Goal: Task Accomplishment & Management: Manage account settings

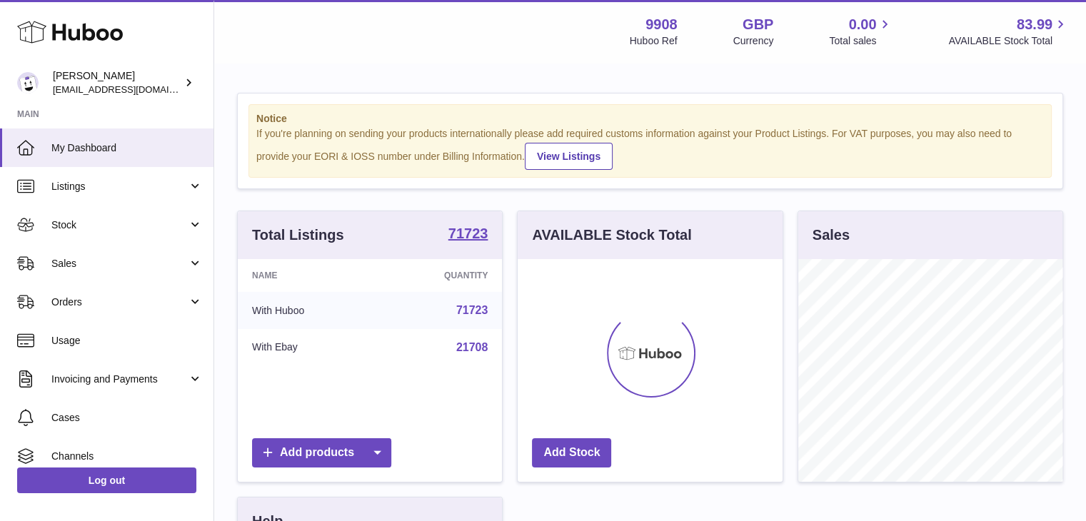
scroll to position [223, 265]
click at [134, 260] on span "Sales" at bounding box center [119, 264] width 136 height 14
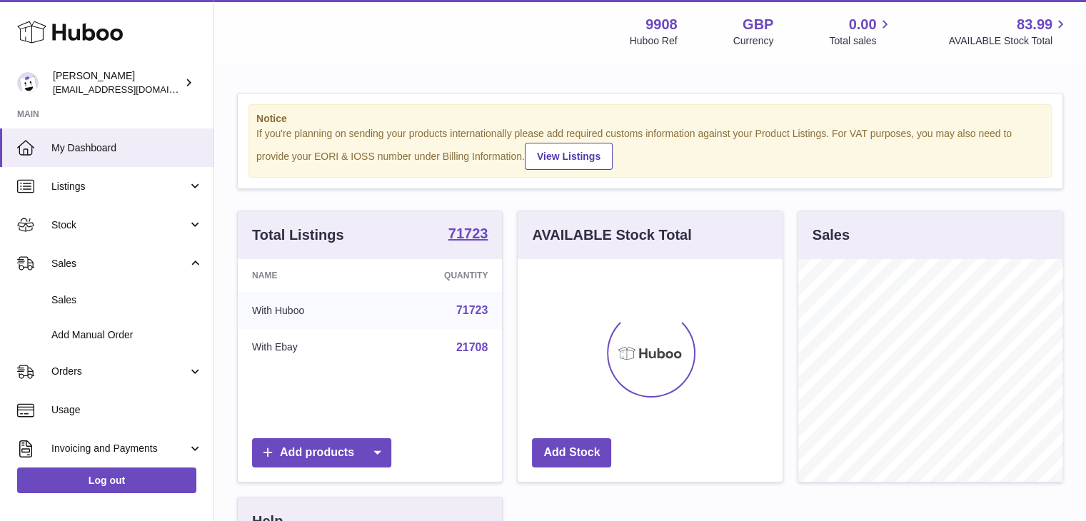
click at [104, 296] on span "Sales" at bounding box center [126, 301] width 151 height 14
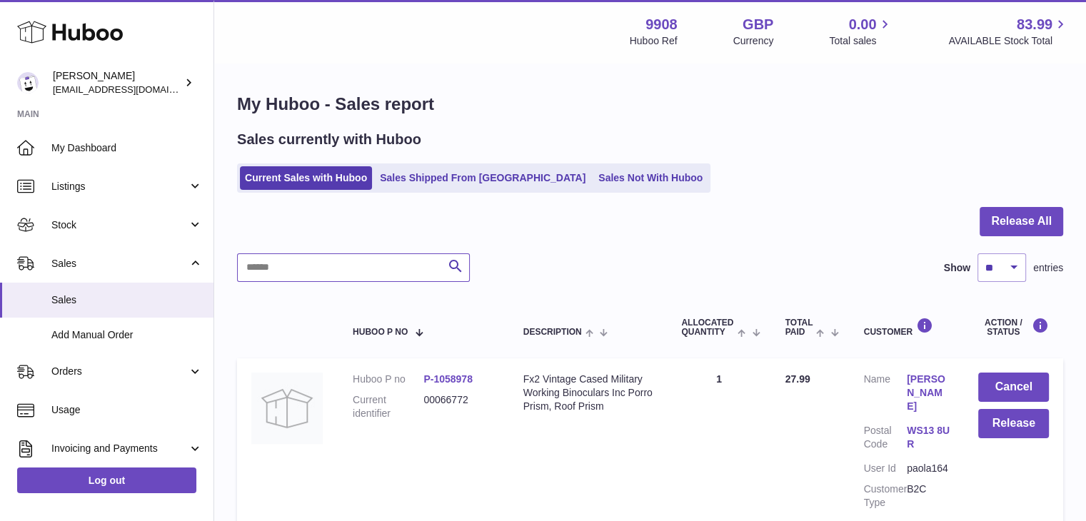
click at [274, 259] on input "text" at bounding box center [353, 268] width 233 height 29
paste input "********"
type input "********"
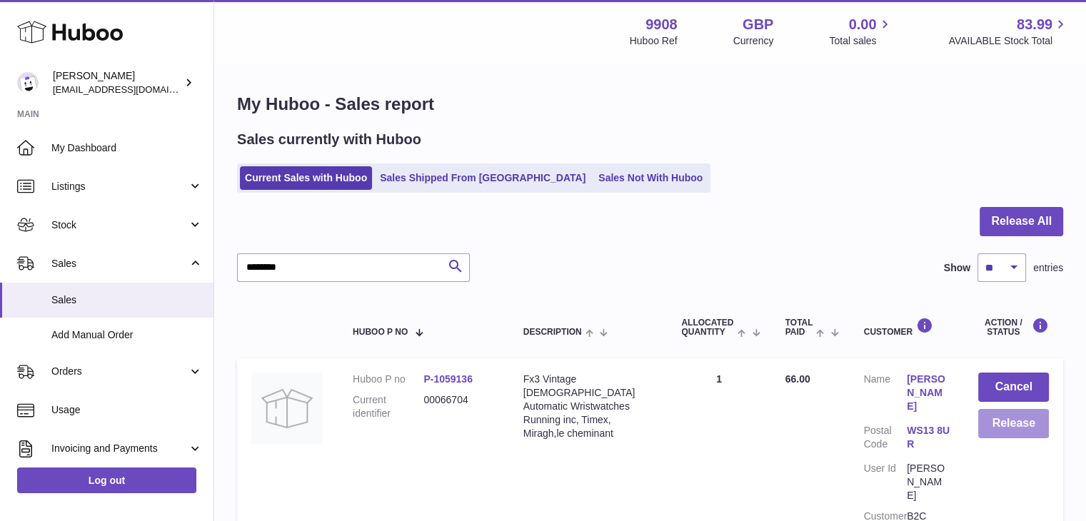
click at [1009, 415] on button "Release" at bounding box center [1014, 423] width 71 height 29
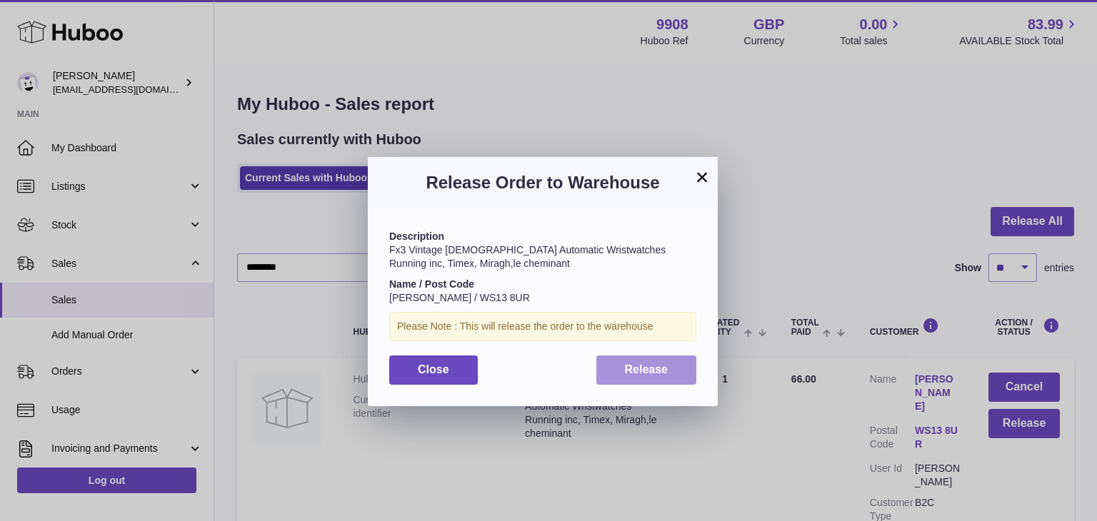
click at [662, 366] on span "Release" at bounding box center [647, 370] width 44 height 12
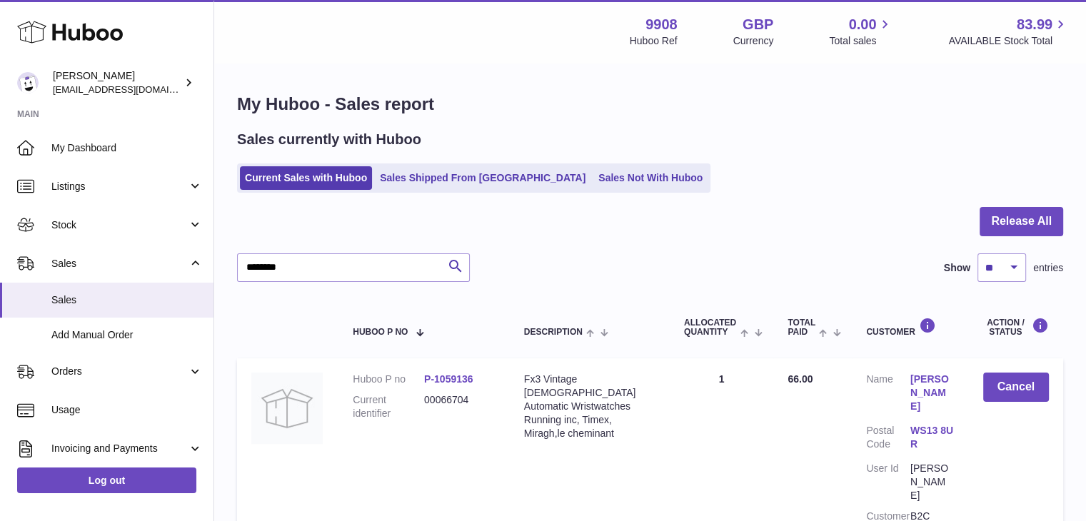
click at [95, 224] on span "Stock" at bounding box center [119, 226] width 136 height 14
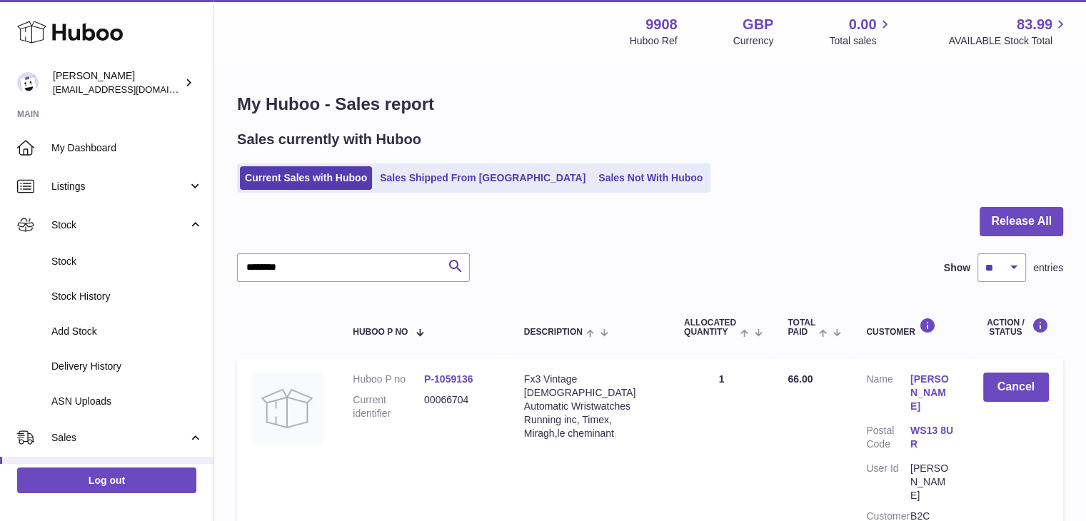
click at [87, 262] on span "Stock" at bounding box center [126, 262] width 151 height 14
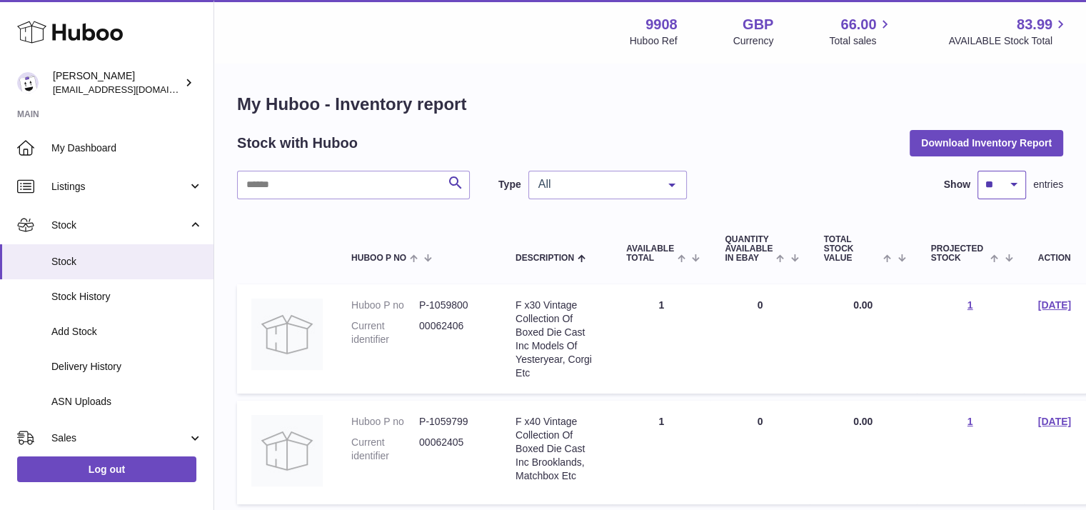
click at [1000, 188] on select "** ** ** ***" at bounding box center [1002, 185] width 49 height 29
select select "***"
click at [978, 171] on select "** ** ** ***" at bounding box center [1002, 185] width 49 height 29
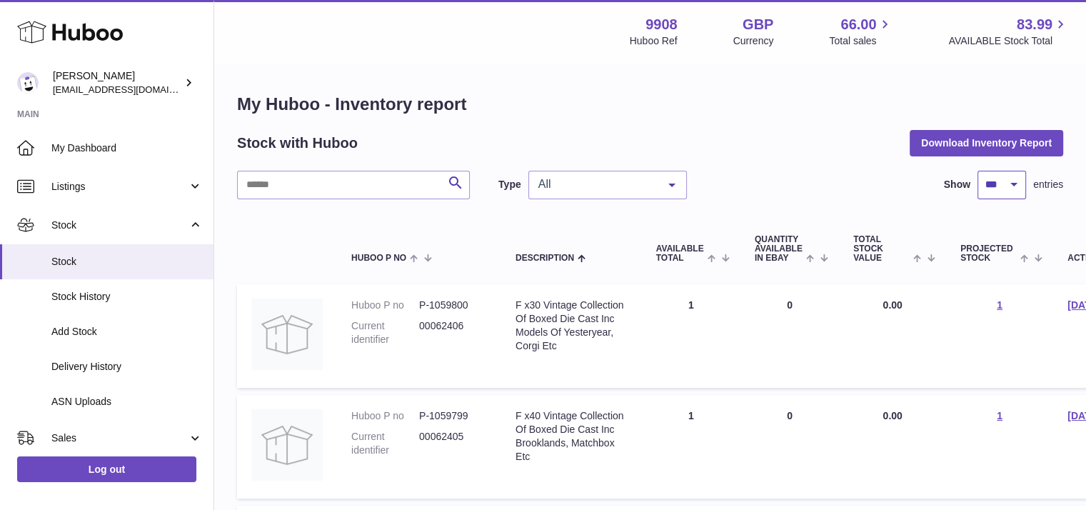
scroll to position [66, 0]
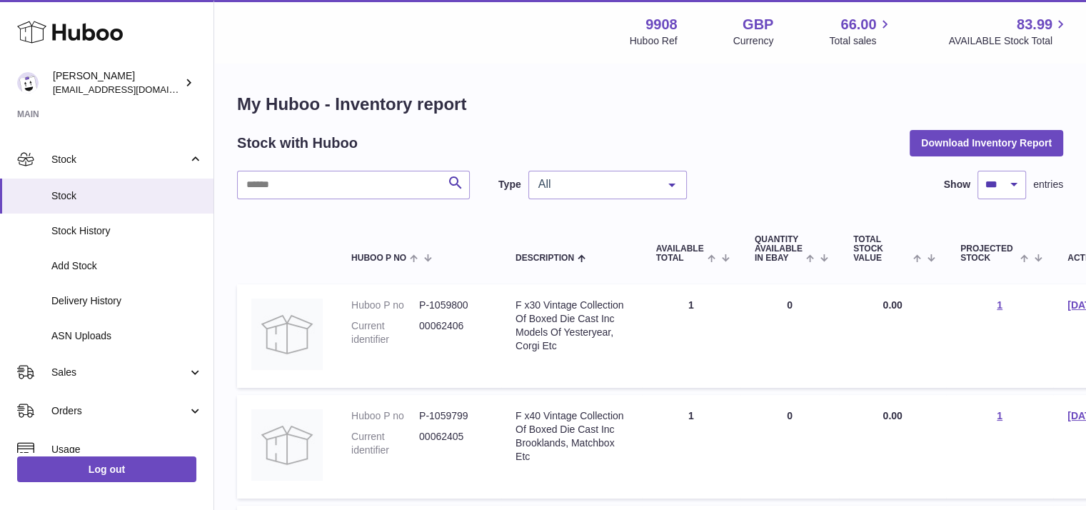
click at [80, 372] on span "Sales" at bounding box center [119, 373] width 136 height 14
click at [69, 410] on span "Sales" at bounding box center [126, 409] width 151 height 14
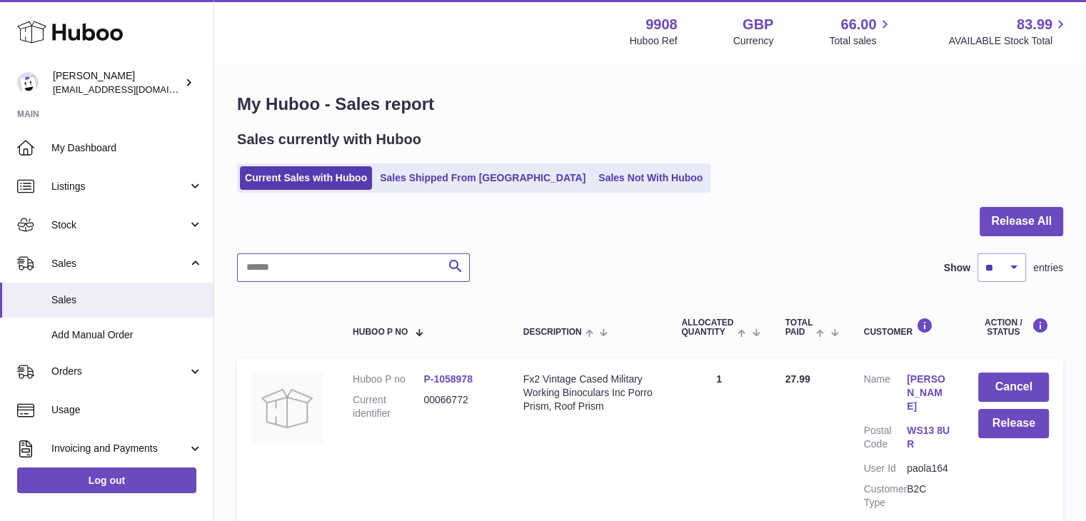
click at [289, 271] on input "text" at bounding box center [353, 268] width 233 height 29
paste input "********"
type input "********"
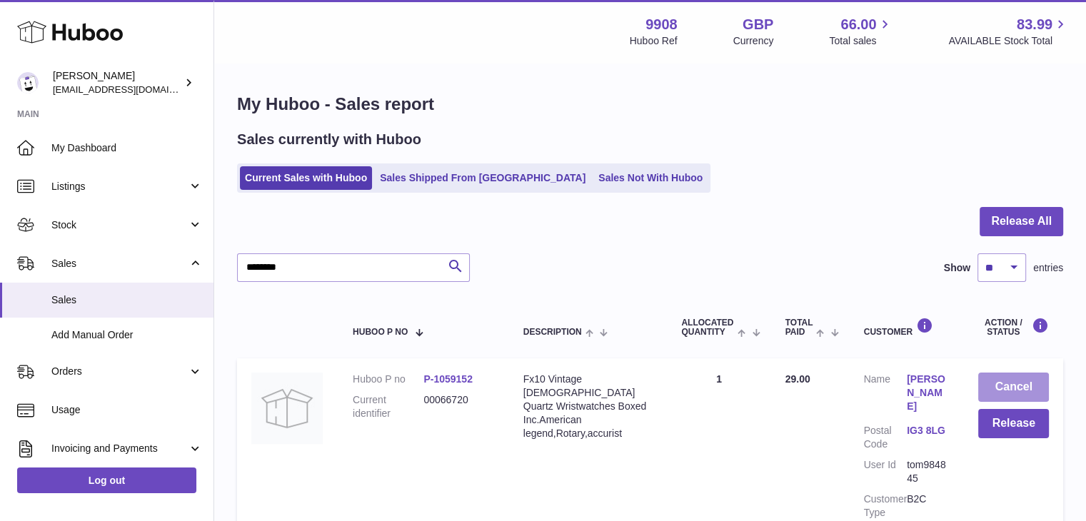
click at [1000, 384] on button "Cancel" at bounding box center [1014, 387] width 71 height 29
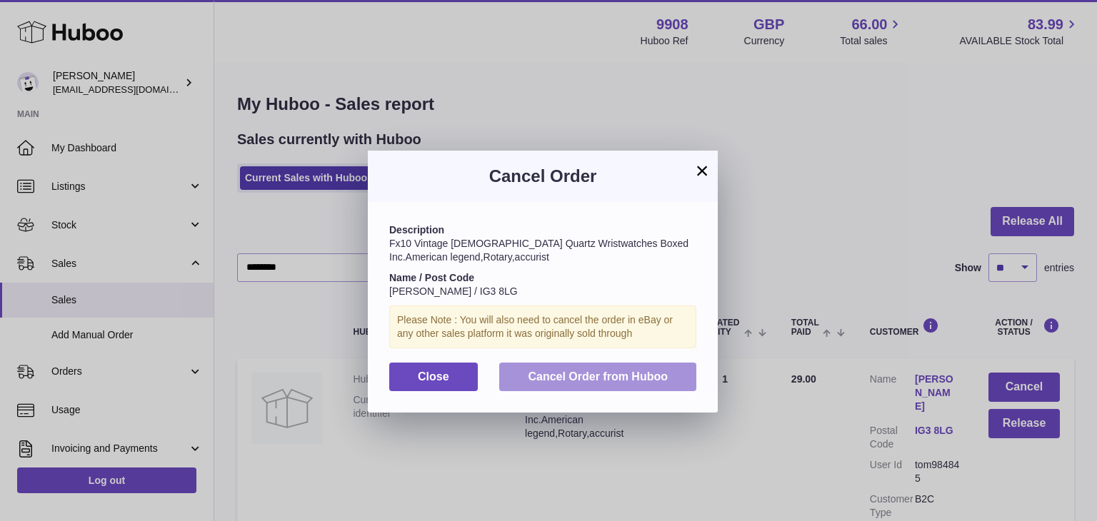
click at [641, 369] on button "Cancel Order from Huboo" at bounding box center [597, 377] width 197 height 29
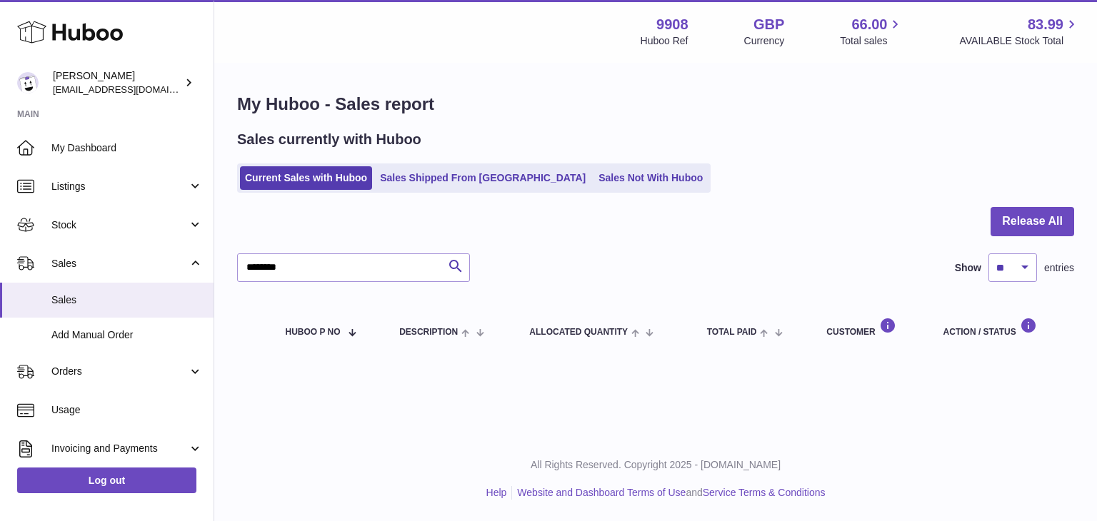
click at [295, 185] on link "Current Sales with Huboo" at bounding box center [306, 178] width 132 height 24
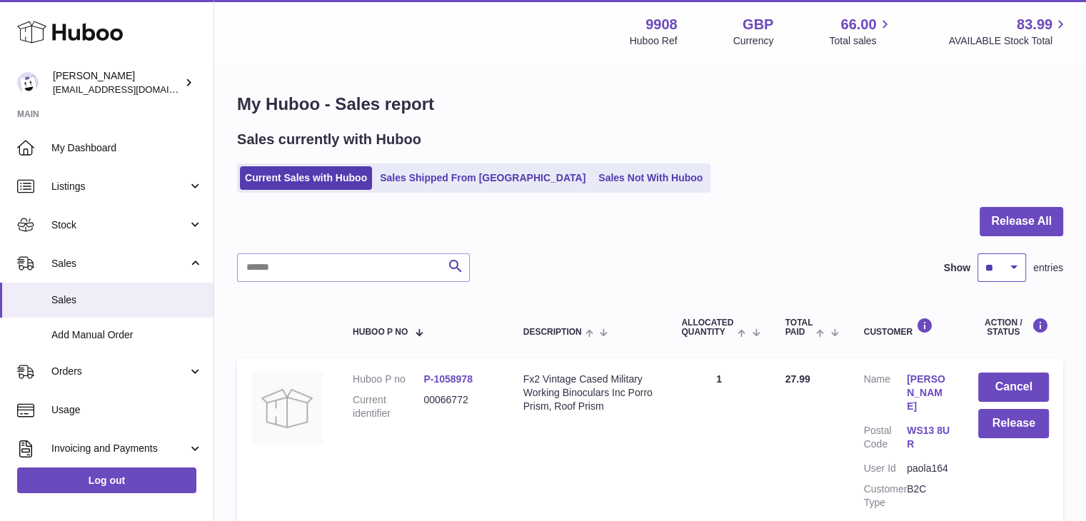
click at [1016, 272] on select "** ** ** ***" at bounding box center [1002, 268] width 49 height 29
select select "***"
click at [978, 254] on select "** ** ** ***" at bounding box center [1002, 268] width 49 height 29
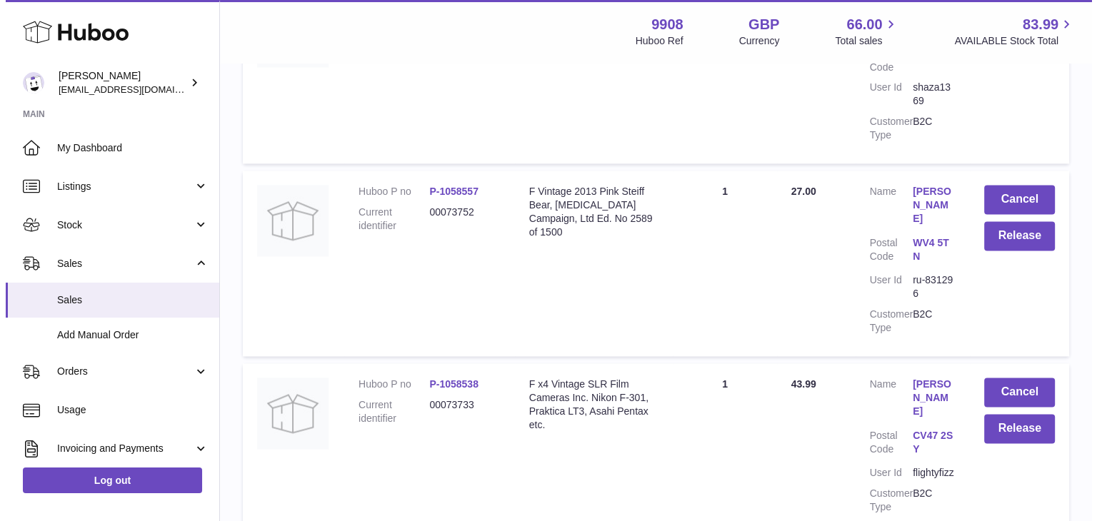
scroll to position [7454, 0]
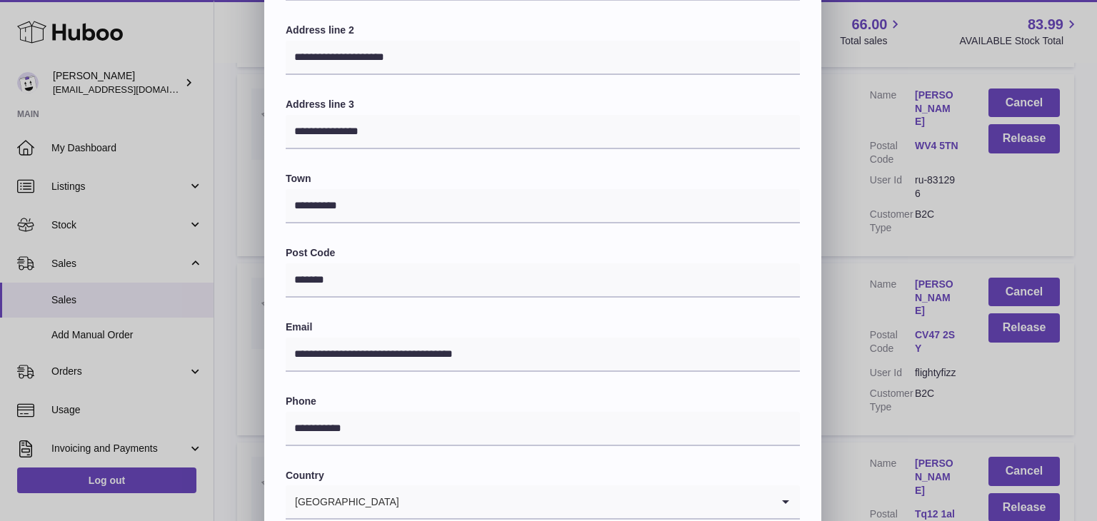
scroll to position [379, 0]
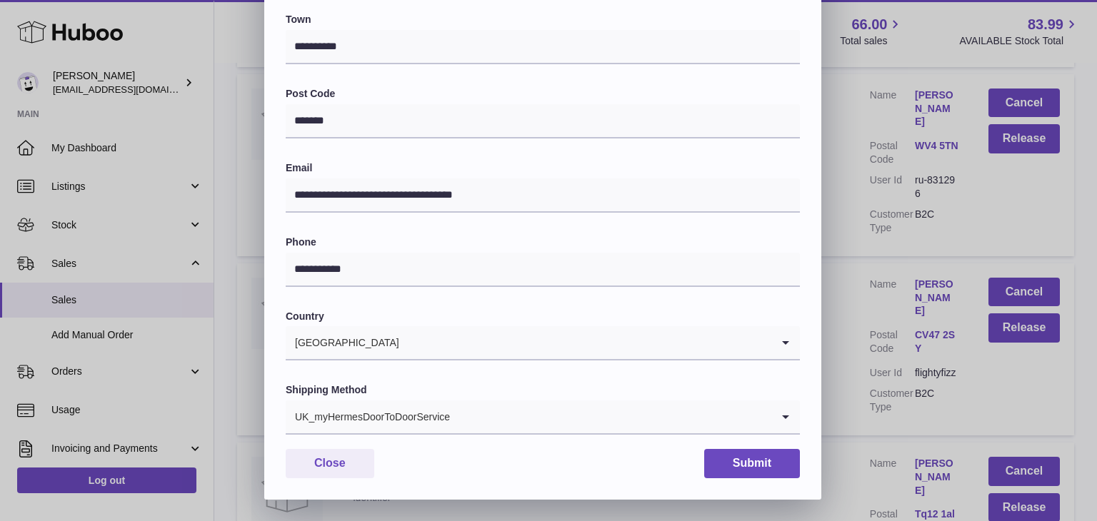
click at [400, 424] on div "UK_myHermesDoorToDoorService" at bounding box center [529, 417] width 486 height 33
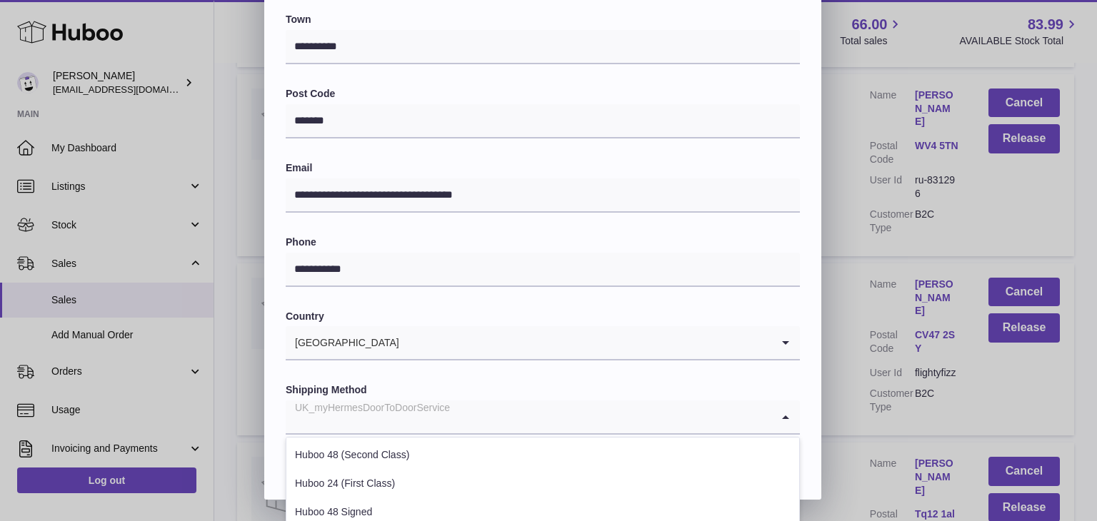
scroll to position [545, 0]
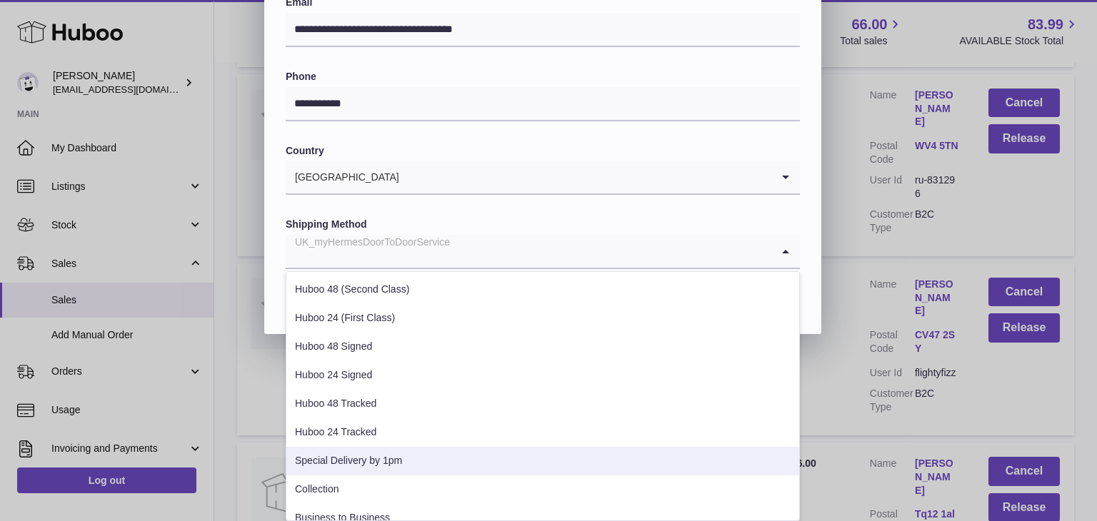
click at [381, 458] on li "Special Delivery by 1pm" at bounding box center [542, 461] width 513 height 29
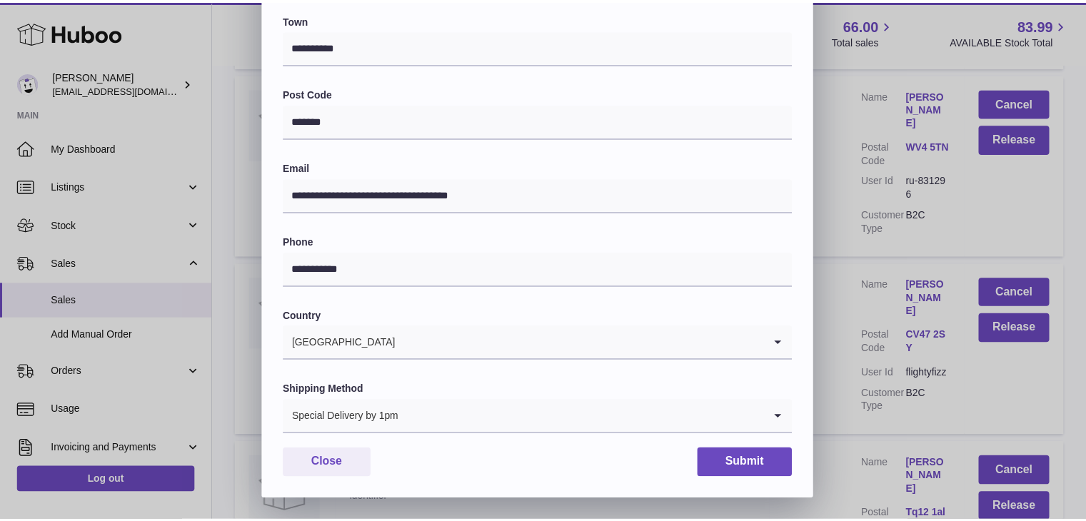
scroll to position [379, 0]
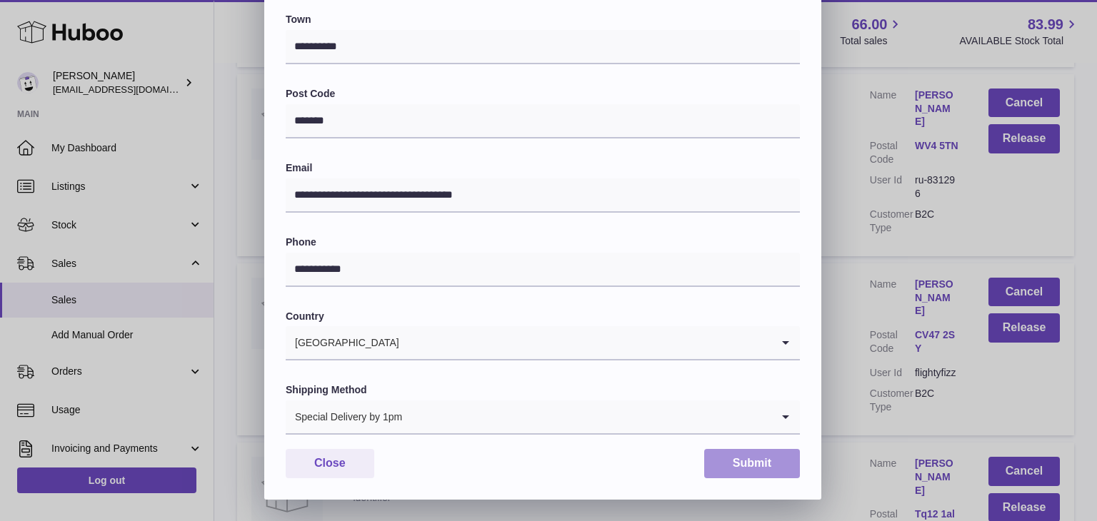
click at [740, 462] on button "Submit" at bounding box center [752, 463] width 96 height 29
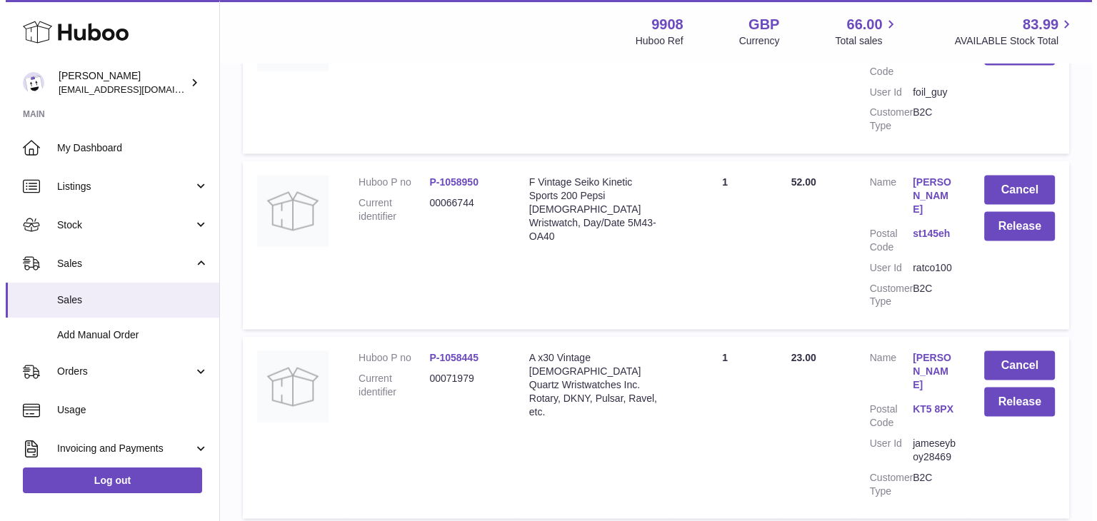
scroll to position [8205, 0]
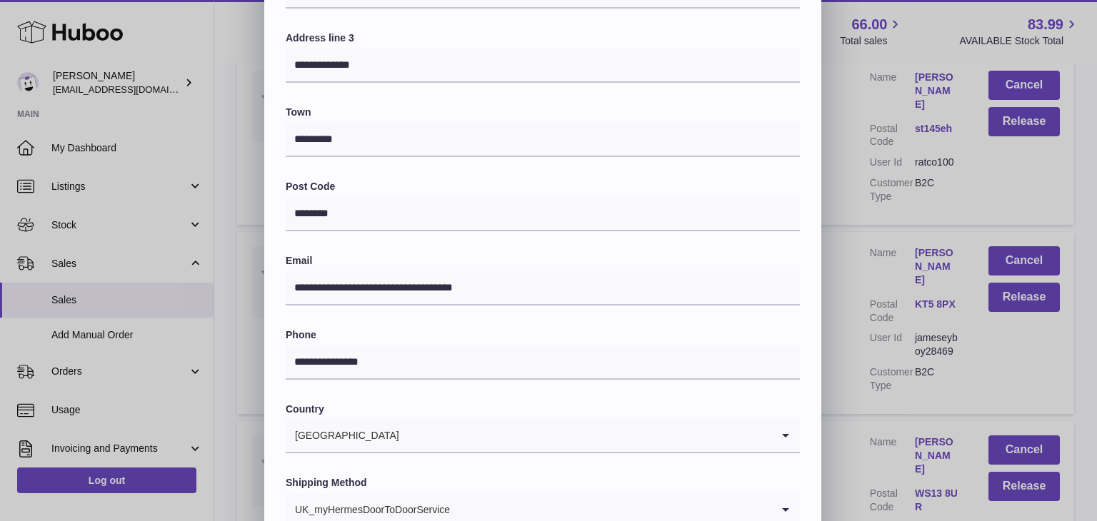
scroll to position [379, 0]
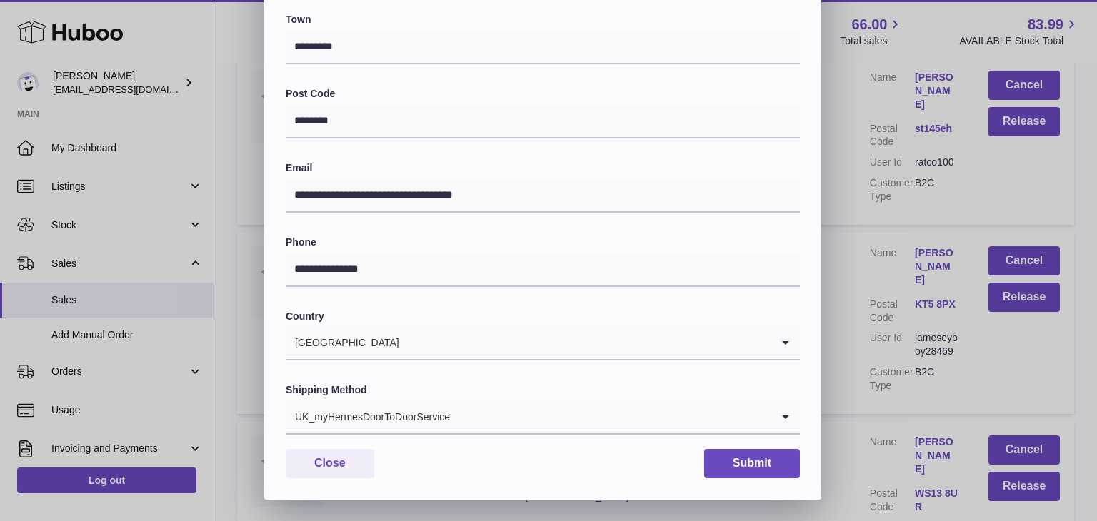
click at [559, 429] on input "Search for option" at bounding box center [611, 417] width 321 height 33
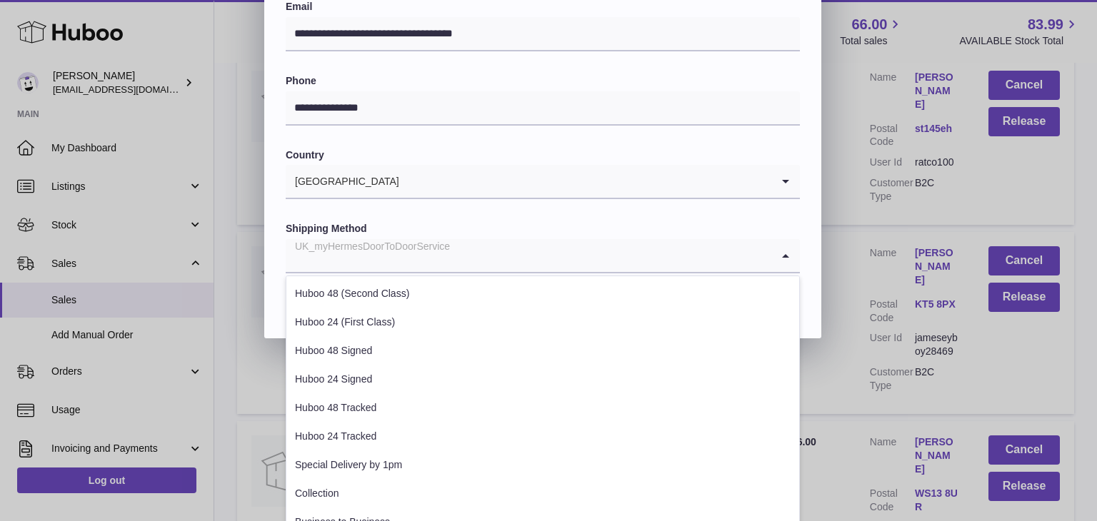
scroll to position [544, 0]
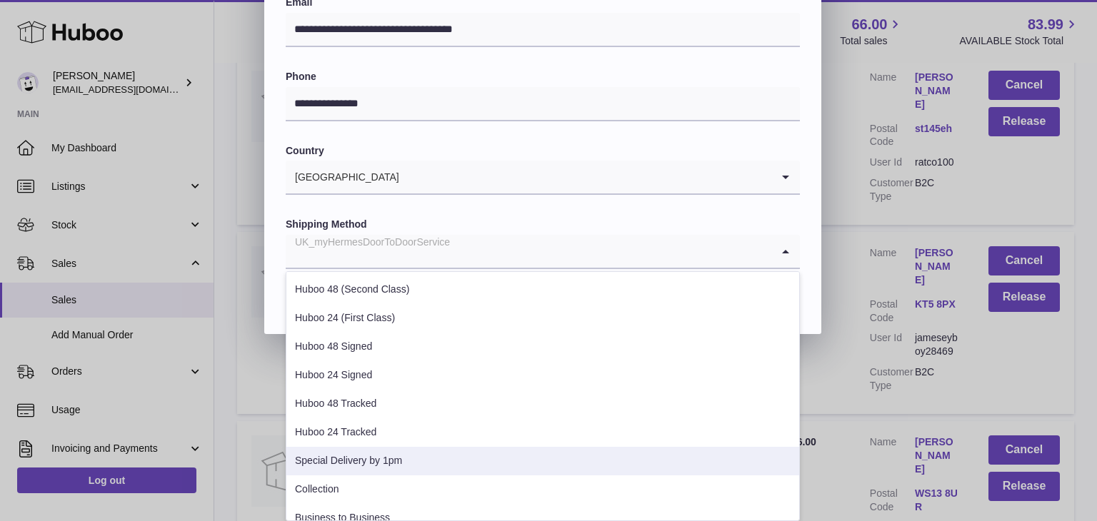
click at [461, 464] on li "Special Delivery by 1pm" at bounding box center [542, 461] width 513 height 29
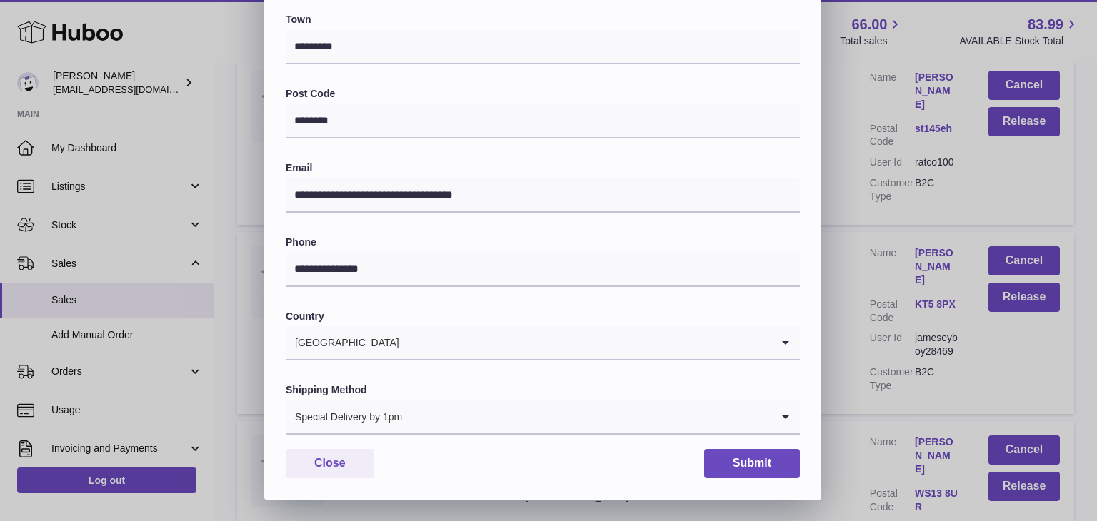
scroll to position [379, 0]
click at [767, 461] on button "Submit" at bounding box center [752, 463] width 96 height 29
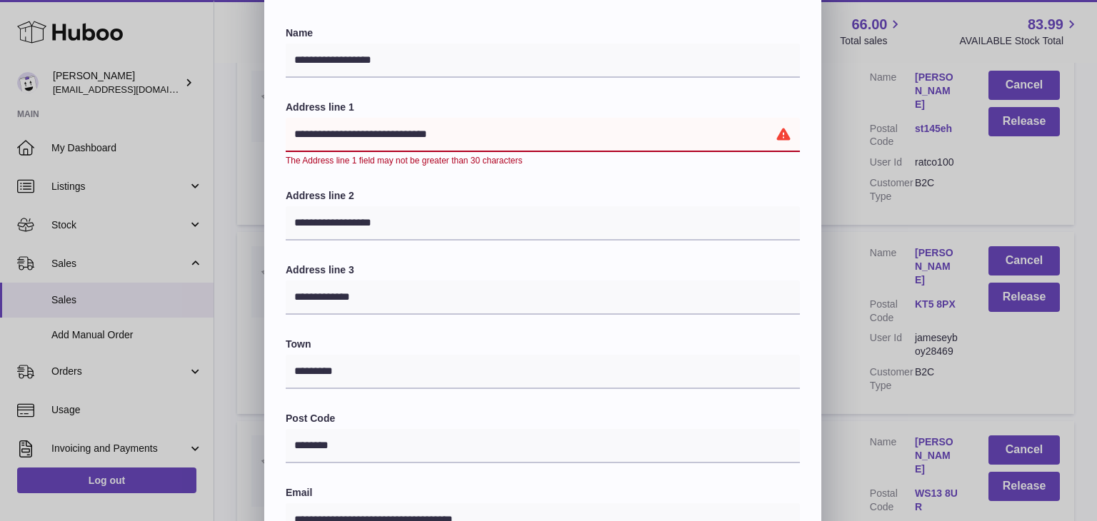
scroll to position [64, 0]
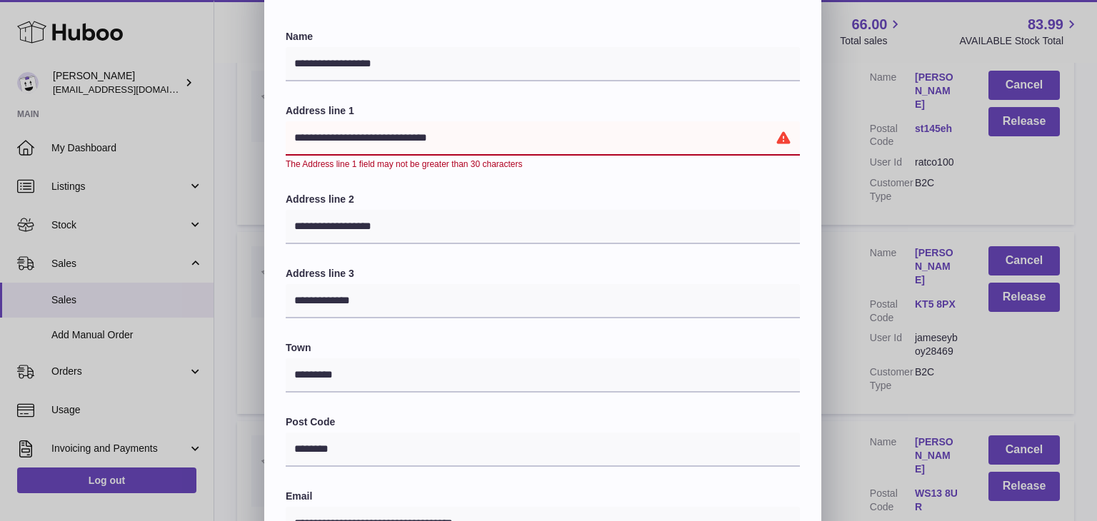
drag, startPoint x: 483, startPoint y: 136, endPoint x: 401, endPoint y: 132, distance: 82.2
click at [401, 132] on input "**********" at bounding box center [543, 138] width 514 height 34
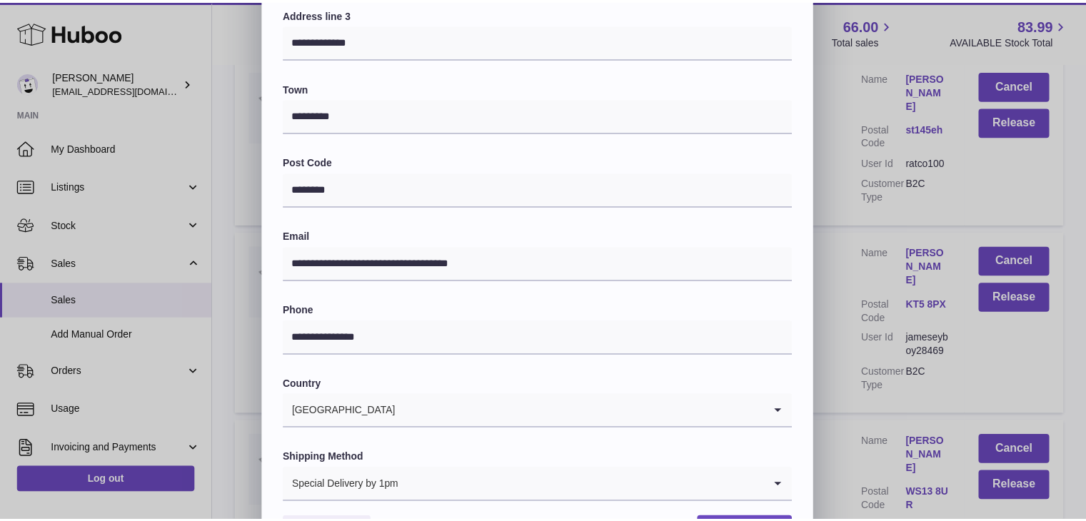
scroll to position [379, 0]
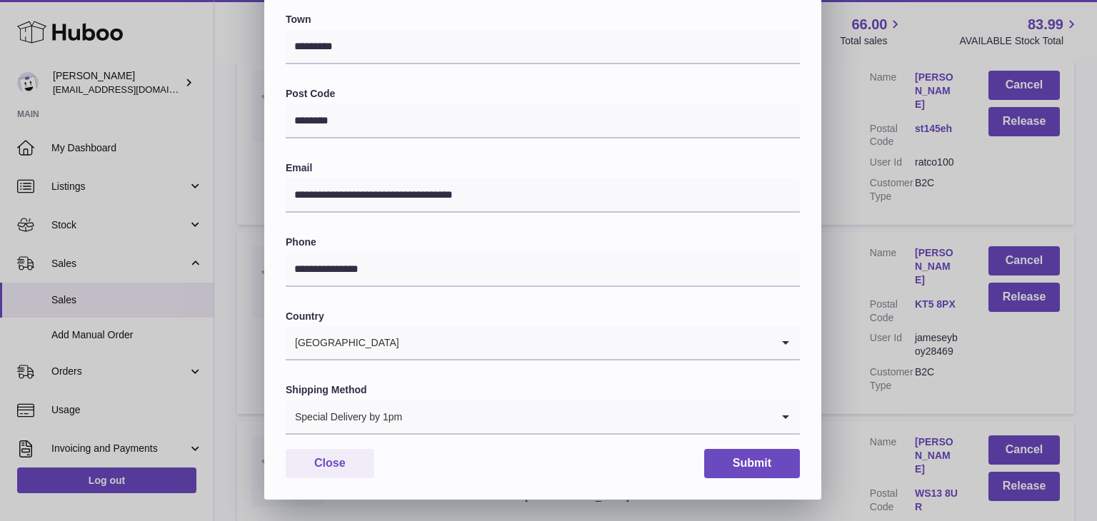
type input "**********"
click at [741, 461] on button "Submit" at bounding box center [752, 463] width 96 height 29
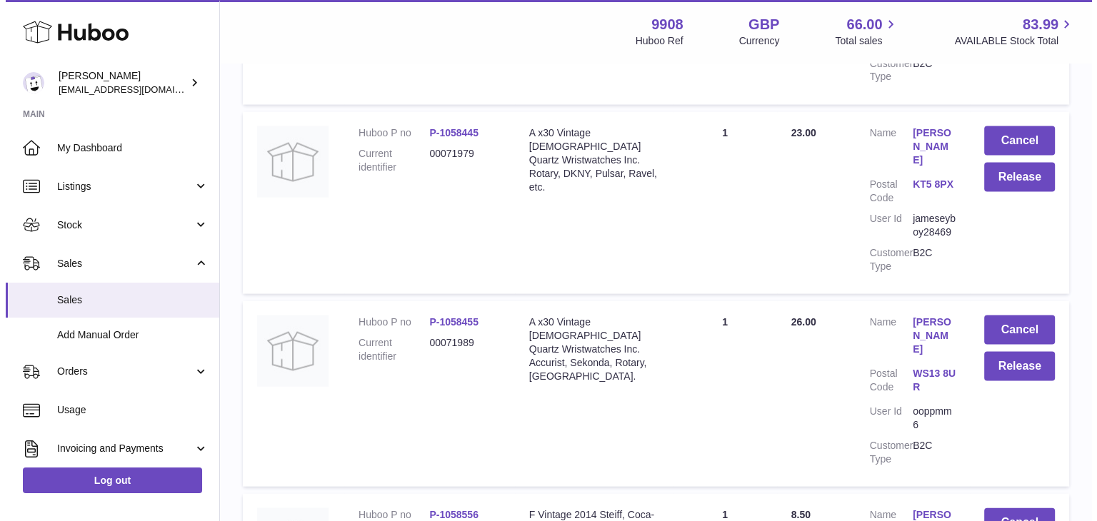
scroll to position [8428, 0]
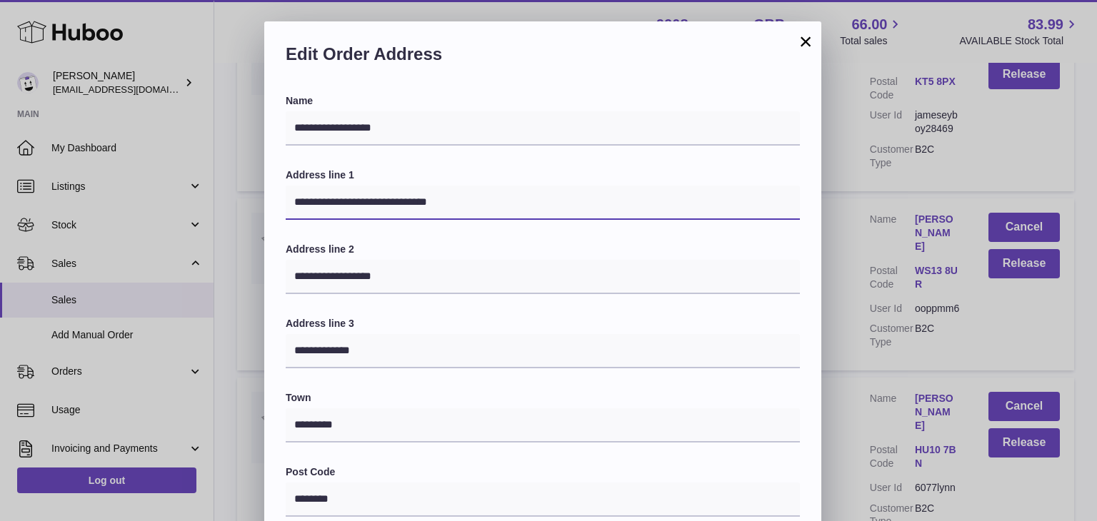
drag, startPoint x: 481, startPoint y: 198, endPoint x: 399, endPoint y: 204, distance: 81.6
click at [399, 204] on input "**********" at bounding box center [543, 203] width 514 height 34
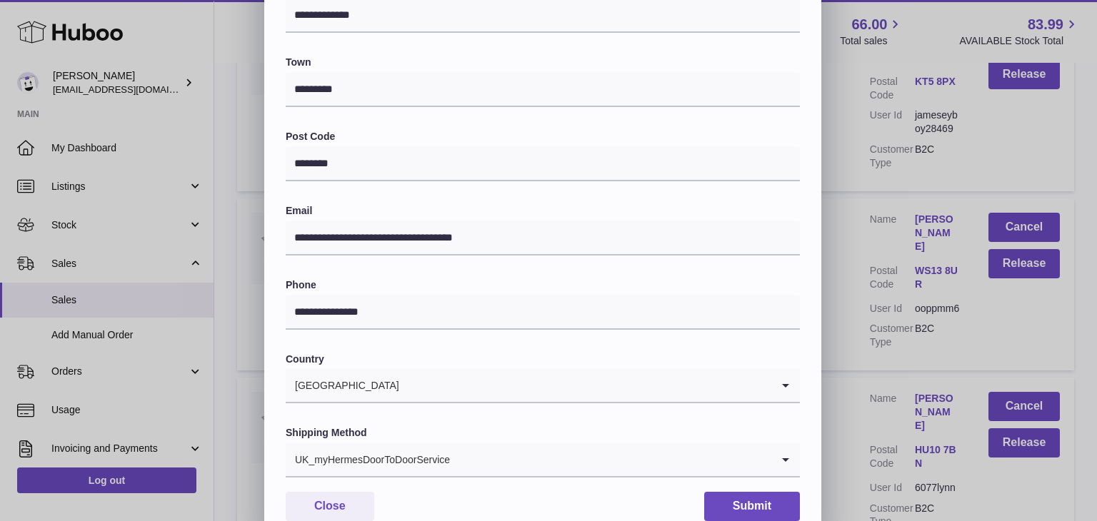
scroll to position [379, 0]
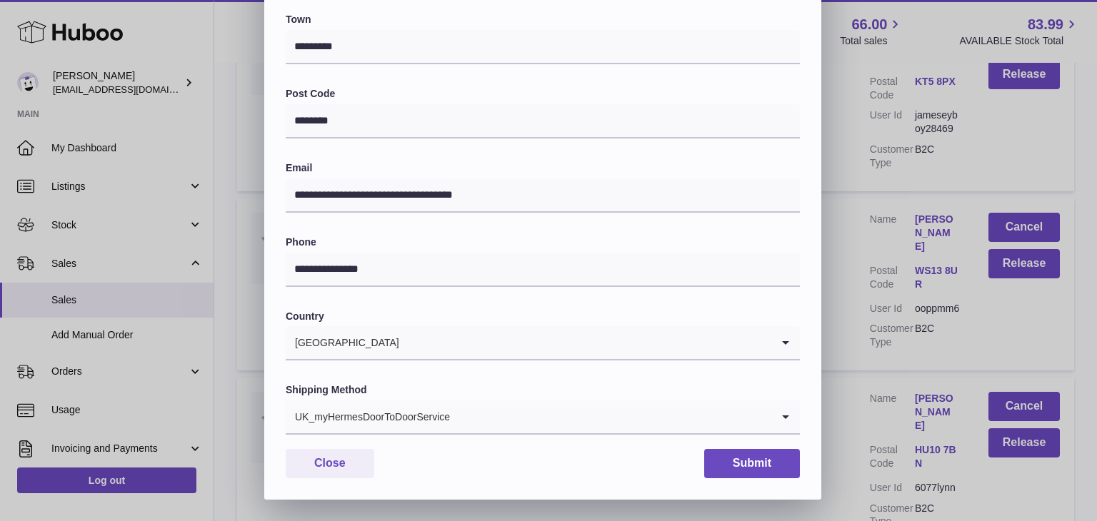
type input "**********"
click at [451, 414] on input "Search for option" at bounding box center [611, 417] width 321 height 33
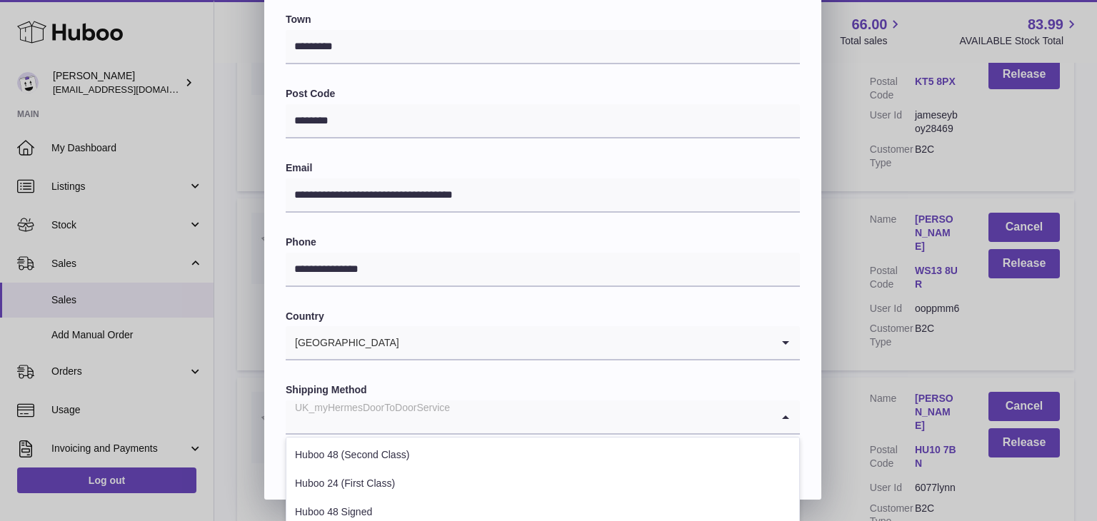
scroll to position [545, 0]
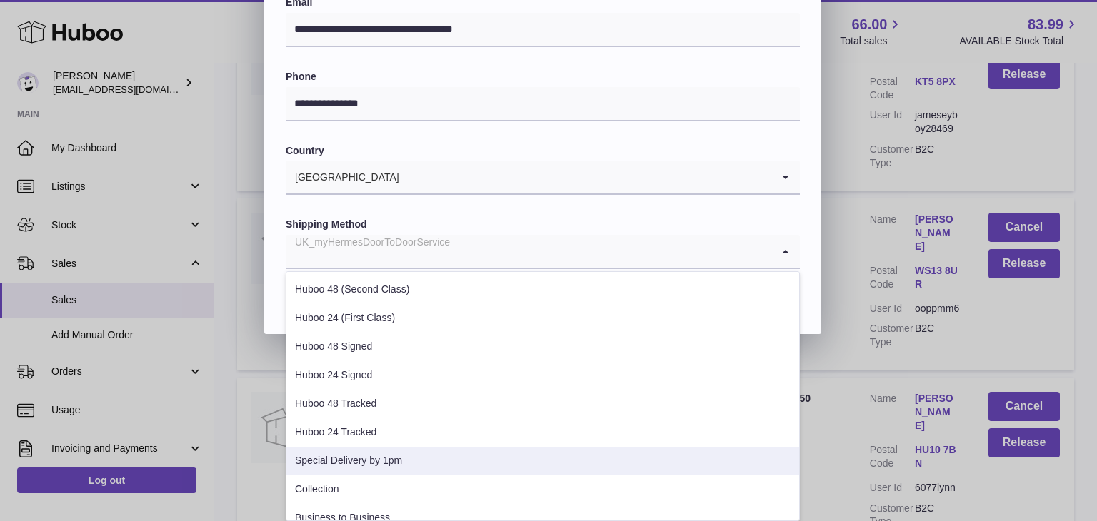
click at [406, 449] on li "Special Delivery by 1pm" at bounding box center [542, 461] width 513 height 29
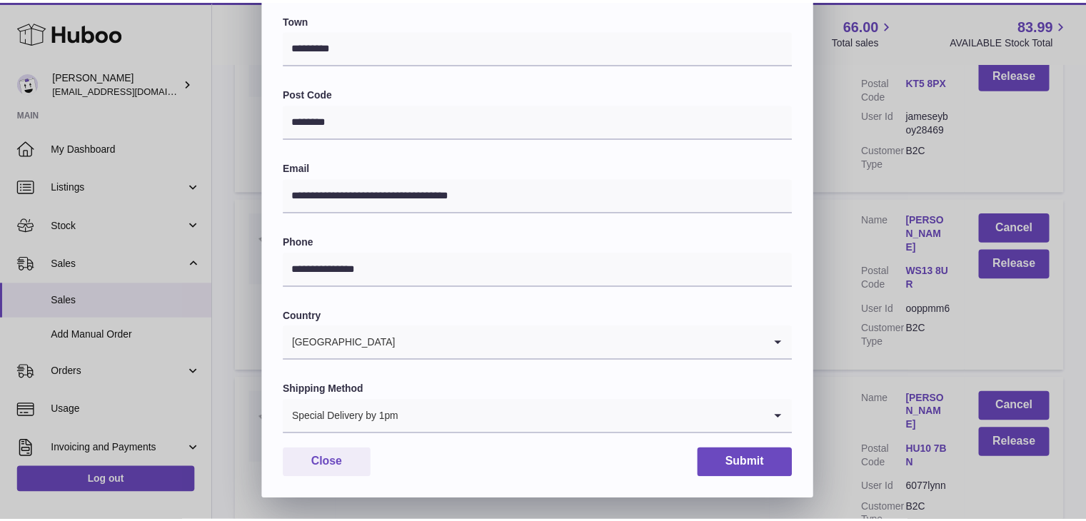
scroll to position [379, 0]
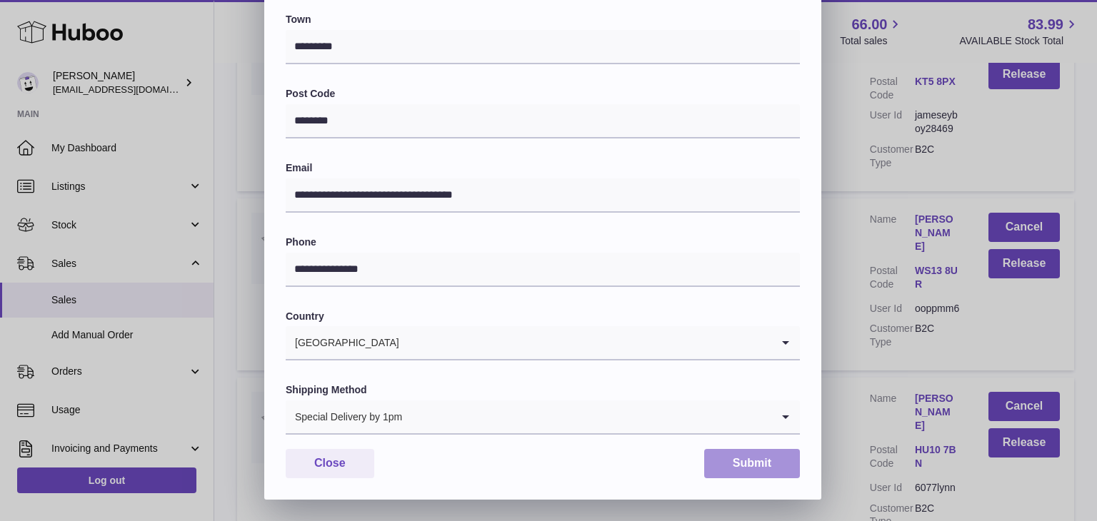
click at [756, 473] on button "Submit" at bounding box center [752, 463] width 96 height 29
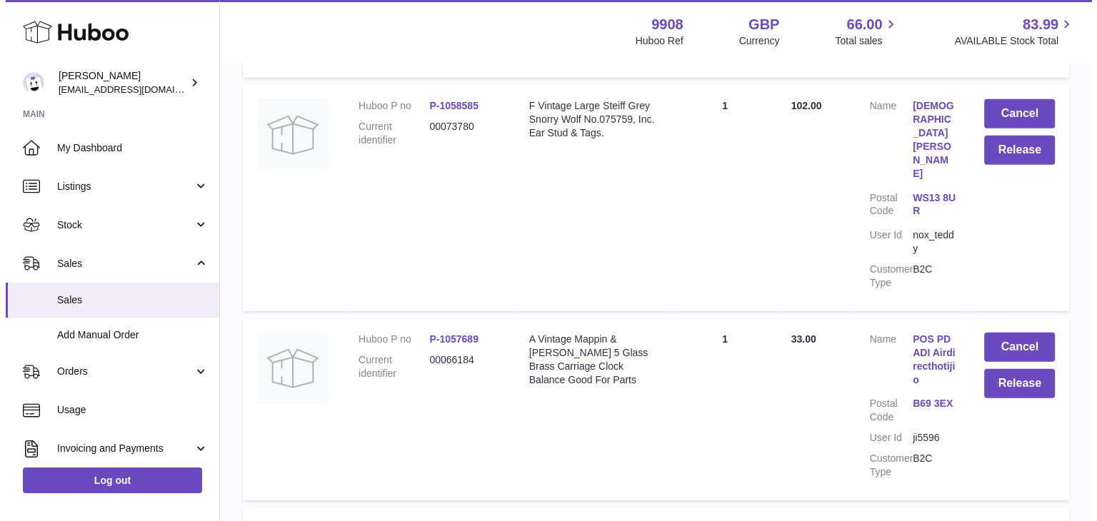
scroll to position [9442, 0]
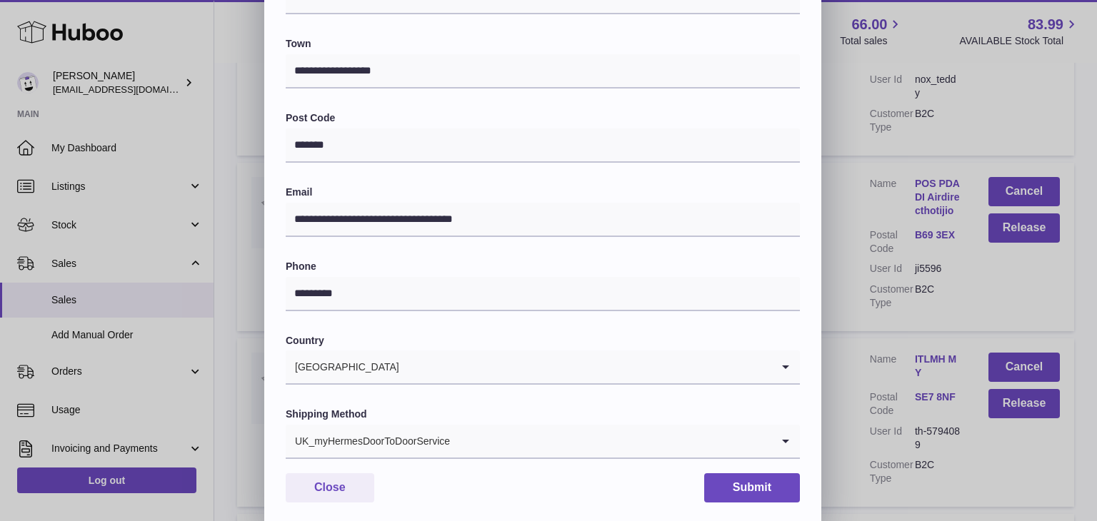
scroll to position [379, 0]
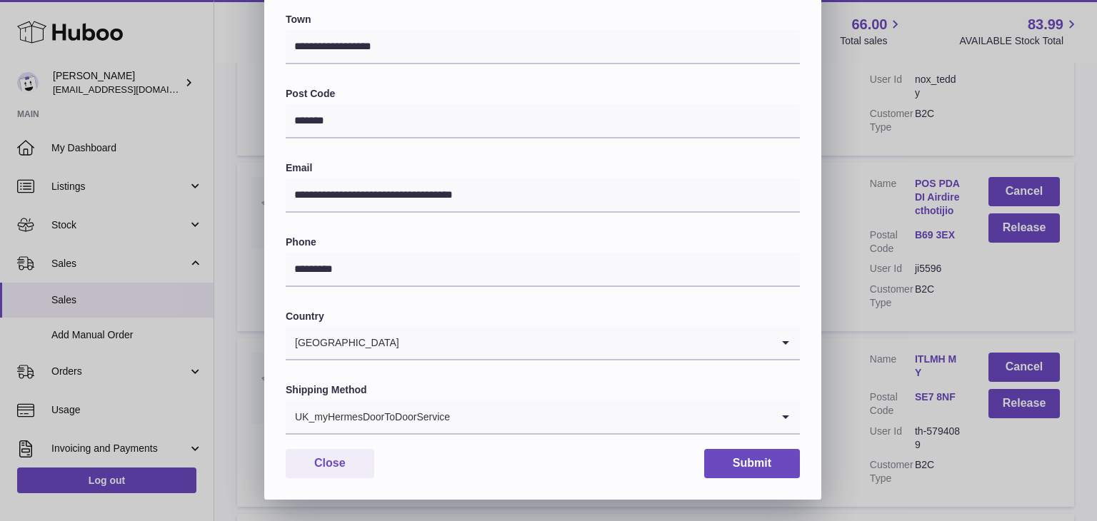
click at [434, 429] on div "UK_myHermesDoorToDoorService" at bounding box center [529, 417] width 486 height 33
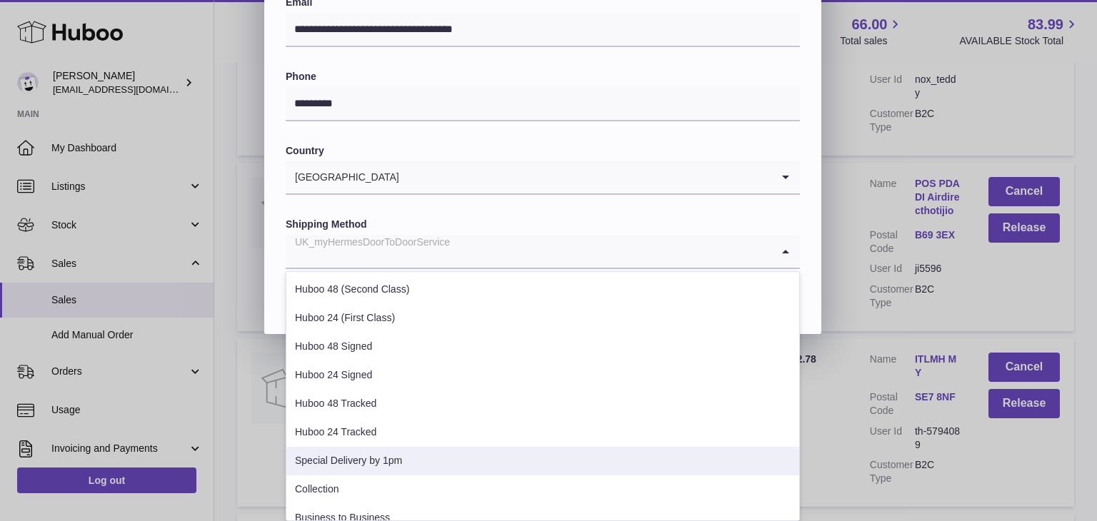
click at [389, 461] on li "Special Delivery by 1pm" at bounding box center [542, 461] width 513 height 29
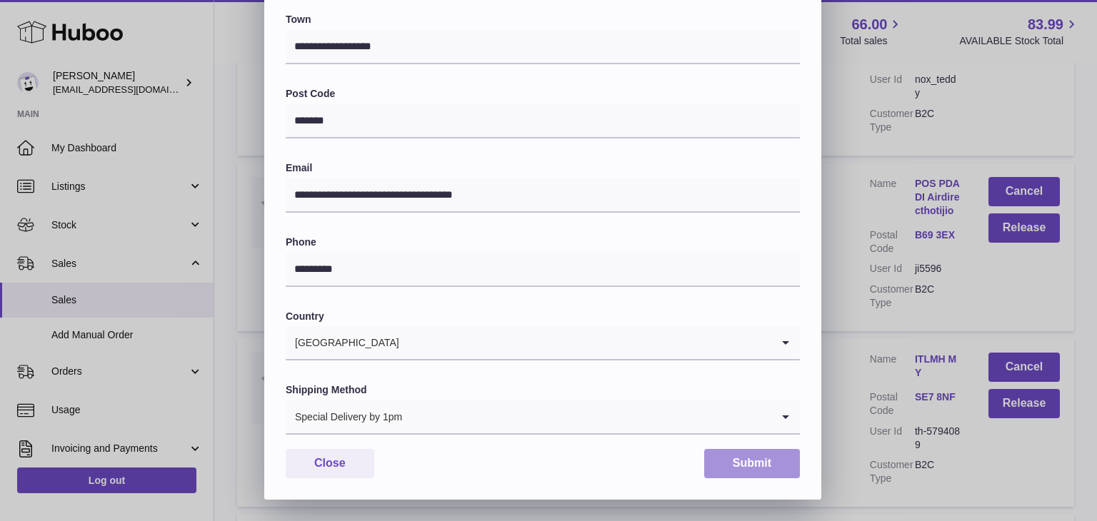
click at [737, 459] on button "Submit" at bounding box center [752, 463] width 96 height 29
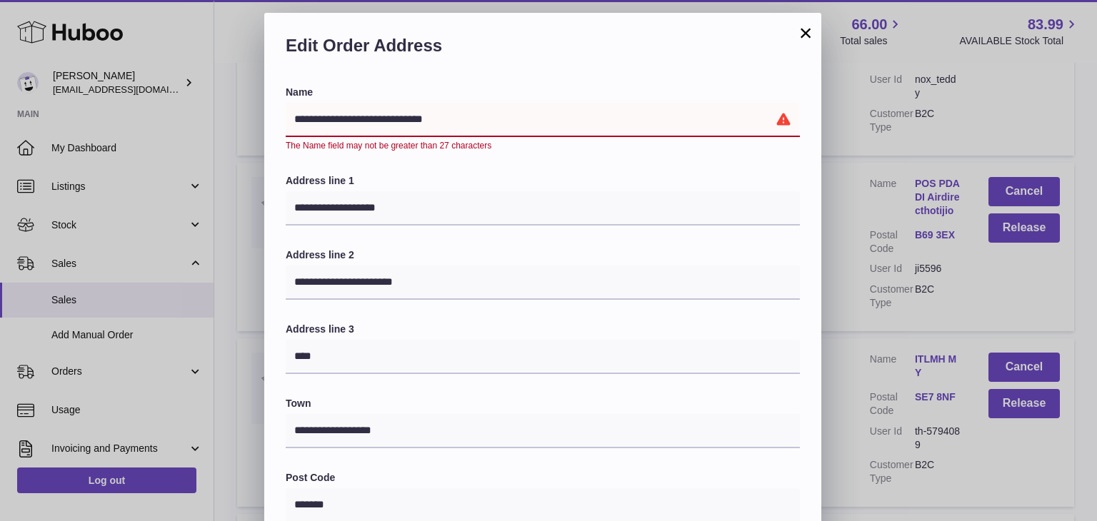
scroll to position [0, 0]
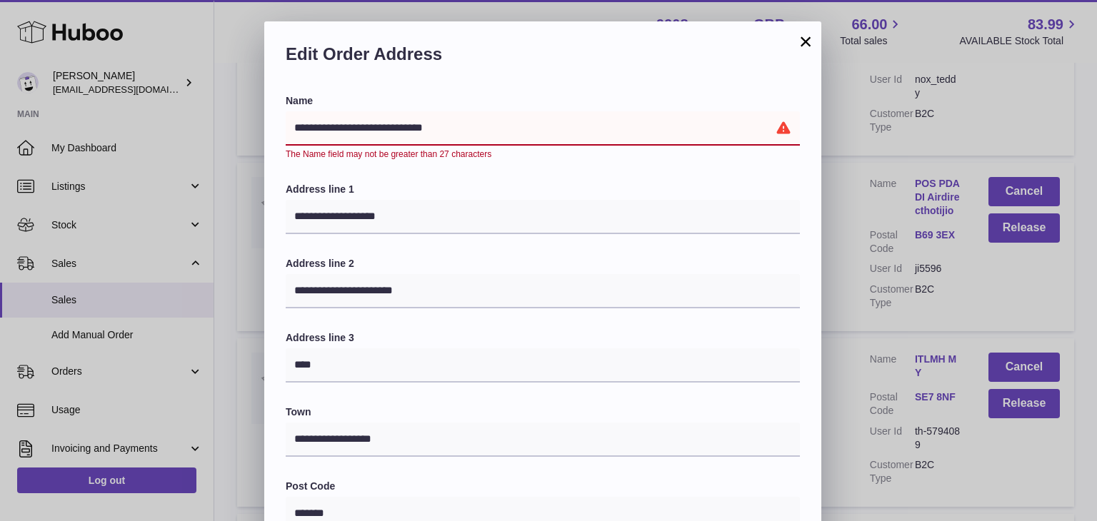
drag, startPoint x: 469, startPoint y: 124, endPoint x: 403, endPoint y: 123, distance: 66.4
click at [403, 123] on input "**********" at bounding box center [543, 128] width 514 height 34
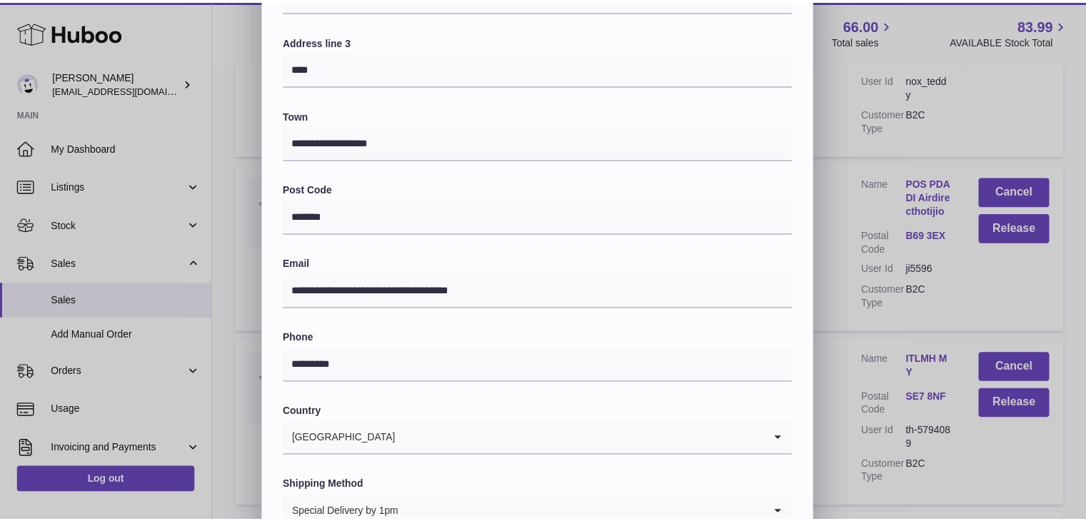
scroll to position [379, 0]
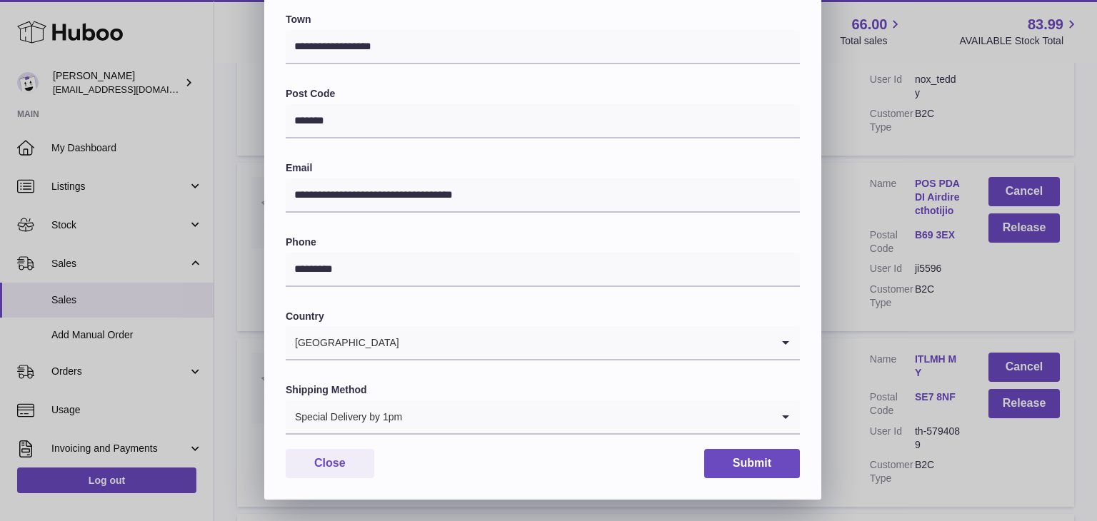
type input "**********"
click at [727, 460] on button "Submit" at bounding box center [752, 463] width 96 height 29
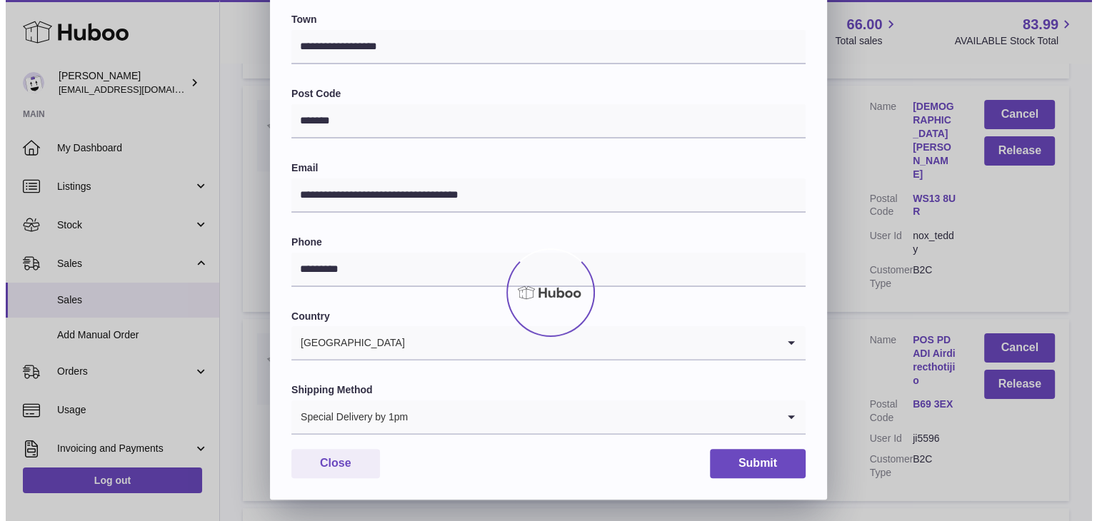
scroll to position [0, 0]
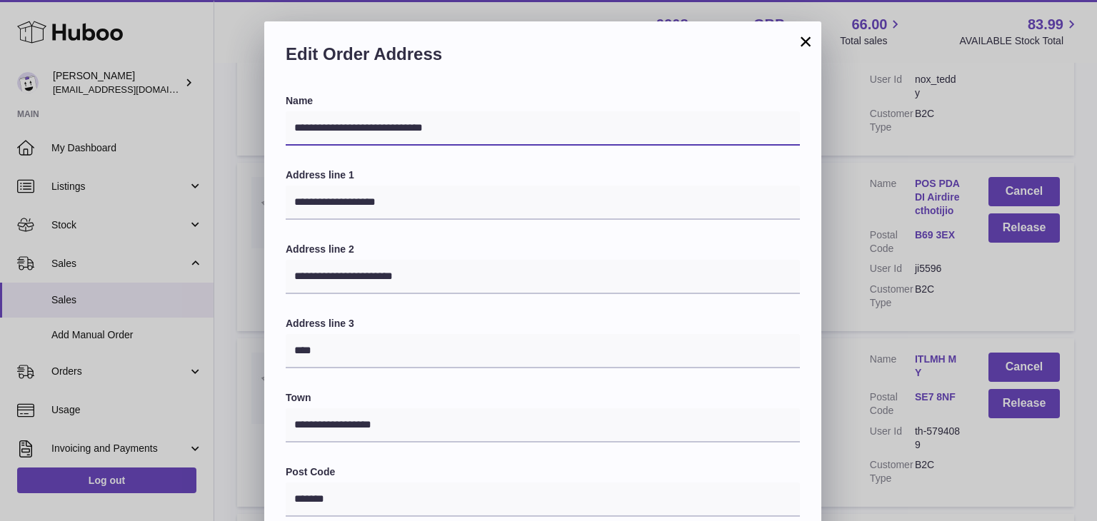
drag, startPoint x: 474, startPoint y: 130, endPoint x: 406, endPoint y: 127, distance: 68.6
click at [406, 127] on input "**********" at bounding box center [543, 128] width 514 height 34
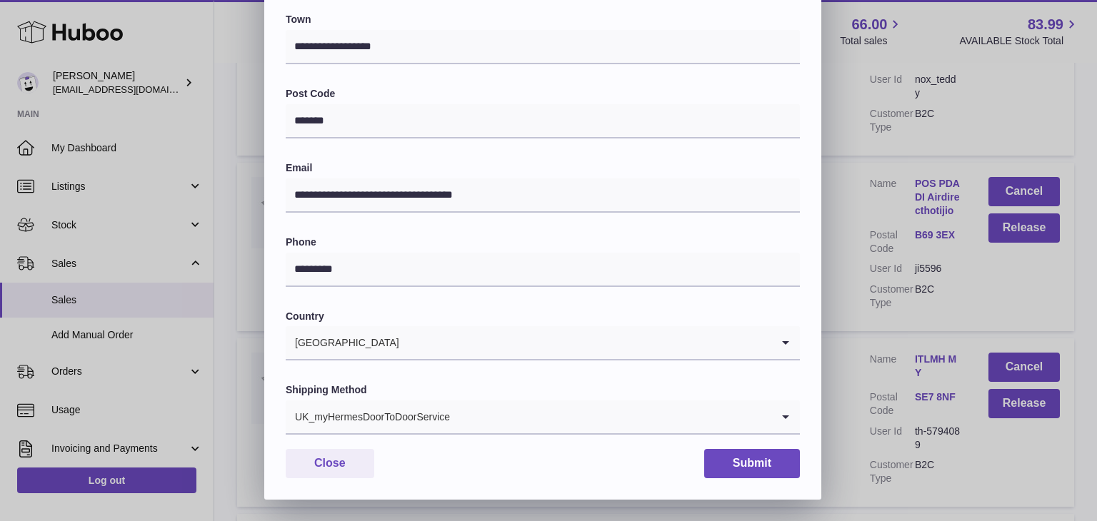
type input "**********"
click at [405, 404] on div "UK_myHermesDoorToDoorService" at bounding box center [529, 417] width 486 height 33
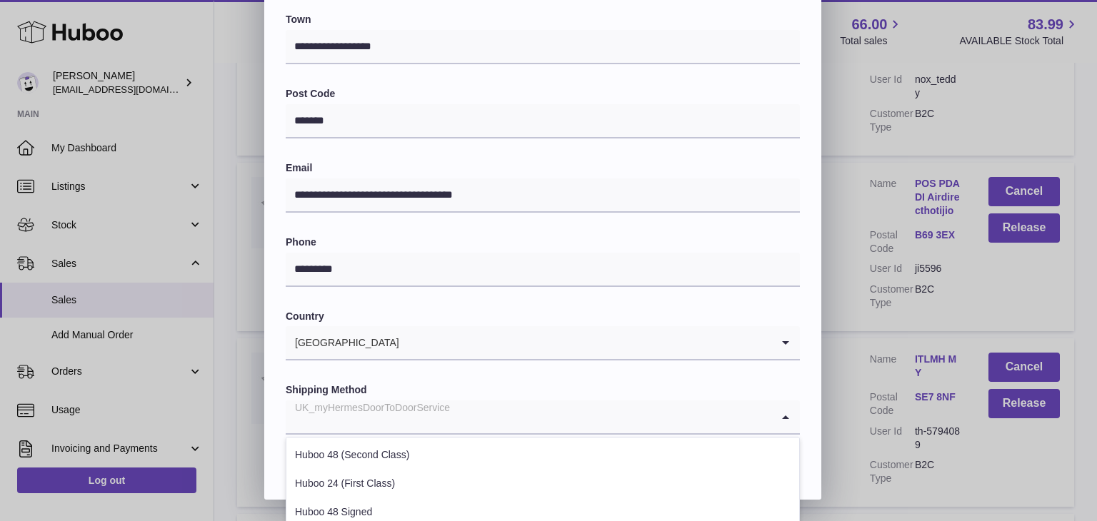
scroll to position [545, 0]
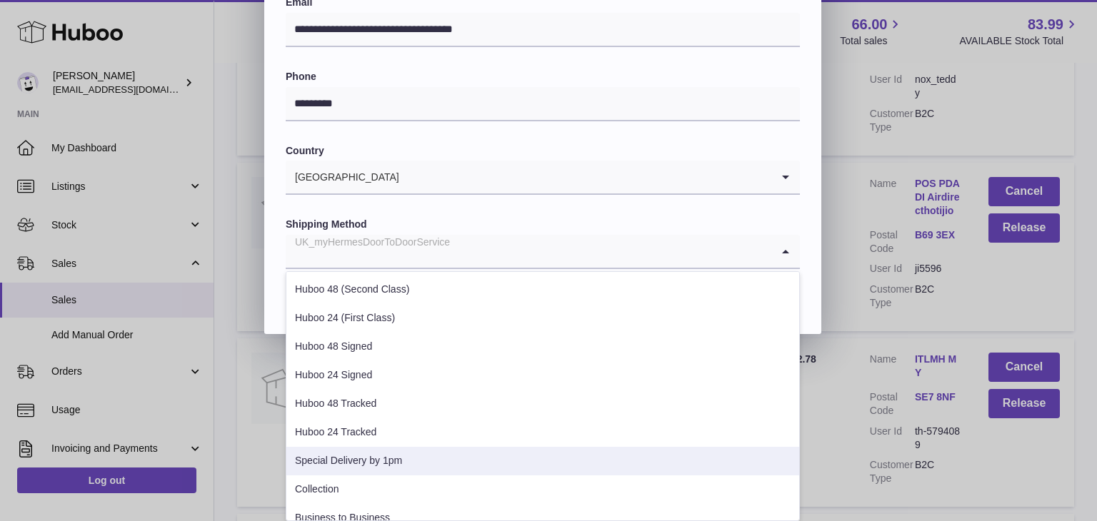
click at [366, 461] on li "Special Delivery by 1pm" at bounding box center [542, 461] width 513 height 29
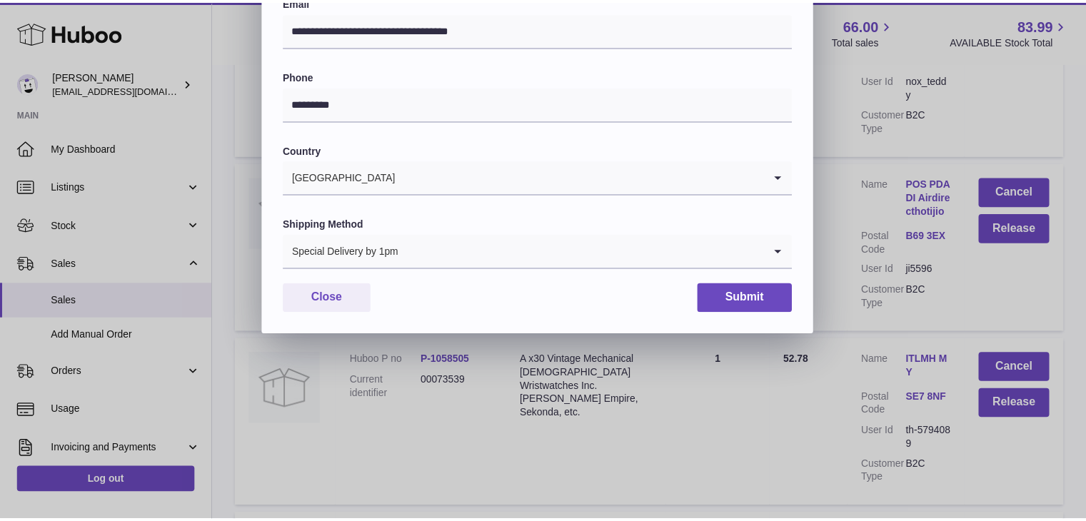
scroll to position [379, 0]
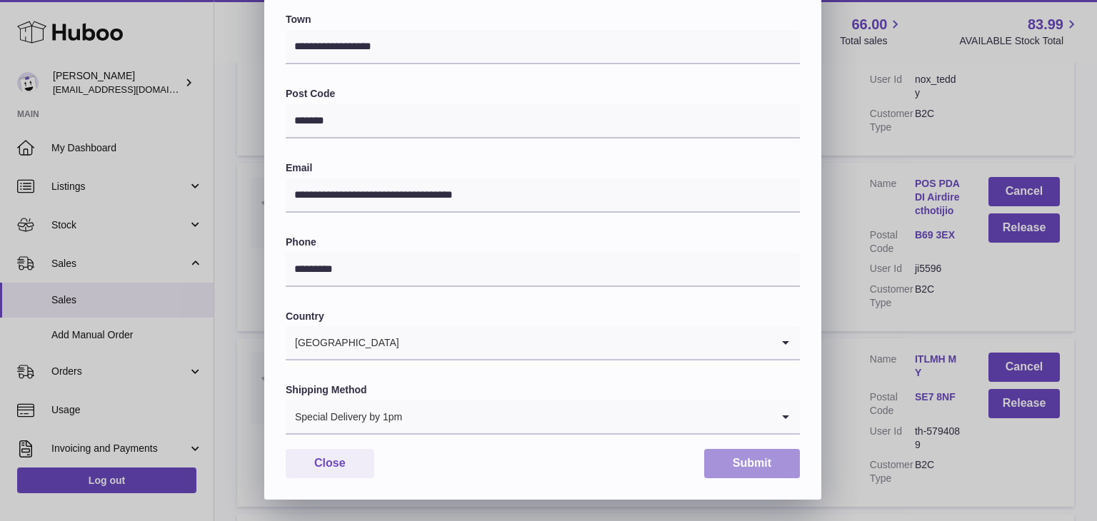
click at [739, 470] on button "Submit" at bounding box center [752, 463] width 96 height 29
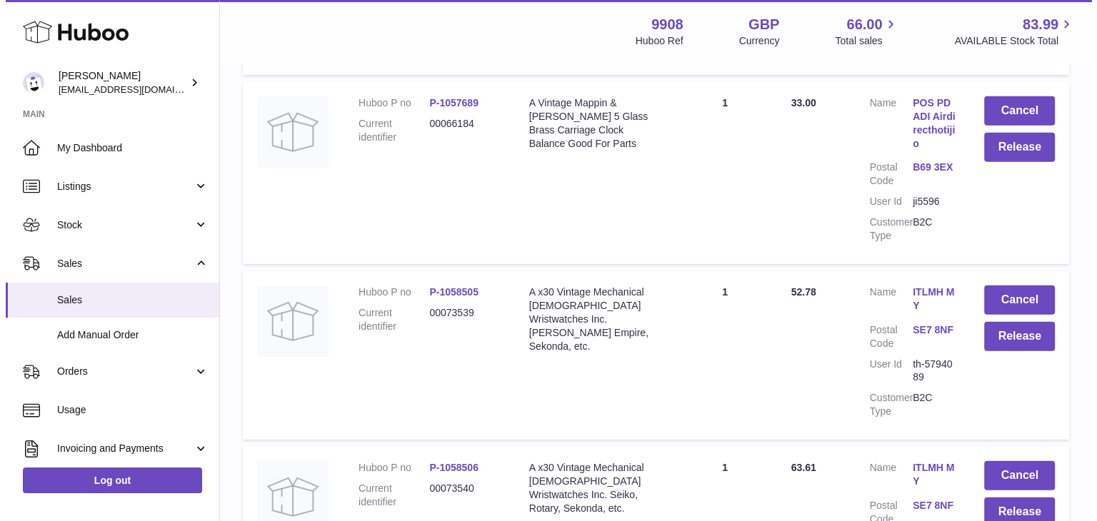
scroll to position [9679, 0]
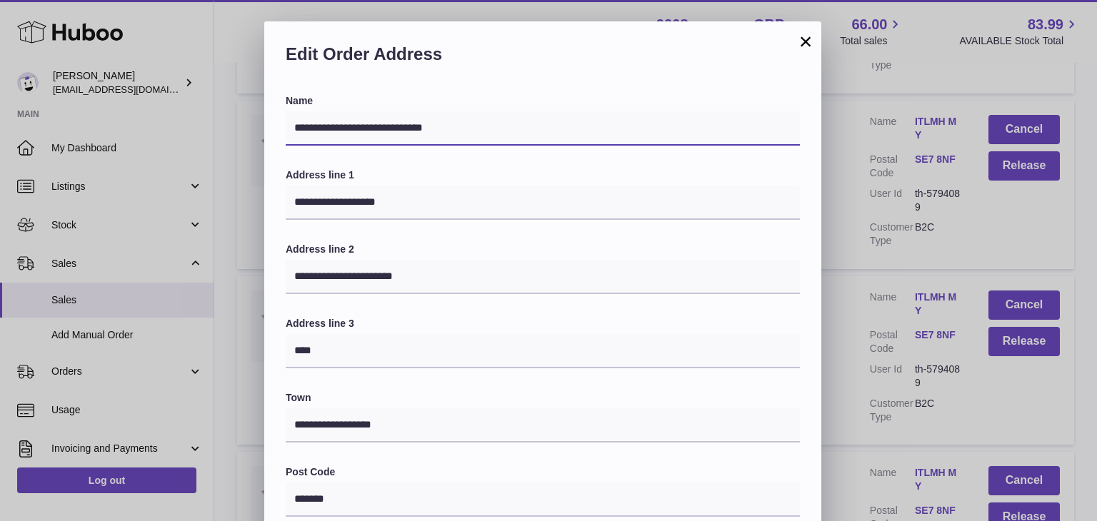
drag, startPoint x: 481, startPoint y: 128, endPoint x: 405, endPoint y: 124, distance: 76.5
click at [405, 124] on input "**********" at bounding box center [543, 128] width 514 height 34
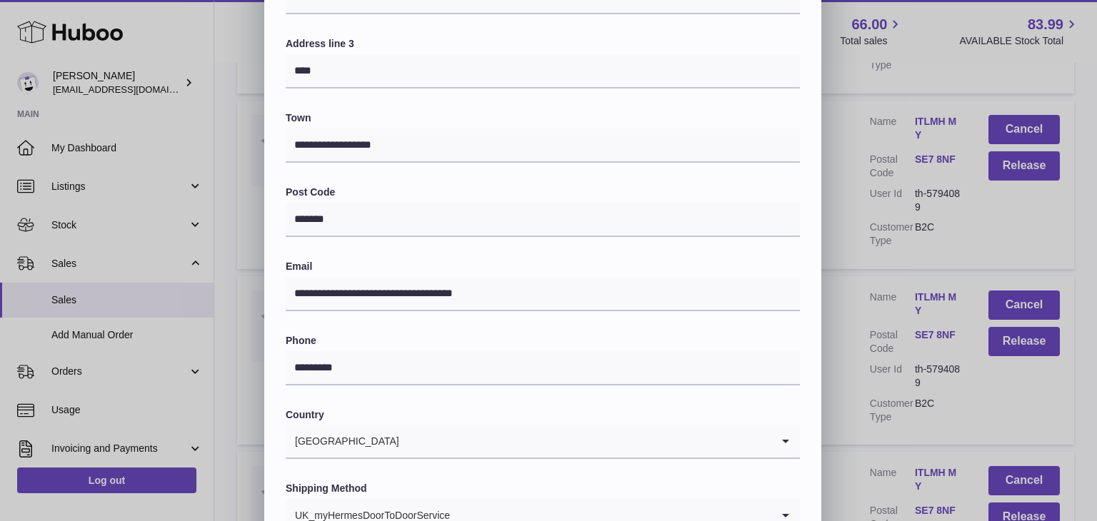
scroll to position [379, 0]
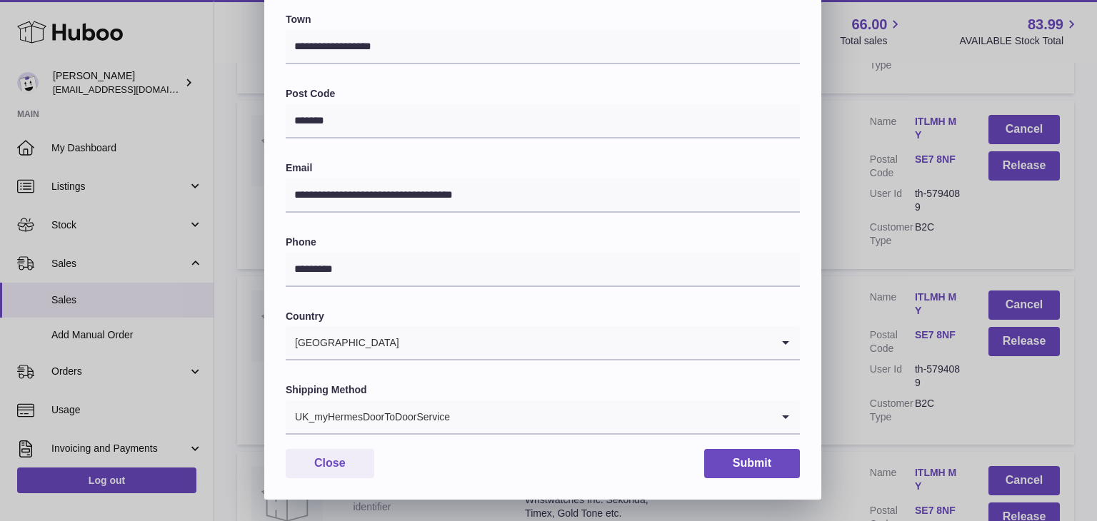
type input "**********"
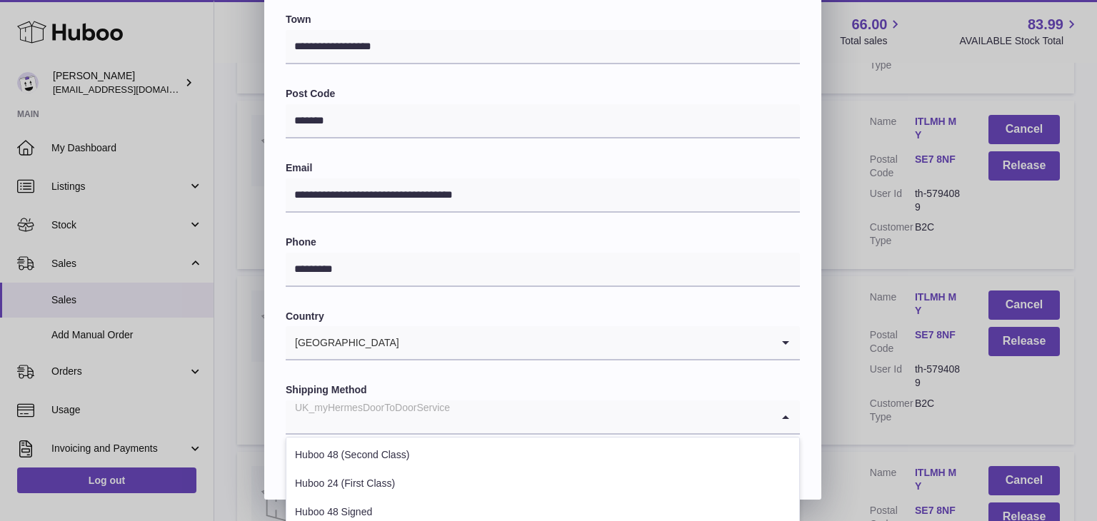
click at [388, 404] on div "UK_myHermesDoorToDoorService" at bounding box center [529, 417] width 486 height 33
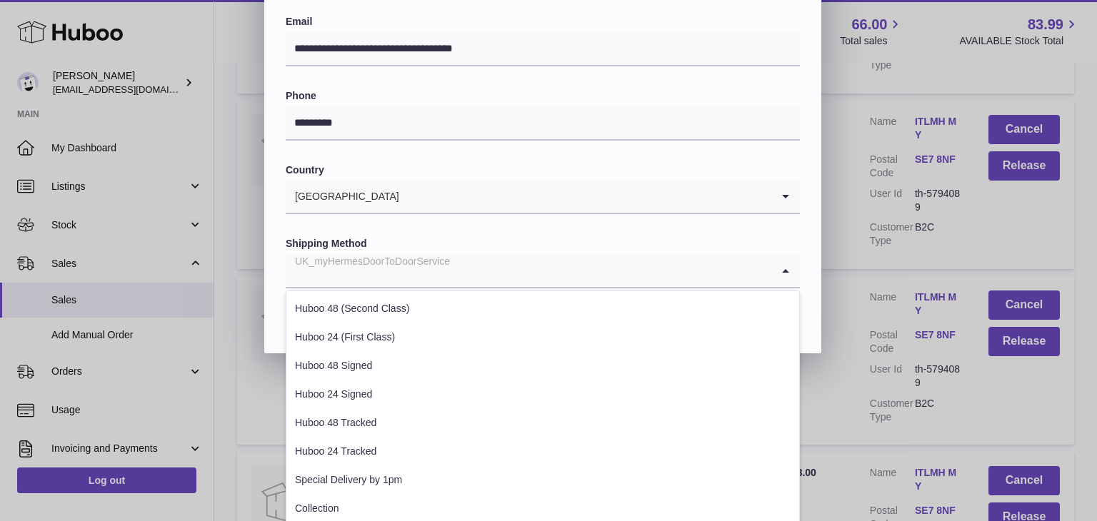
scroll to position [545, 0]
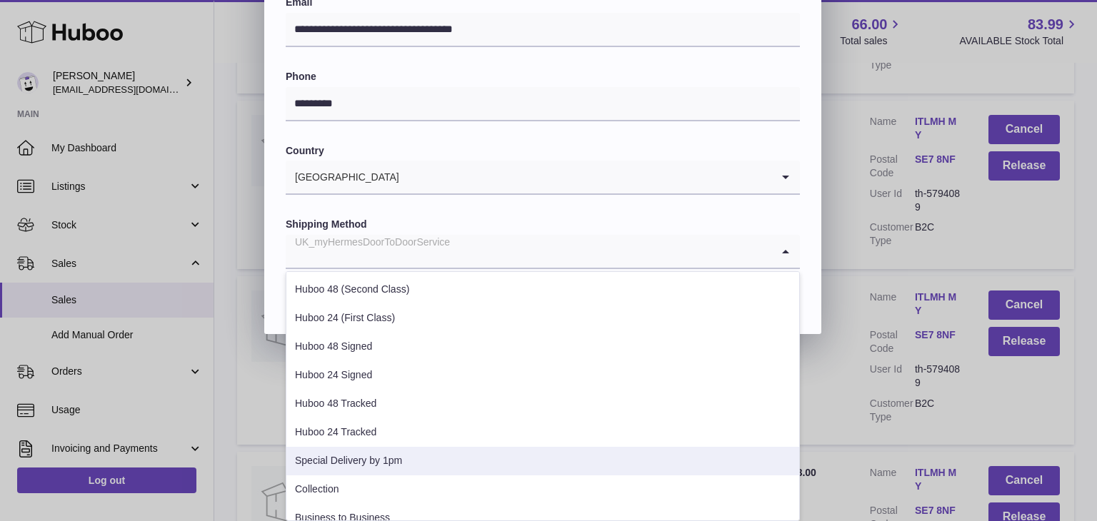
click at [371, 453] on li "Special Delivery by 1pm" at bounding box center [542, 461] width 513 height 29
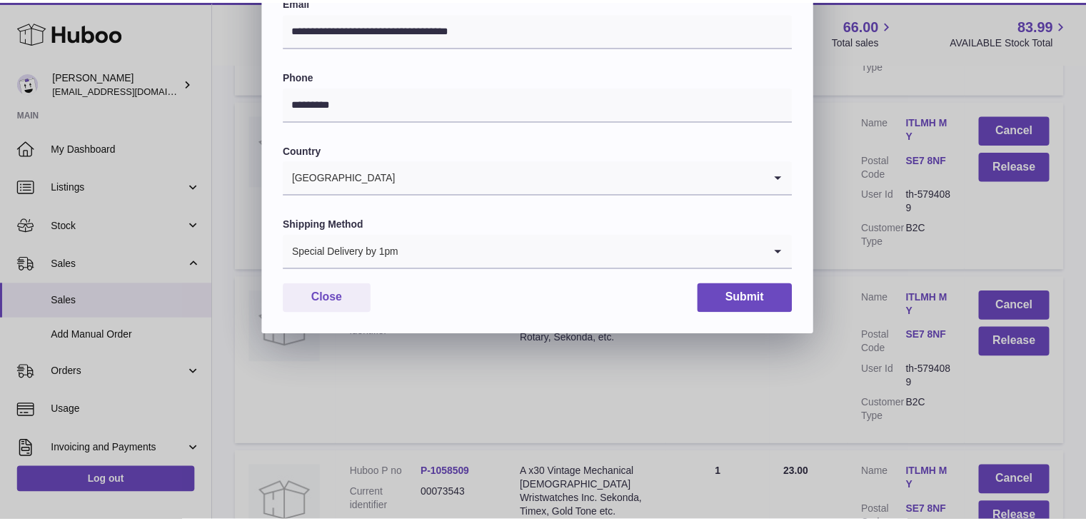
scroll to position [379, 0]
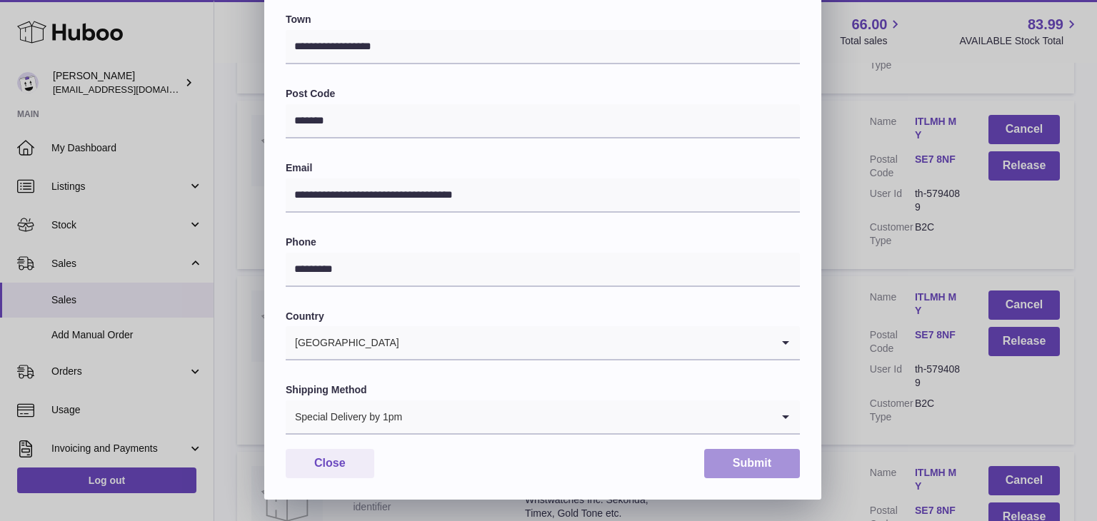
click at [777, 473] on button "Submit" at bounding box center [752, 463] width 96 height 29
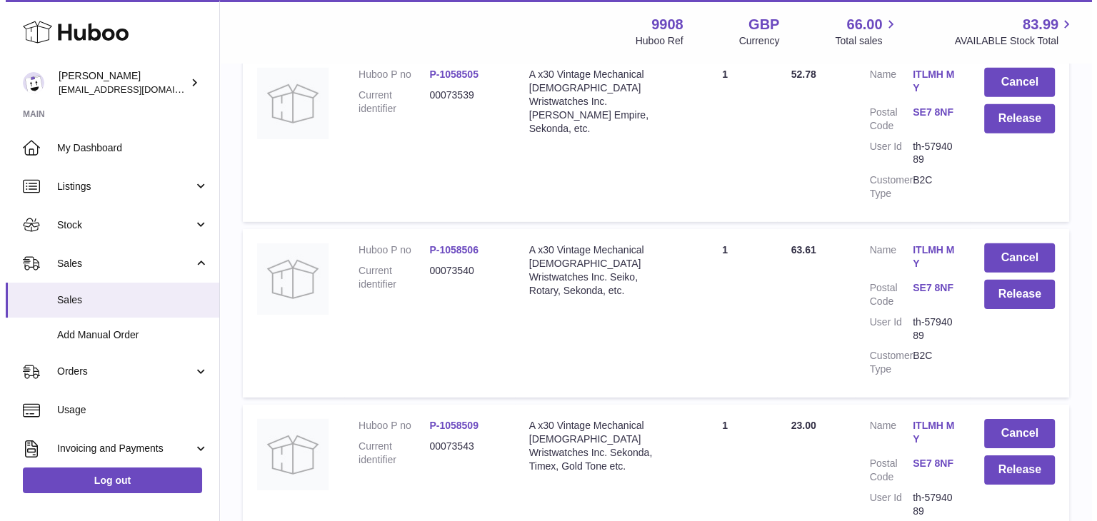
scroll to position [9898, 0]
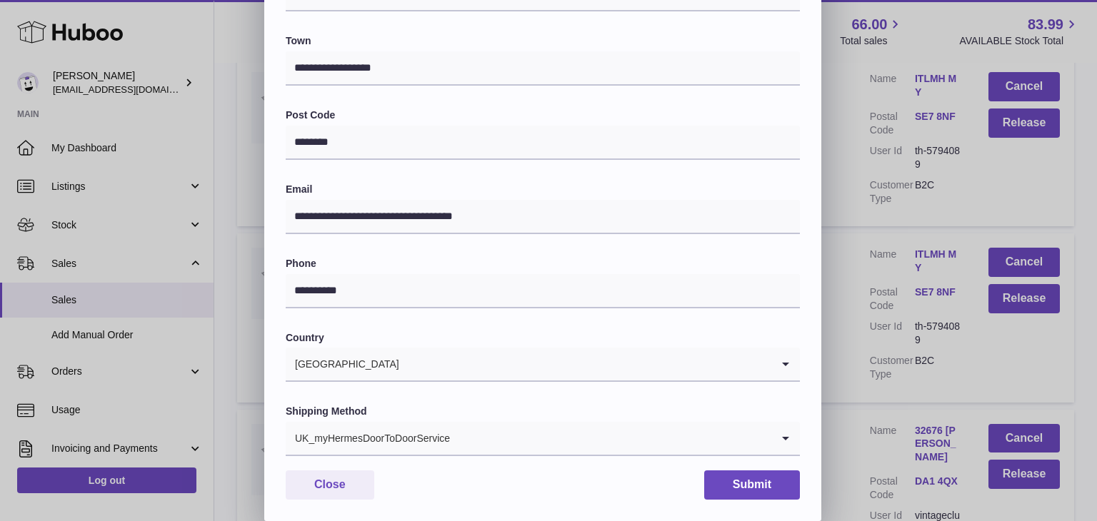
click at [487, 434] on input "Search for option" at bounding box center [611, 438] width 321 height 33
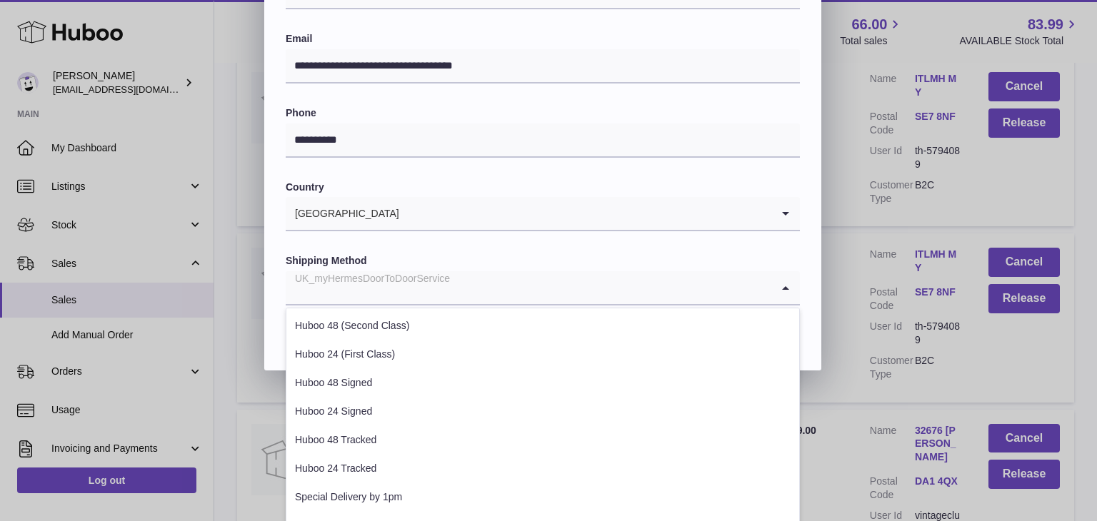
scroll to position [545, 0]
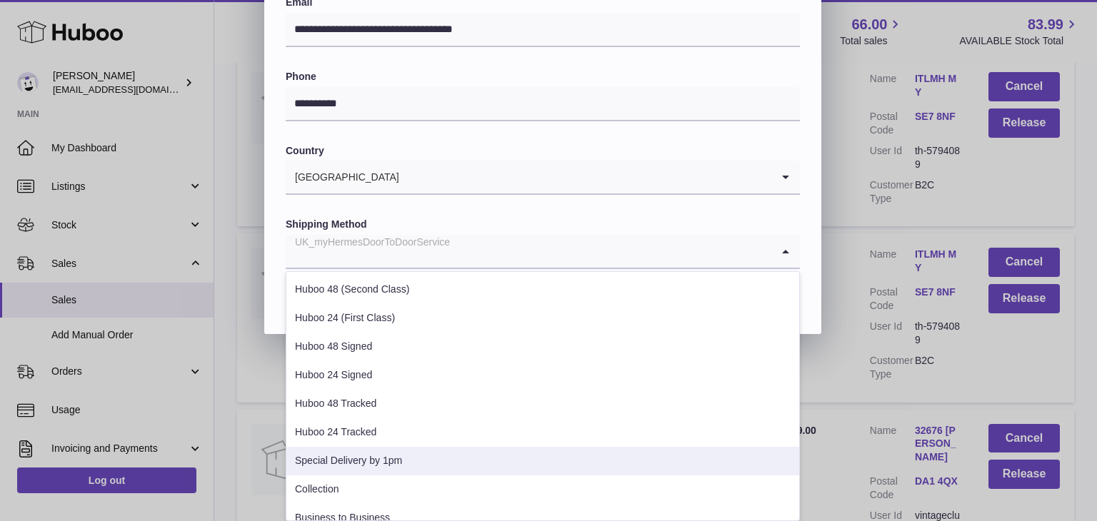
click at [422, 464] on li "Special Delivery by 1pm" at bounding box center [542, 461] width 513 height 29
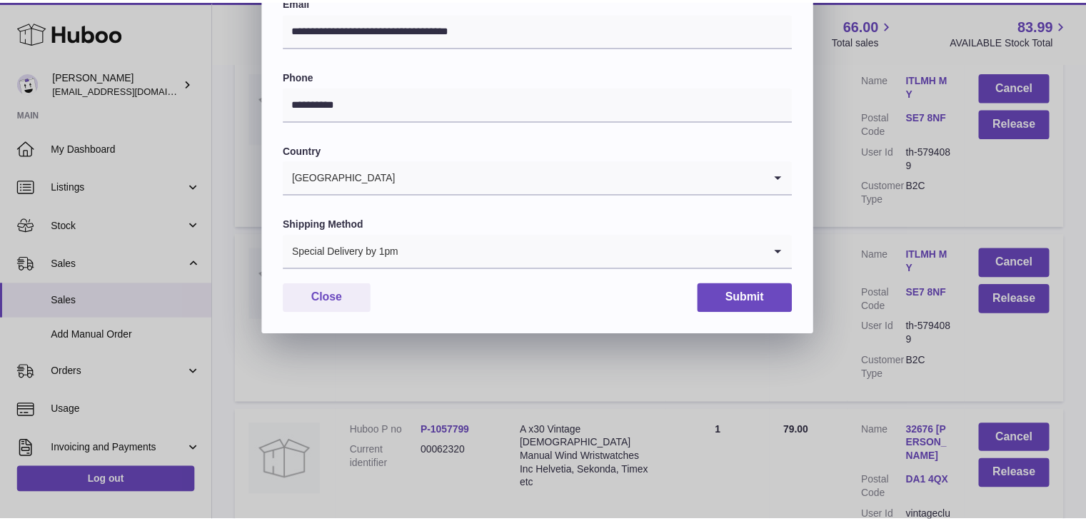
scroll to position [379, 0]
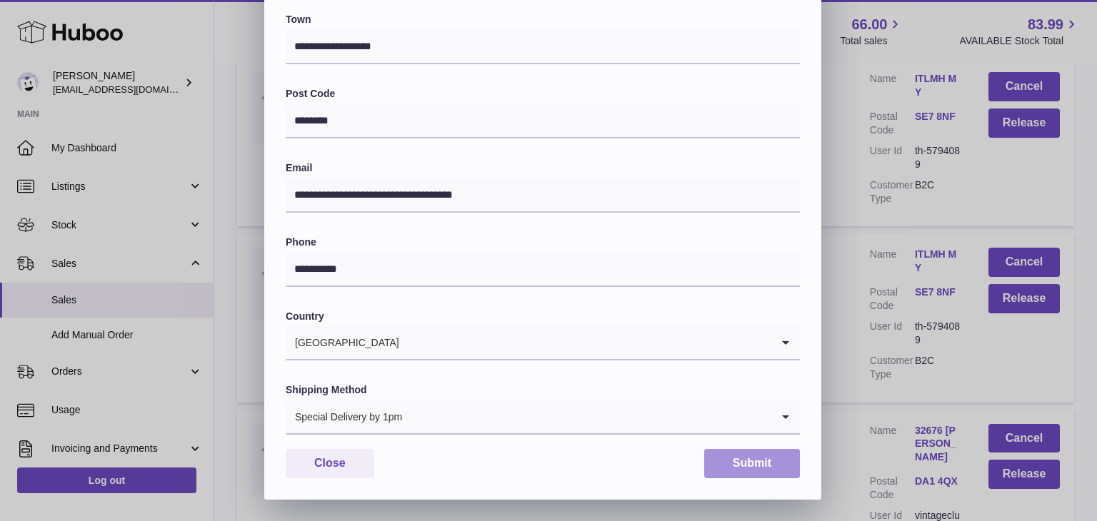
click at [732, 462] on button "Submit" at bounding box center [752, 463] width 96 height 29
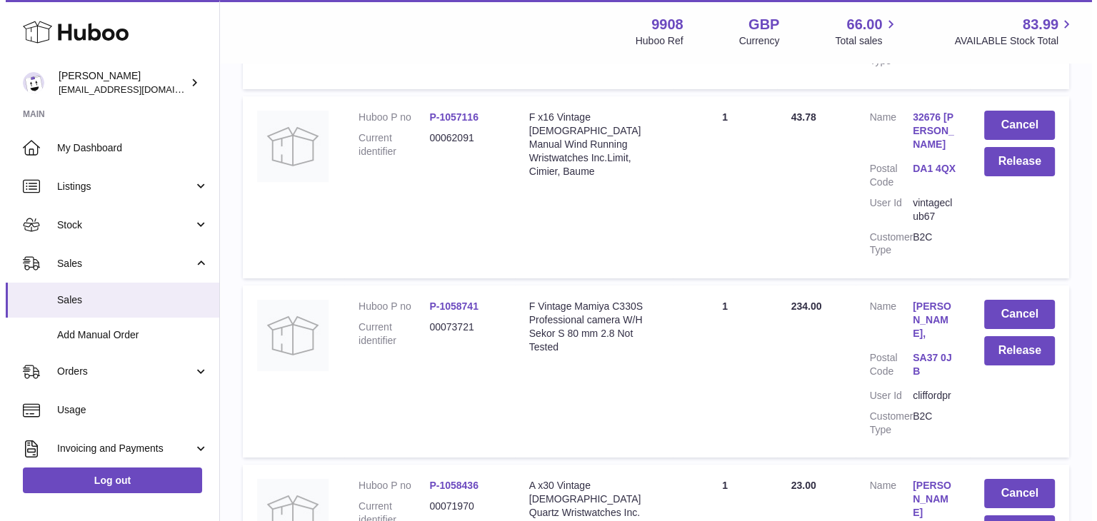
scroll to position [10764, 0]
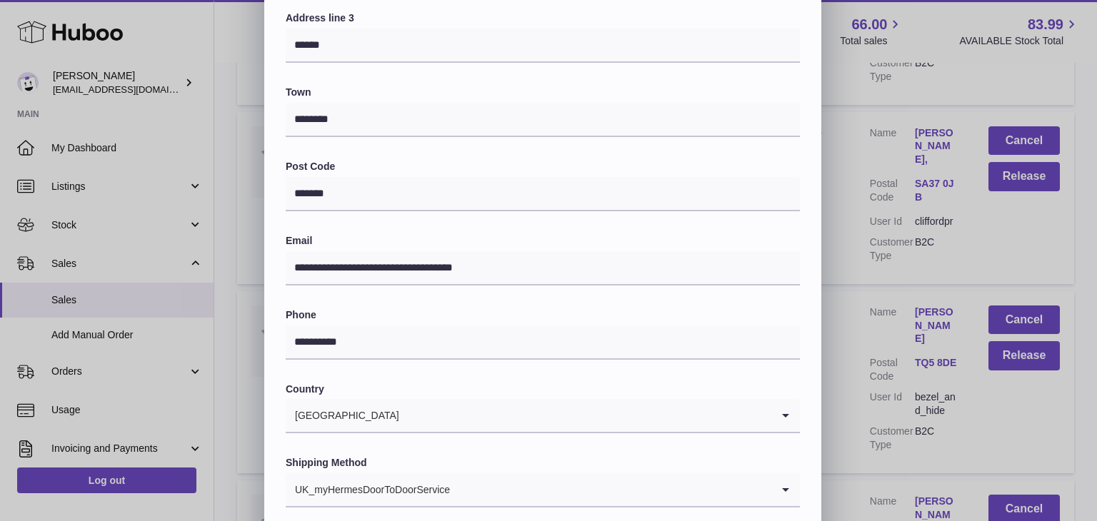
scroll to position [379, 0]
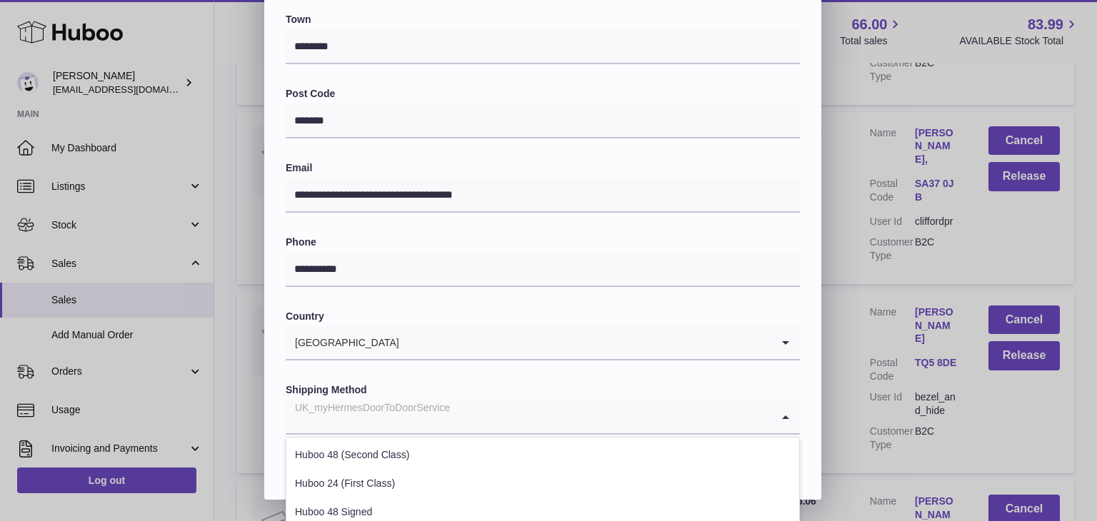
click at [466, 411] on input "Search for option" at bounding box center [529, 417] width 486 height 33
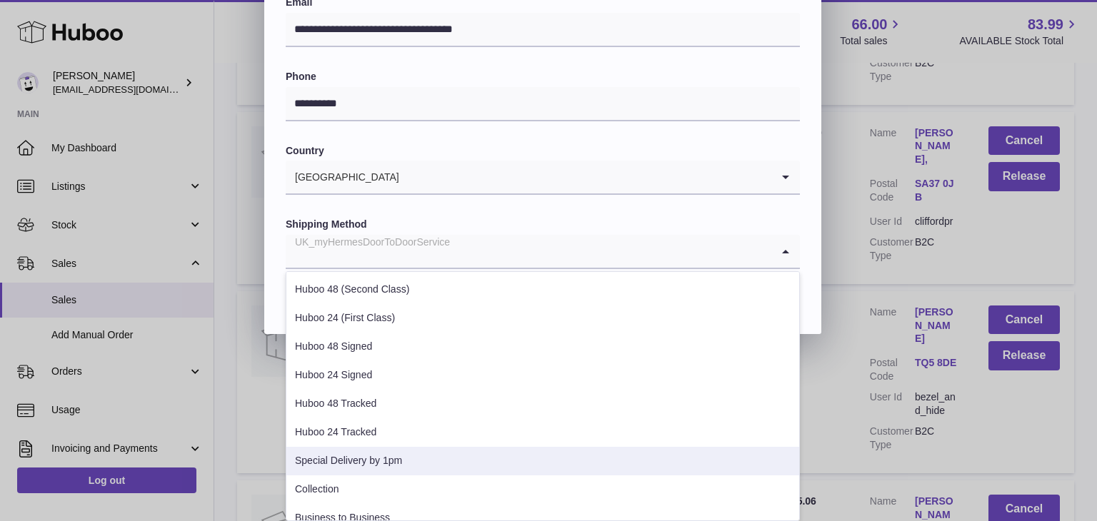
click at [401, 458] on li "Special Delivery by 1pm" at bounding box center [542, 461] width 513 height 29
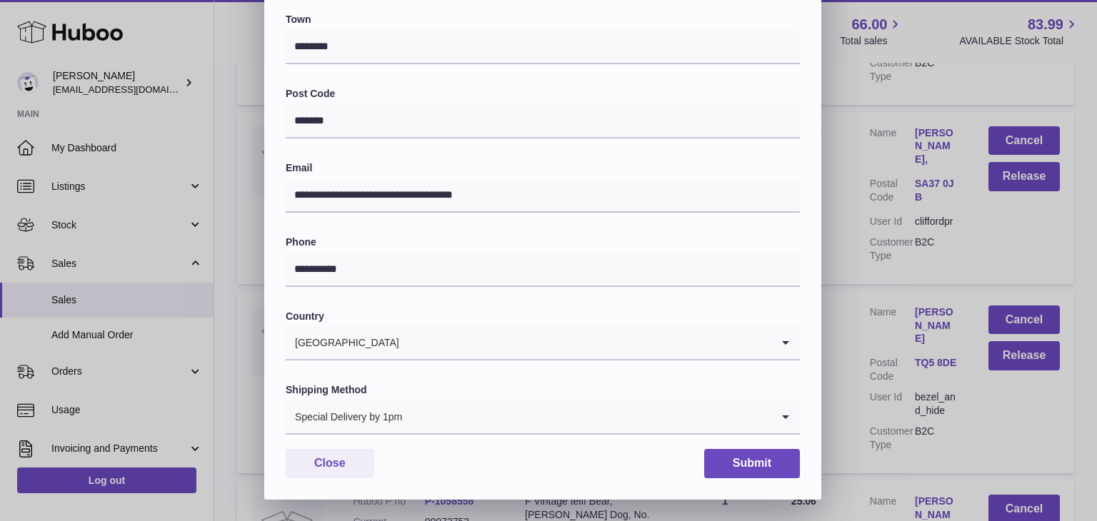
scroll to position [379, 0]
click at [738, 459] on button "Submit" at bounding box center [752, 463] width 96 height 29
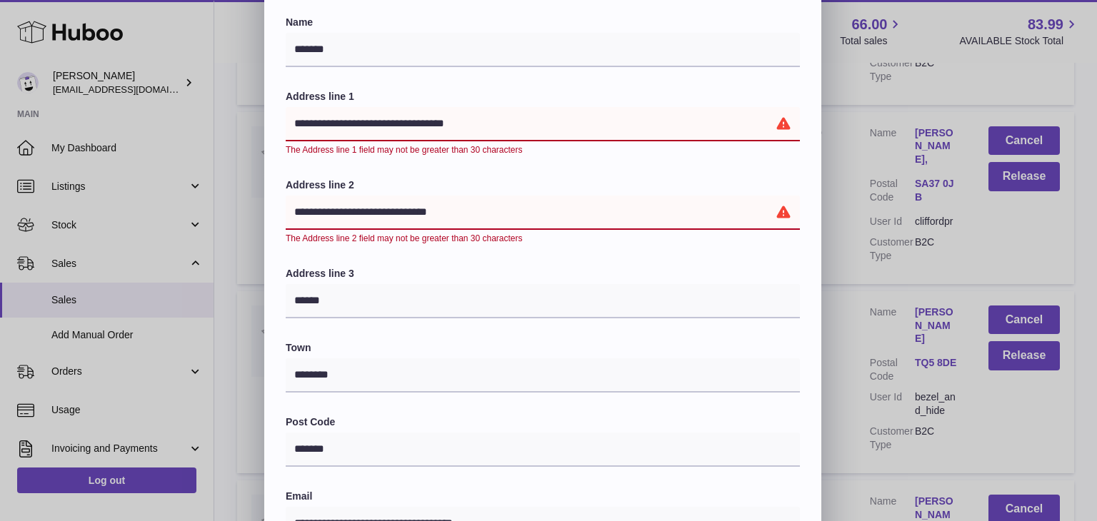
scroll to position [78, 0]
drag, startPoint x: 472, startPoint y: 119, endPoint x: 376, endPoint y: 119, distance: 96.4
click at [376, 119] on input "**********" at bounding box center [543, 125] width 514 height 34
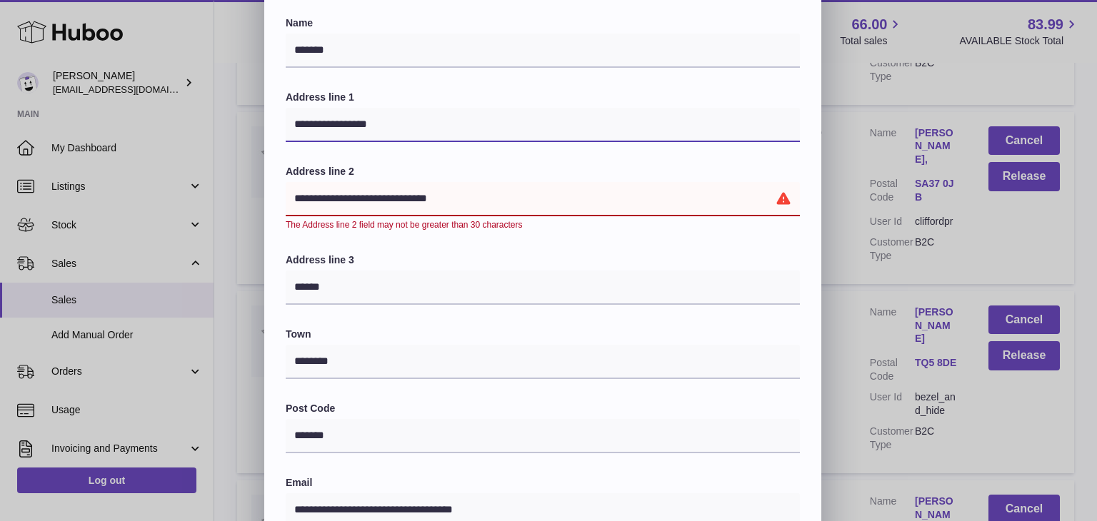
type input "**********"
click at [439, 199] on input "**********" at bounding box center [543, 199] width 514 height 34
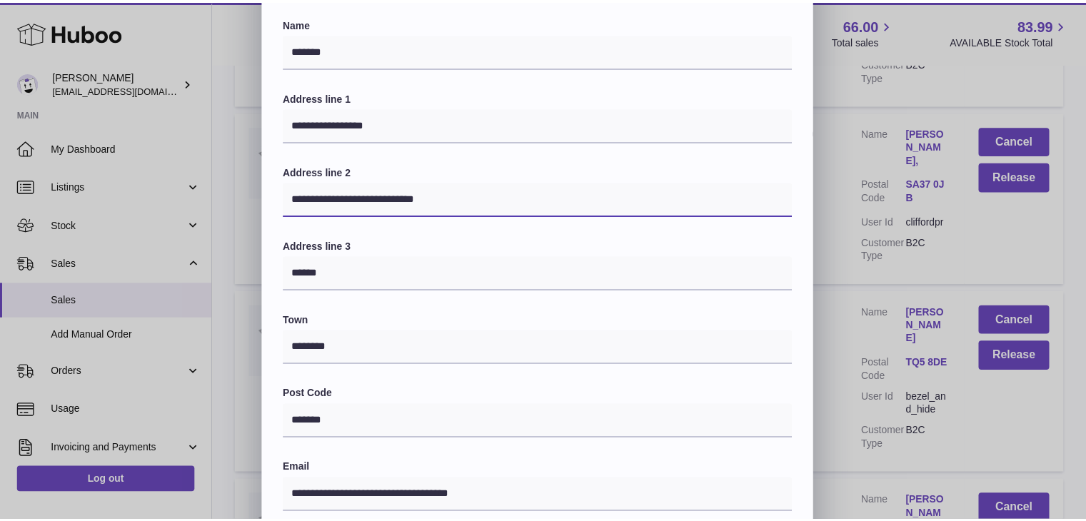
scroll to position [379, 0]
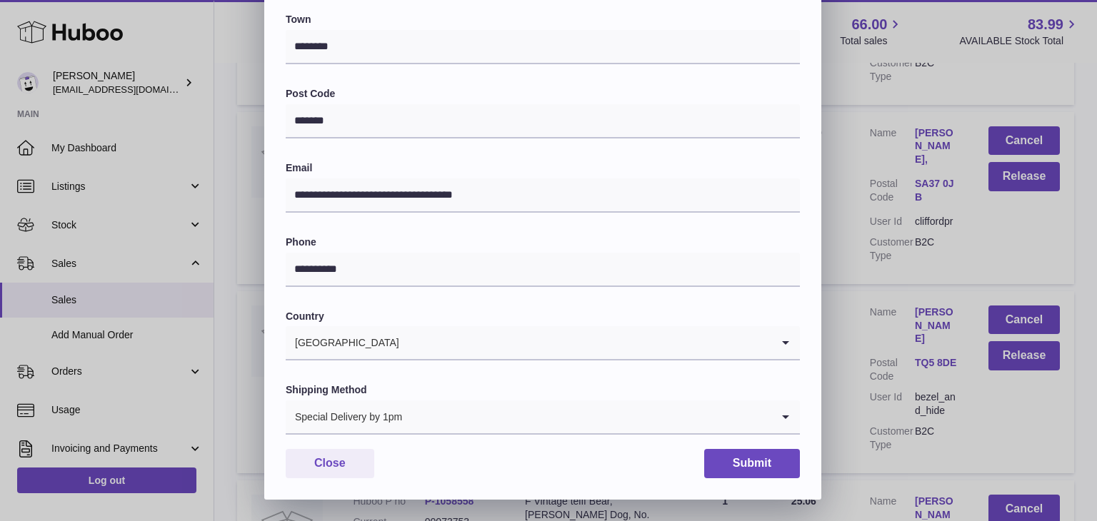
type input "**********"
click at [739, 464] on button "Submit" at bounding box center [752, 463] width 96 height 29
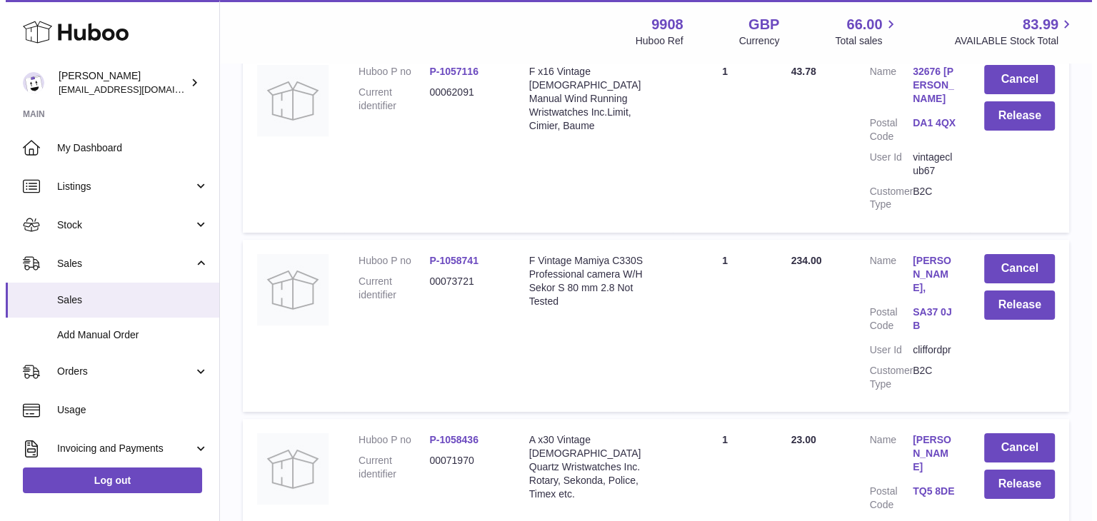
scroll to position [10805, 0]
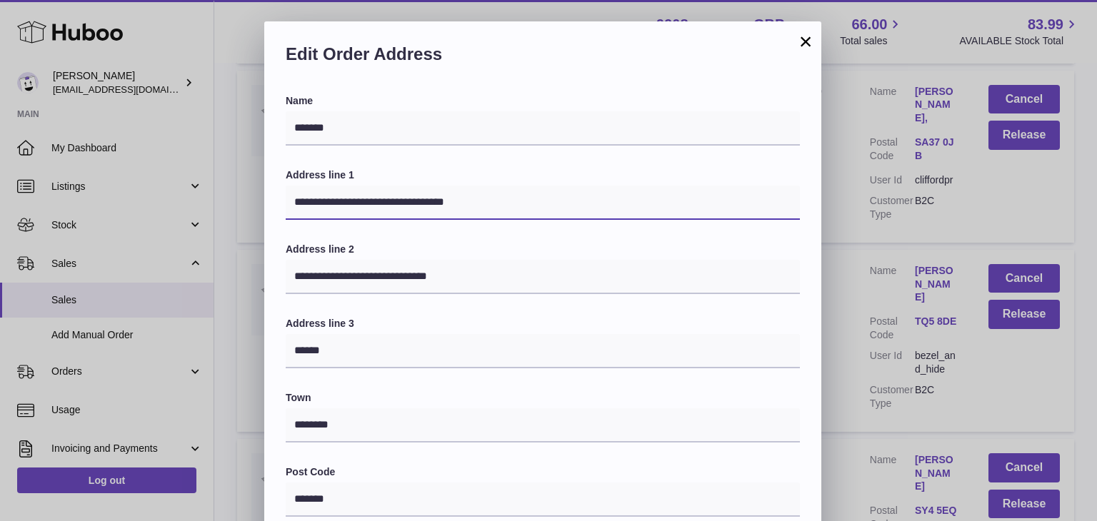
drag, startPoint x: 483, startPoint y: 204, endPoint x: 378, endPoint y: 190, distance: 105.9
click at [378, 190] on input "**********" at bounding box center [543, 203] width 514 height 34
type input "**********"
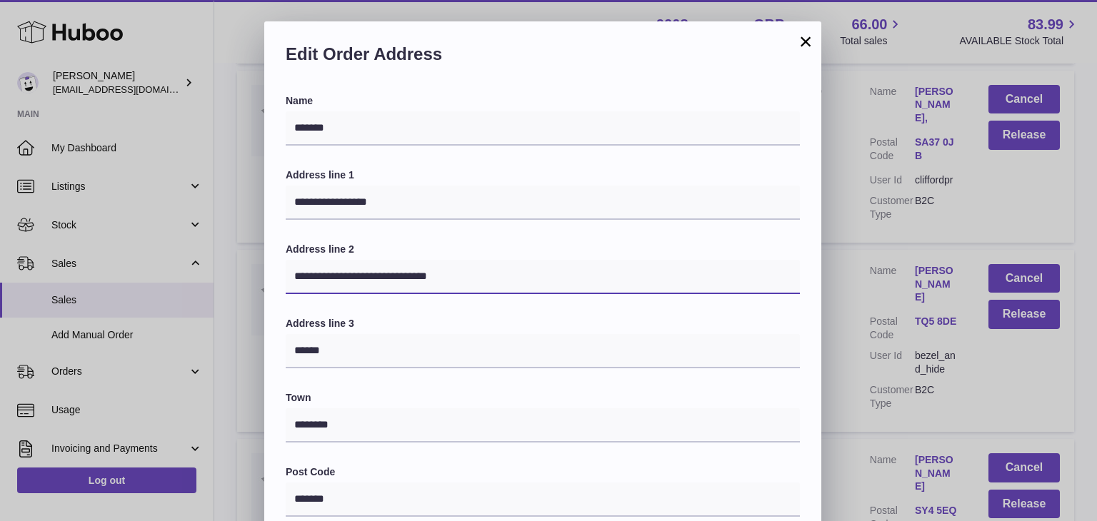
click at [438, 269] on input "**********" at bounding box center [543, 277] width 514 height 34
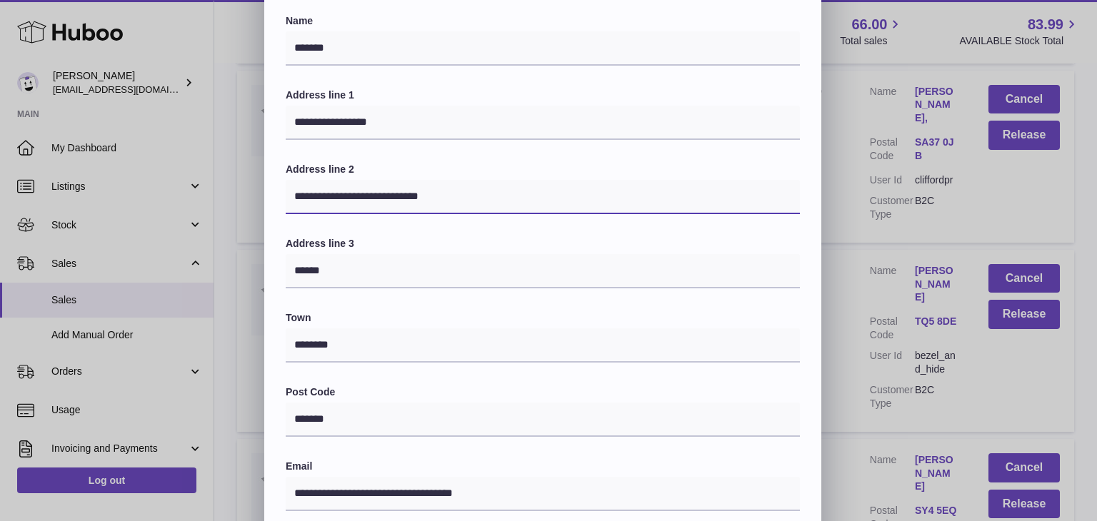
scroll to position [379, 0]
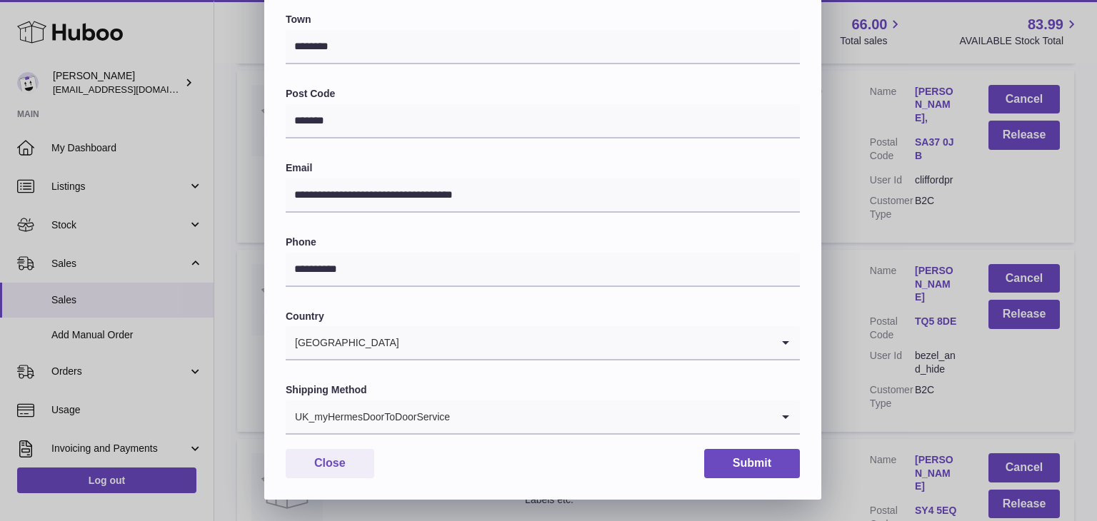
type input "**********"
click at [454, 427] on input "Search for option" at bounding box center [611, 417] width 321 height 33
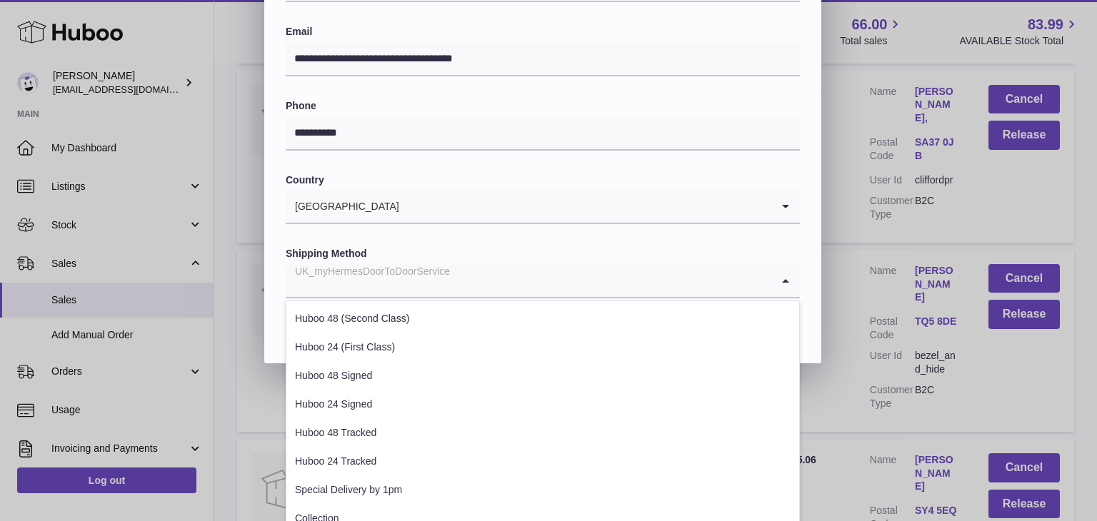
scroll to position [516, 0]
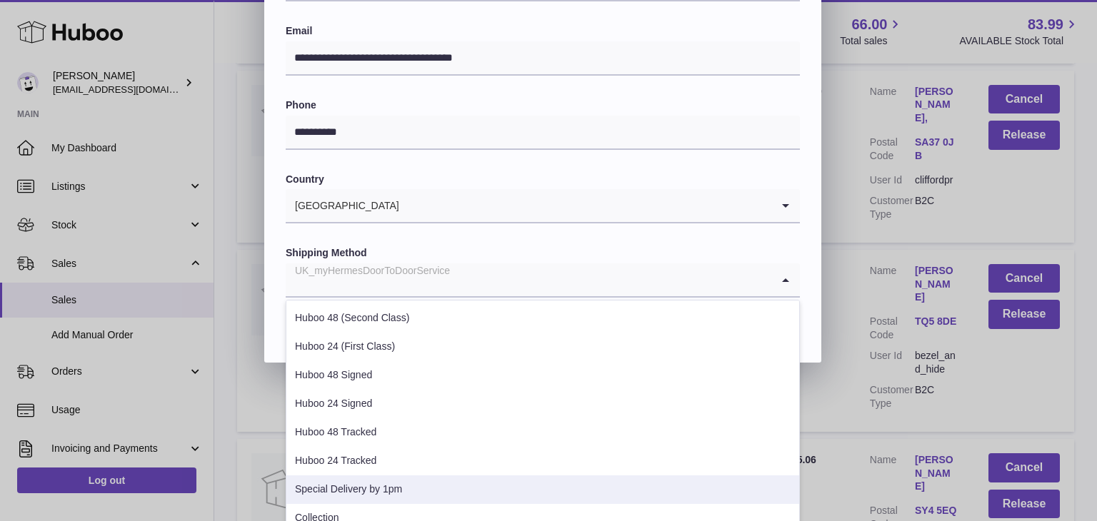
click at [391, 484] on li "Special Delivery by 1pm" at bounding box center [542, 490] width 513 height 29
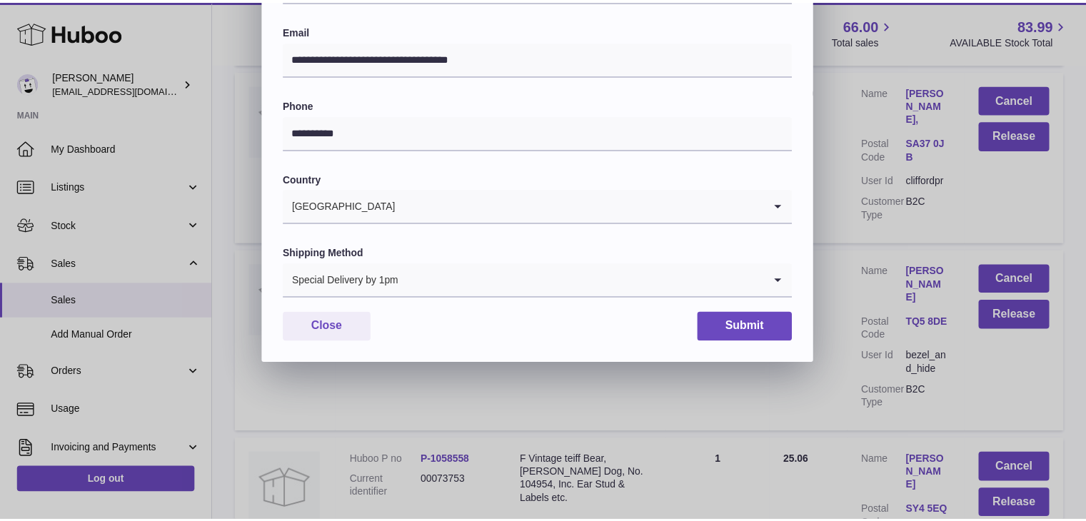
scroll to position [379, 0]
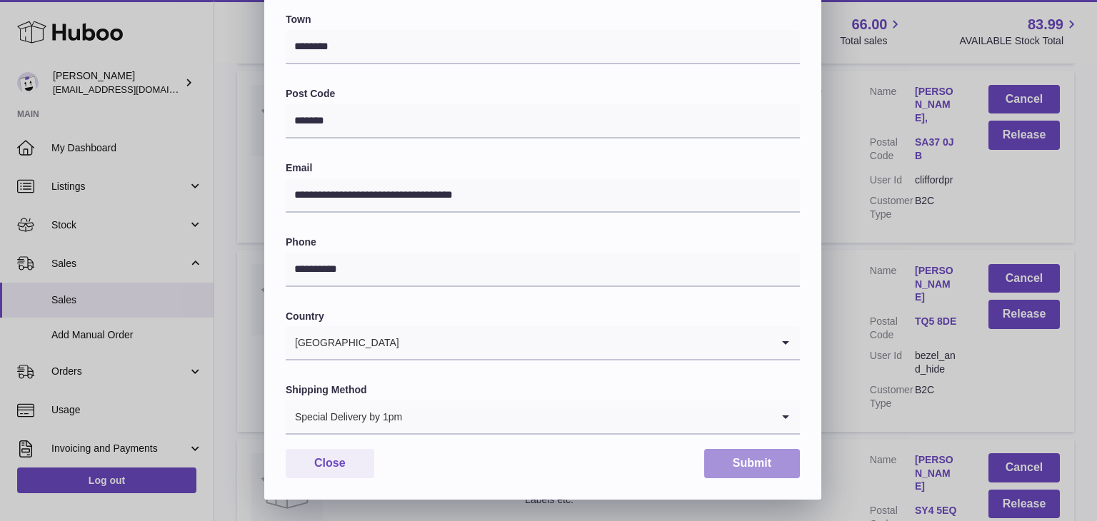
click at [746, 469] on button "Submit" at bounding box center [752, 463] width 96 height 29
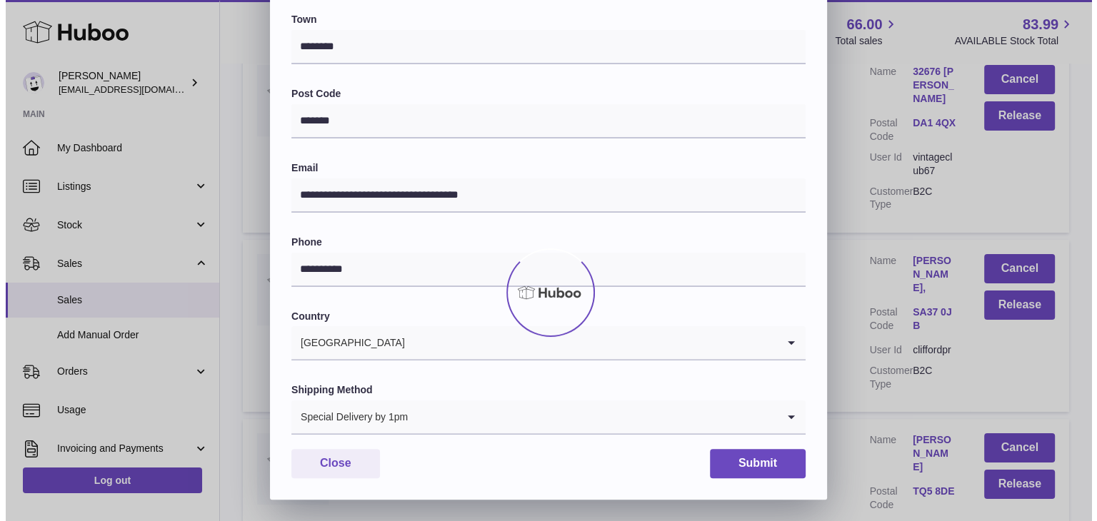
scroll to position [0, 0]
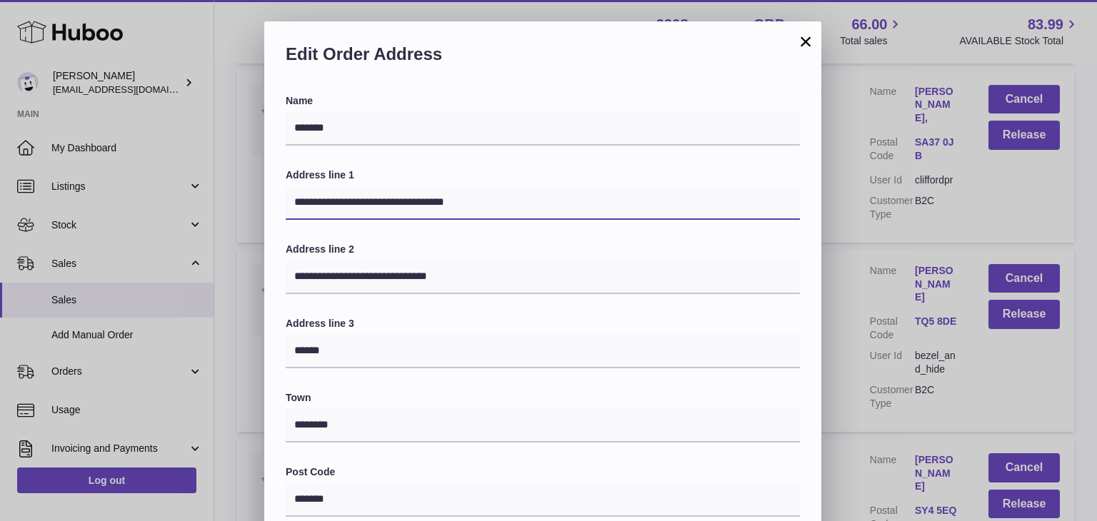
drag, startPoint x: 480, startPoint y: 202, endPoint x: 381, endPoint y: 199, distance: 99.3
click at [381, 199] on input "**********" at bounding box center [543, 203] width 514 height 34
type input "**********"
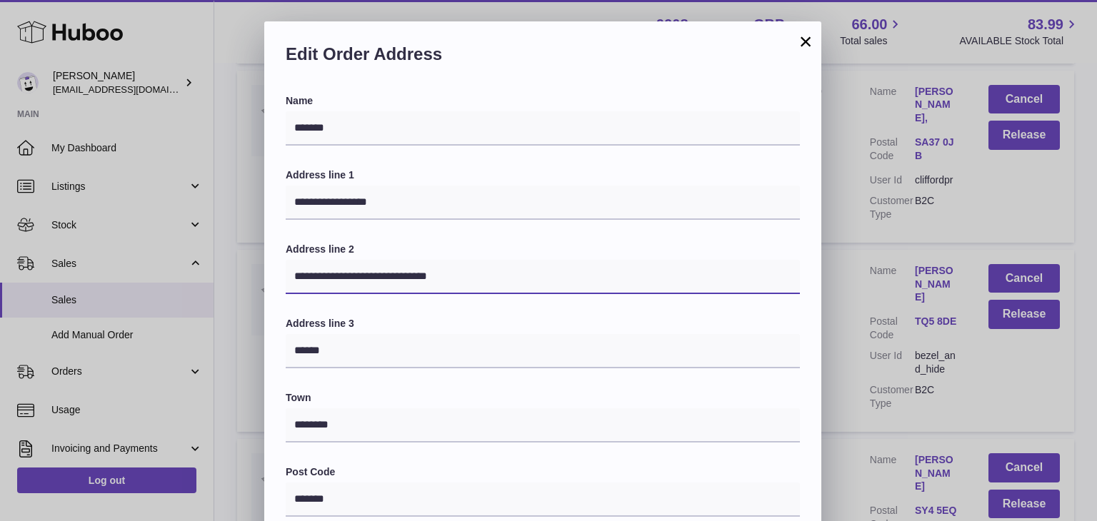
click at [439, 283] on input "**********" at bounding box center [543, 277] width 514 height 34
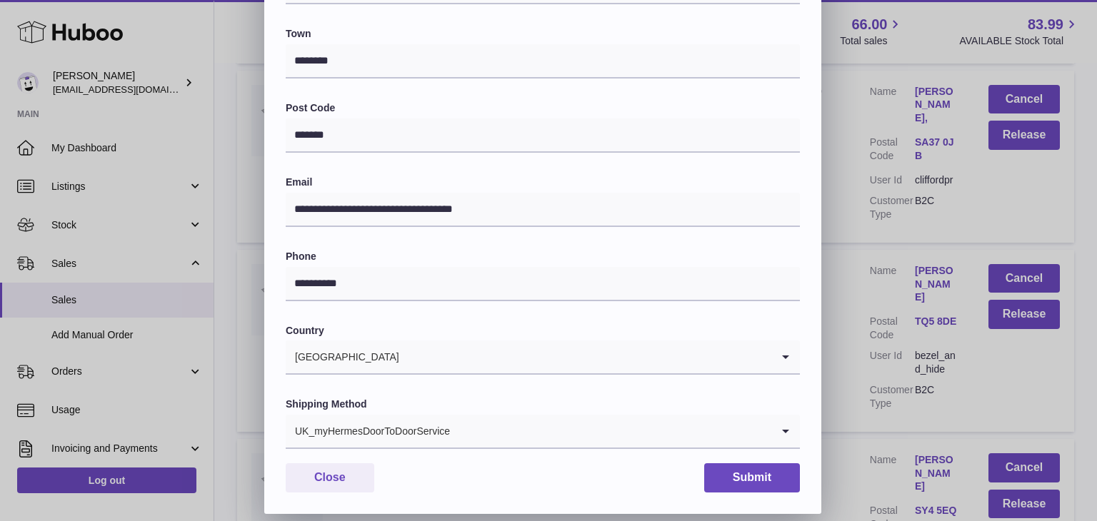
scroll to position [379, 0]
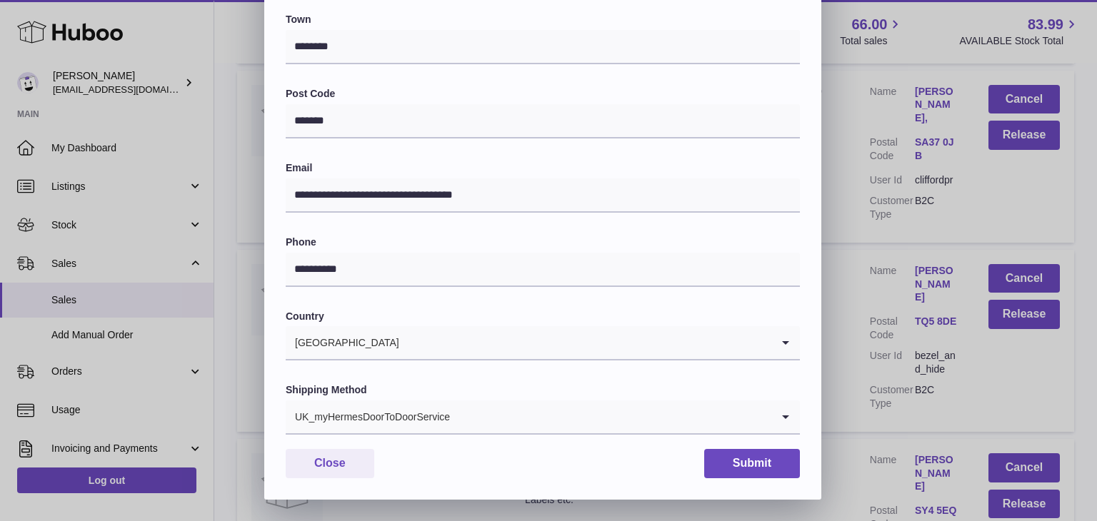
type input "**********"
click at [426, 432] on div "UK_myHermesDoorToDoorService" at bounding box center [529, 417] width 486 height 33
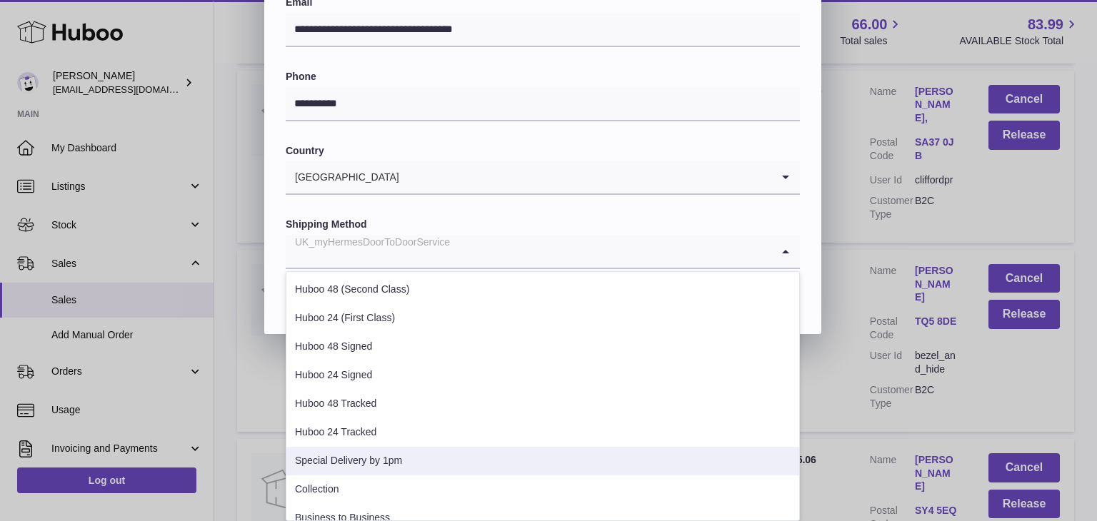
click at [397, 461] on li "Special Delivery by 1pm" at bounding box center [542, 461] width 513 height 29
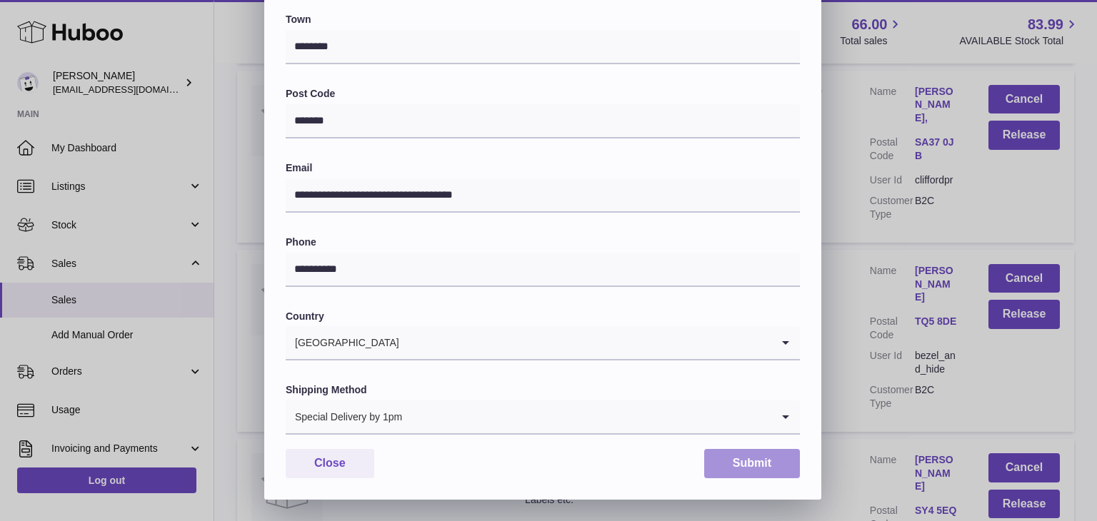
click at [744, 472] on button "Submit" at bounding box center [752, 463] width 96 height 29
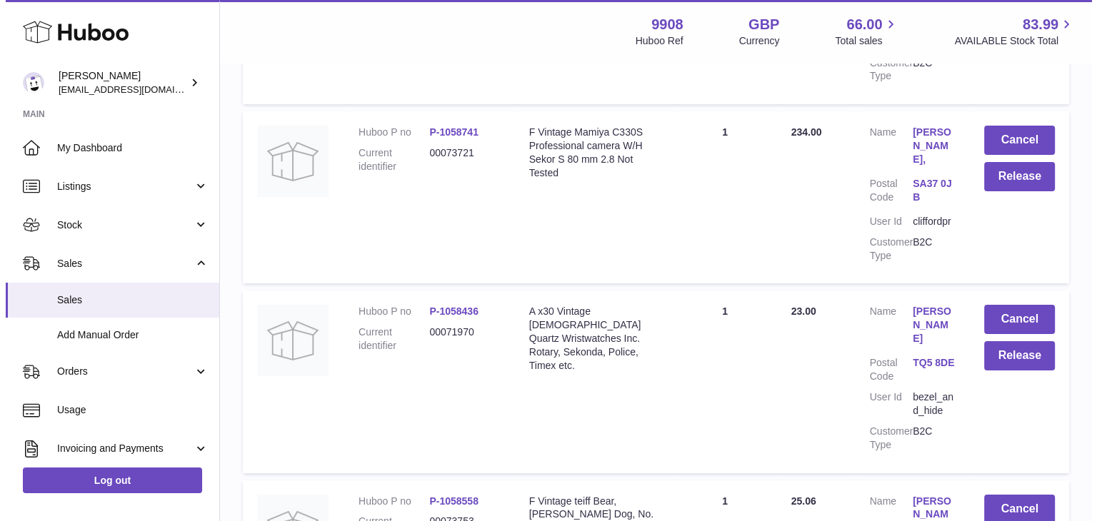
scroll to position [10936, 0]
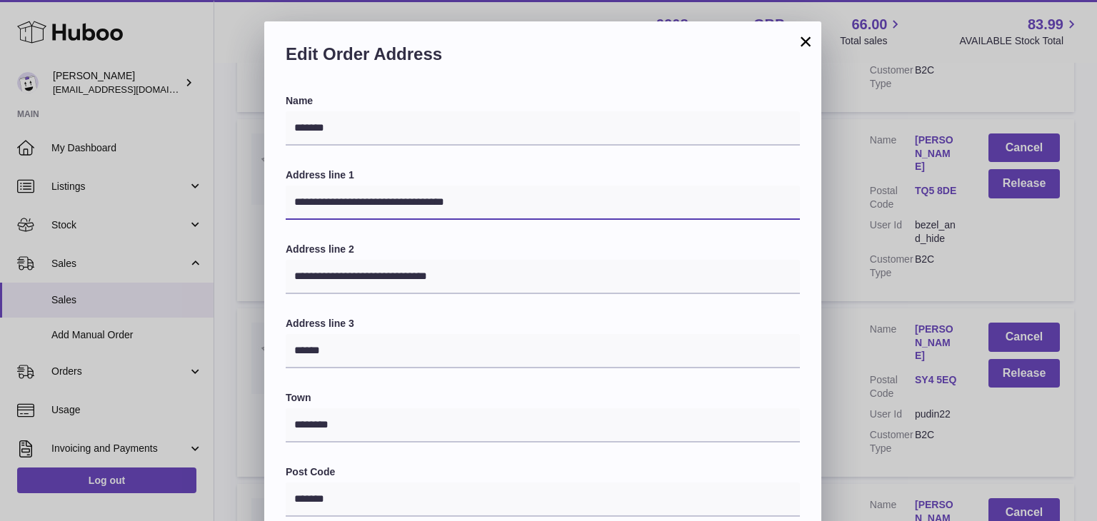
drag, startPoint x: 483, startPoint y: 198, endPoint x: 378, endPoint y: 201, distance: 105.0
click at [378, 201] on input "**********" at bounding box center [543, 203] width 514 height 34
type input "**********"
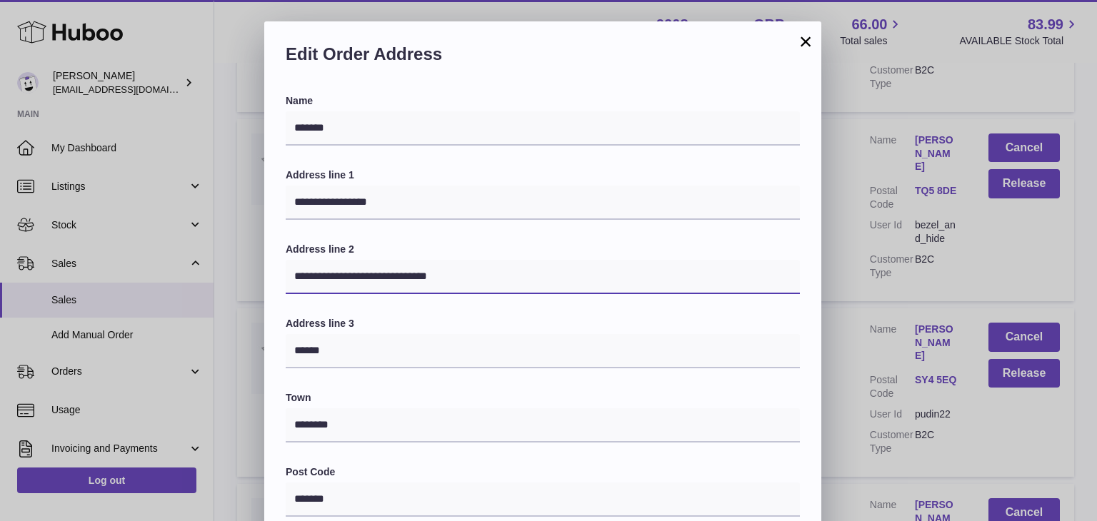
click at [439, 278] on input "**********" at bounding box center [543, 277] width 514 height 34
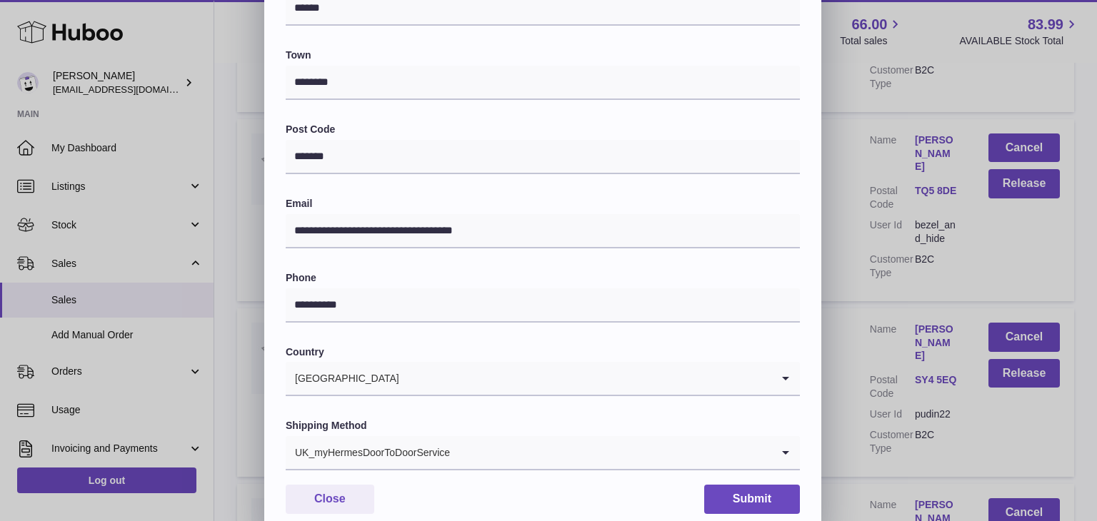
scroll to position [344, 0]
type input "**********"
click at [417, 456] on div "UK_myHermesDoorToDoorService" at bounding box center [529, 451] width 486 height 33
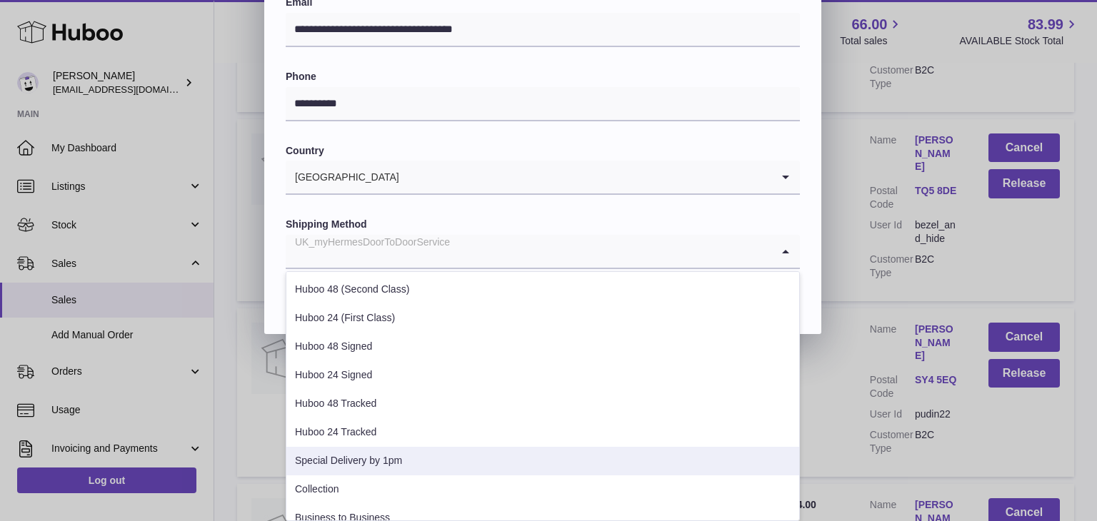
click at [411, 461] on li "Special Delivery by 1pm" at bounding box center [542, 461] width 513 height 29
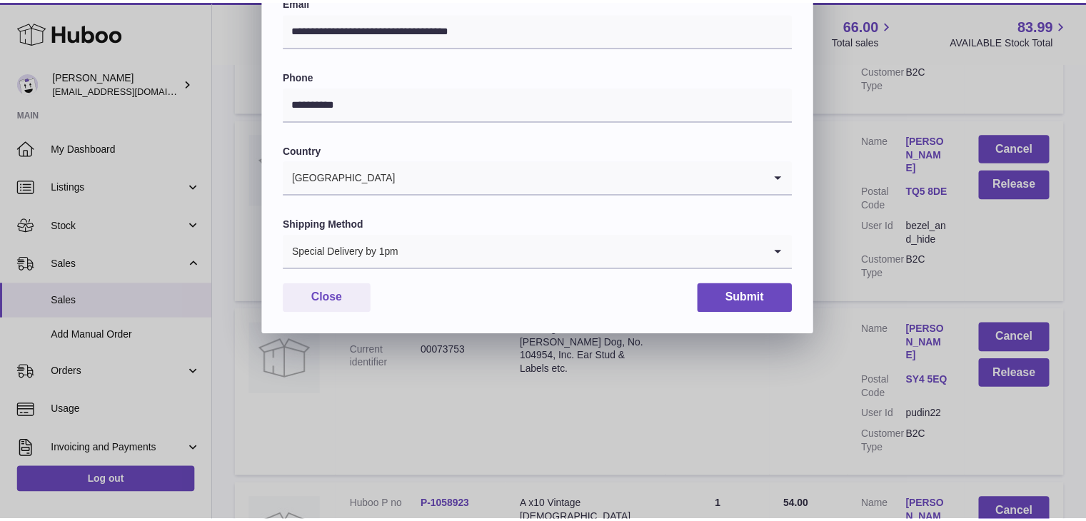
scroll to position [379, 0]
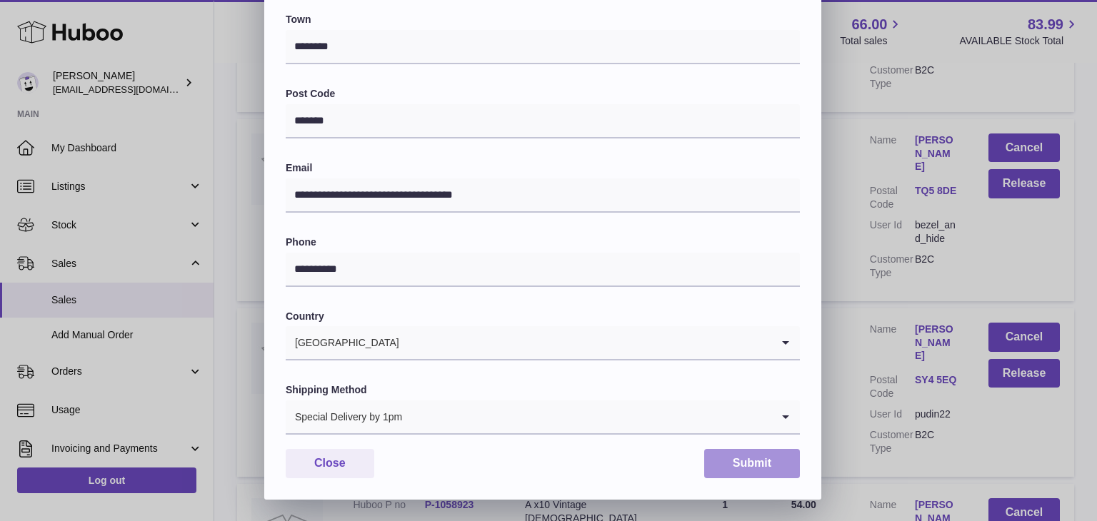
click at [754, 472] on button "Submit" at bounding box center [752, 463] width 96 height 29
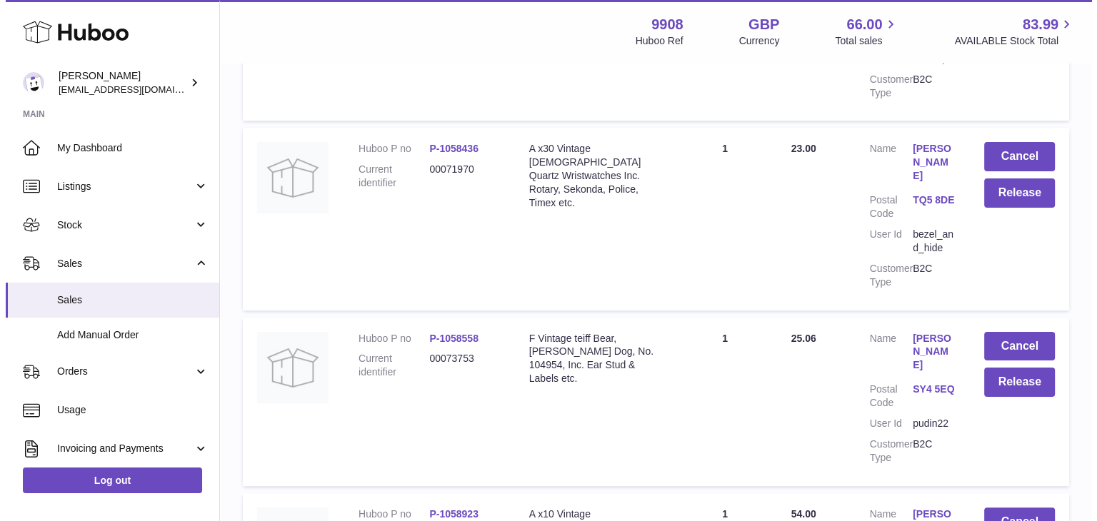
scroll to position [11099, 0]
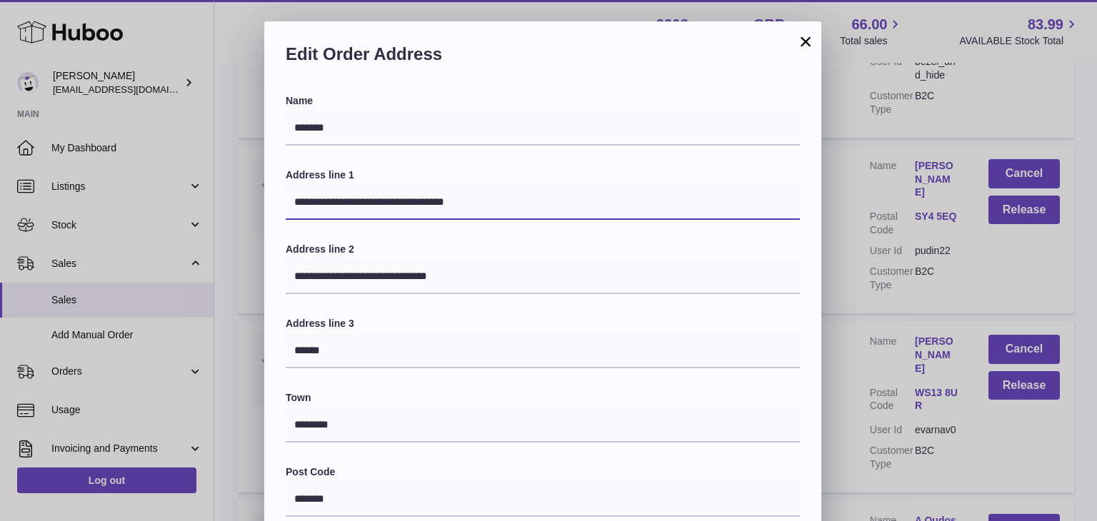
click at [489, 207] on input "**********" at bounding box center [543, 203] width 514 height 34
type input "**********"
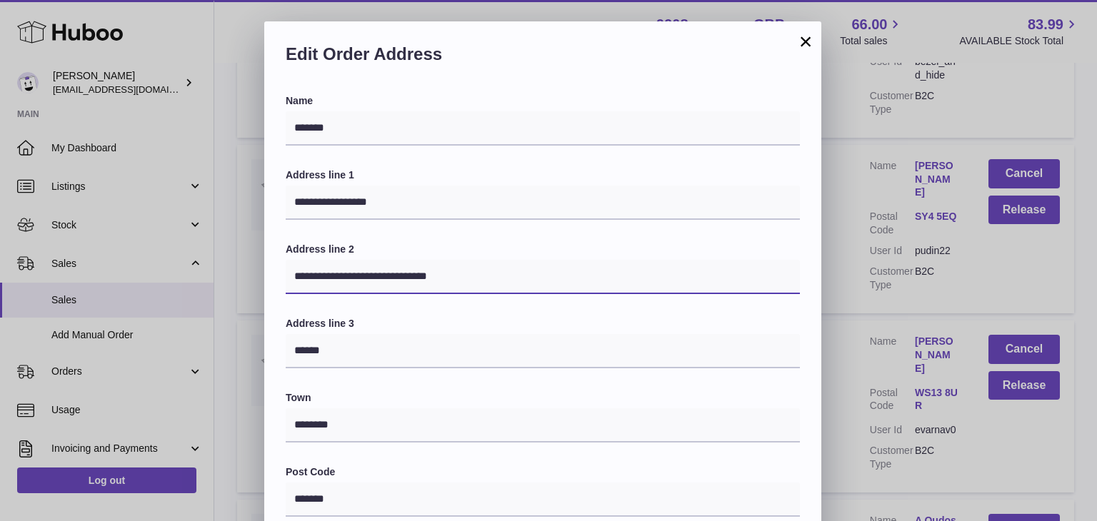
click at [437, 278] on input "**********" at bounding box center [543, 277] width 514 height 34
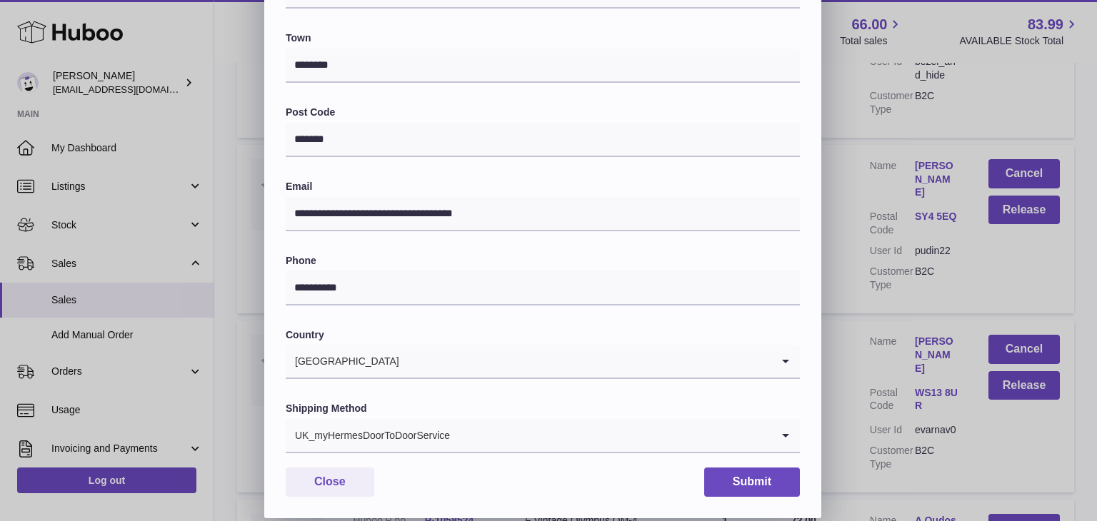
scroll to position [379, 0]
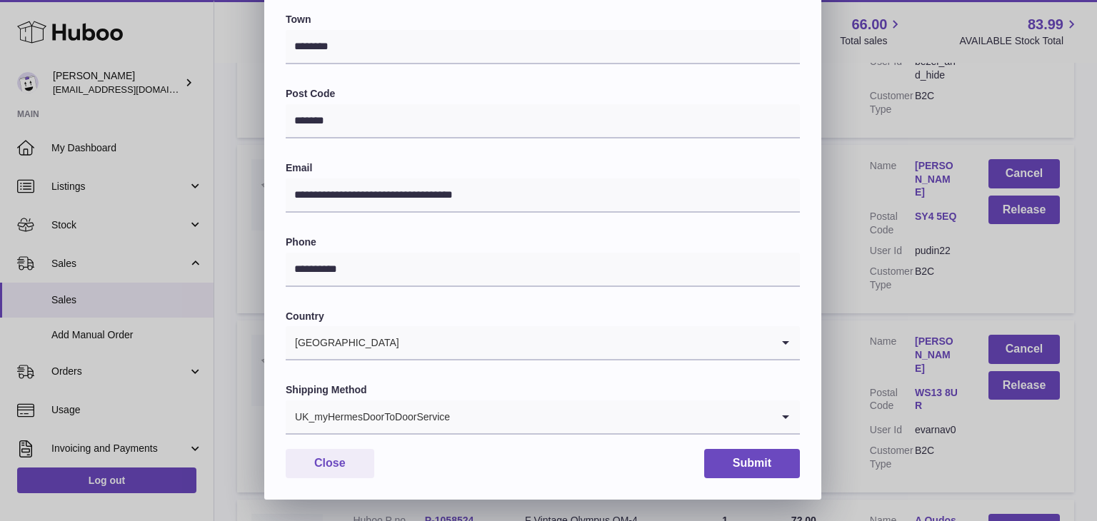
type input "**********"
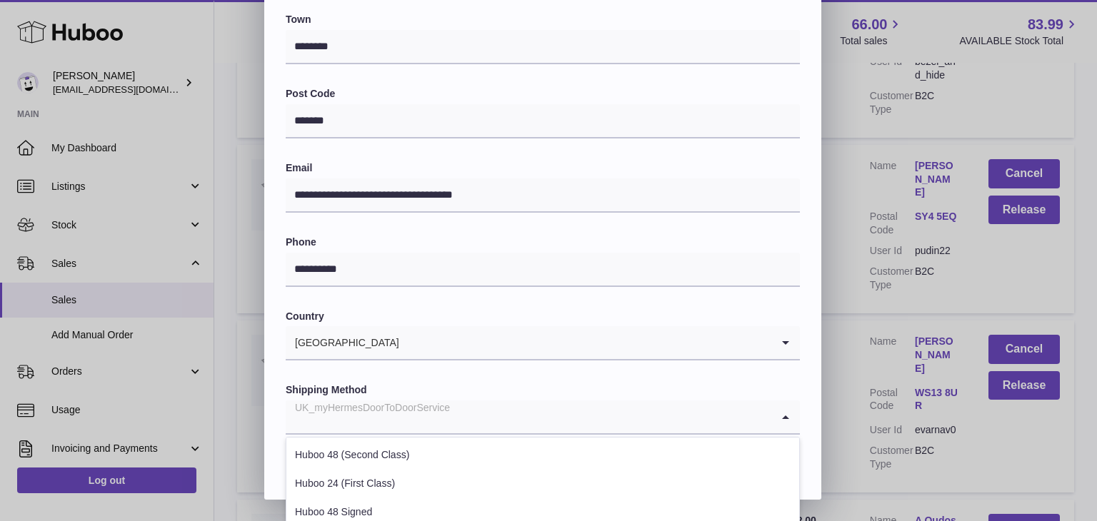
click at [428, 412] on div "UK_myHermesDoorToDoorService" at bounding box center [529, 417] width 486 height 33
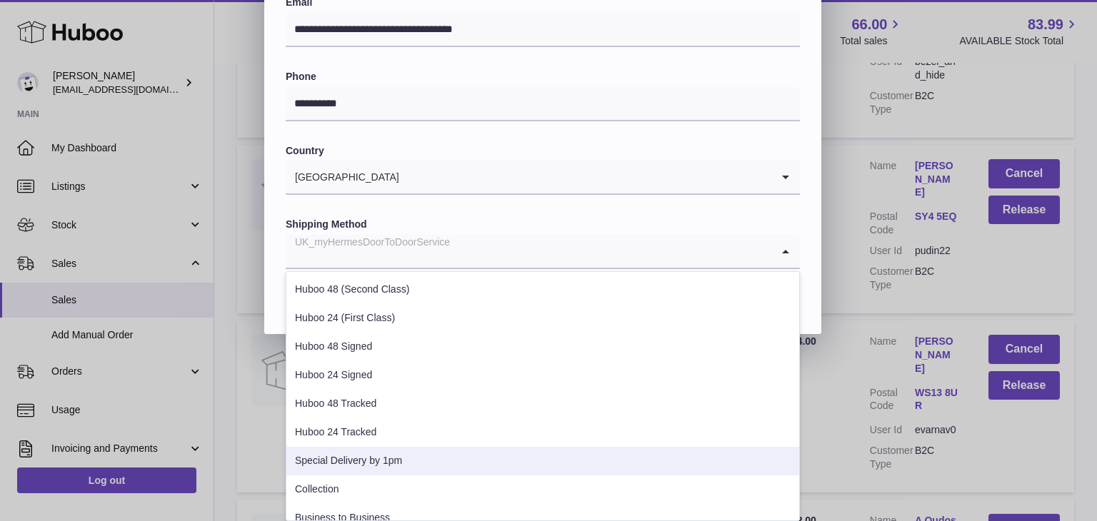
click at [394, 463] on li "Special Delivery by 1pm" at bounding box center [542, 461] width 513 height 29
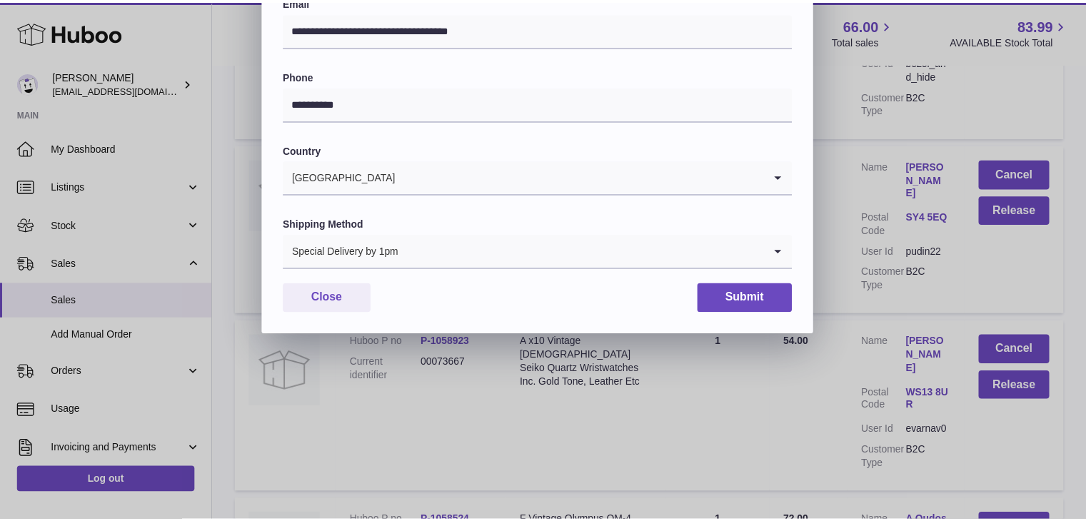
scroll to position [379, 0]
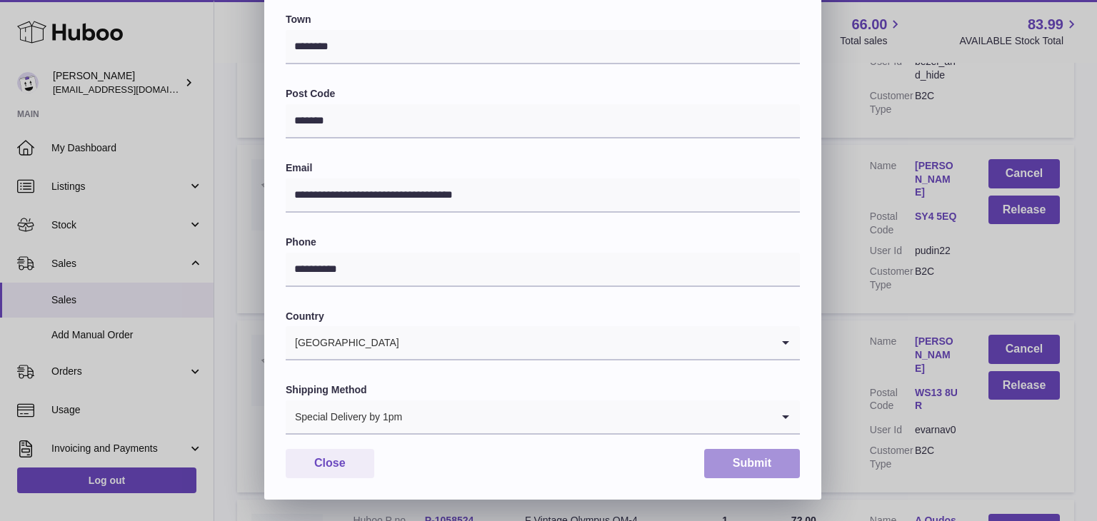
click at [725, 464] on button "Submit" at bounding box center [752, 463] width 96 height 29
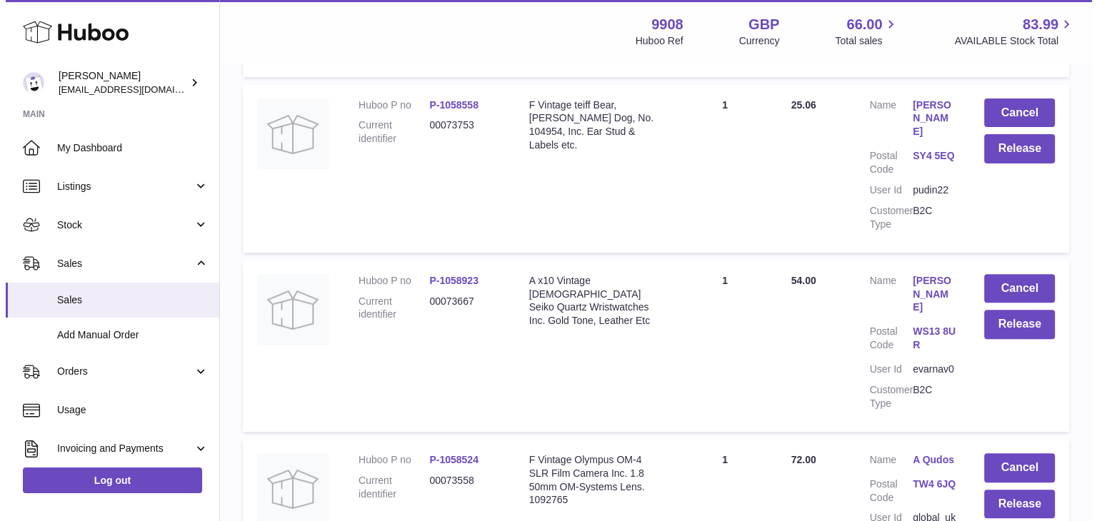
scroll to position [11334, 0]
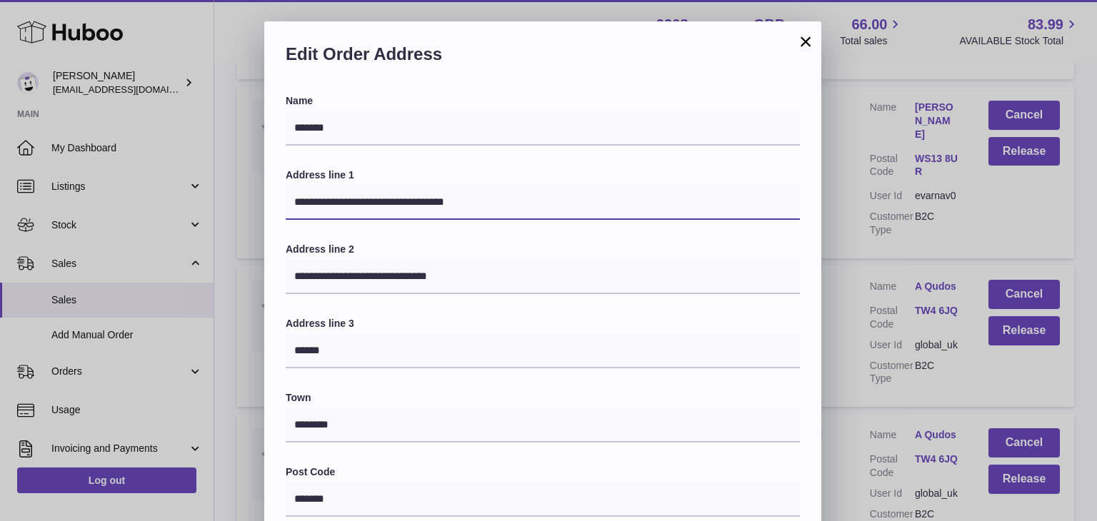
drag, startPoint x: 489, startPoint y: 202, endPoint x: 373, endPoint y: 194, distance: 116.0
click at [373, 194] on input "**********" at bounding box center [543, 203] width 514 height 34
type input "**********"
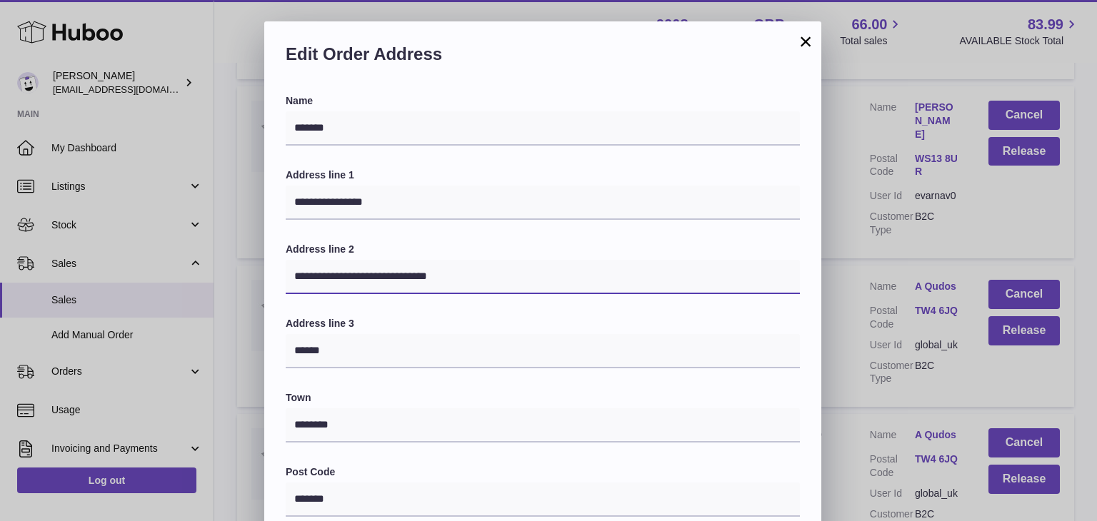
click at [535, 262] on input "**********" at bounding box center [543, 277] width 514 height 34
click at [443, 279] on input "**********" at bounding box center [543, 277] width 514 height 34
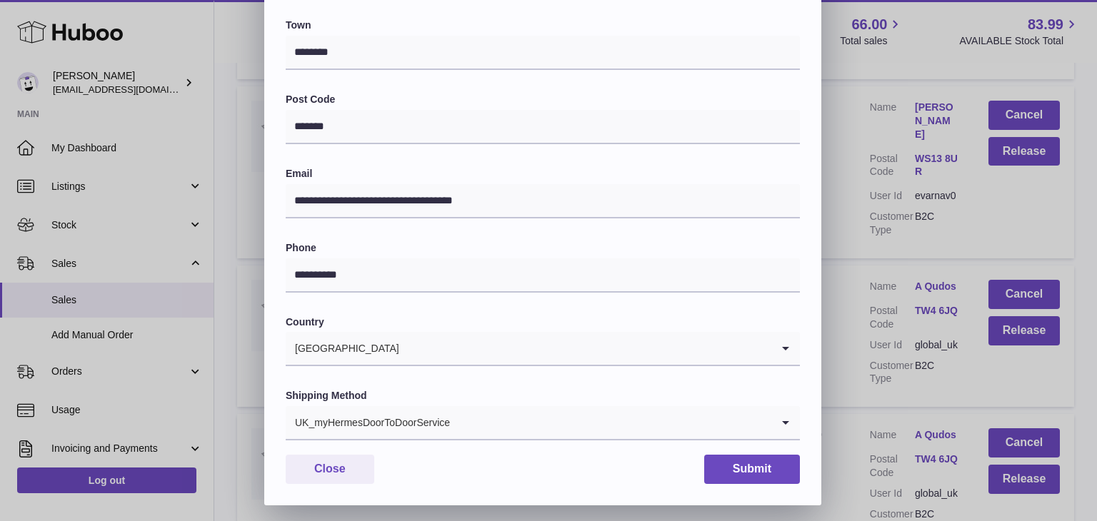
scroll to position [379, 0]
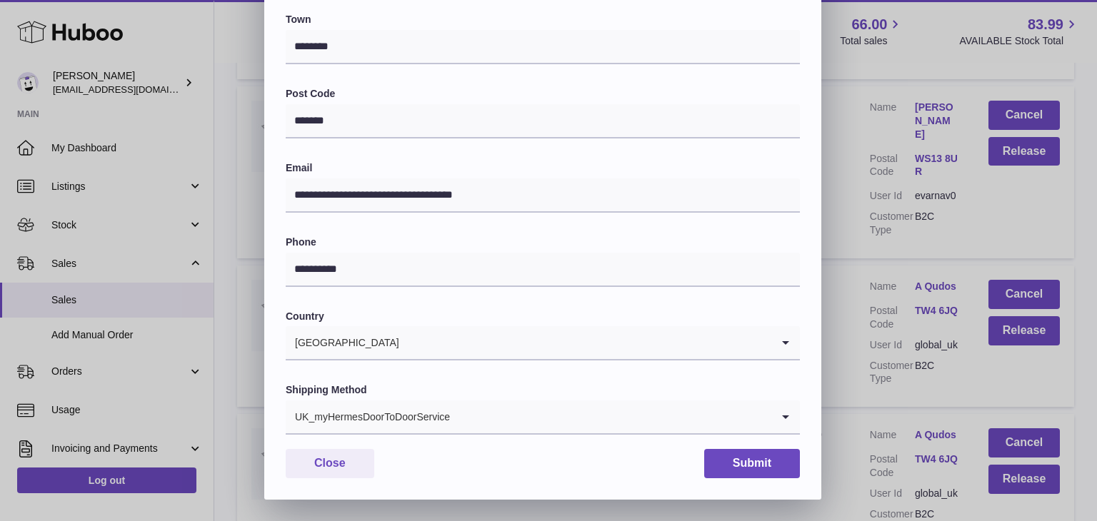
type input "**********"
click at [434, 412] on div "UK_myHermesDoorToDoorService" at bounding box center [529, 417] width 486 height 33
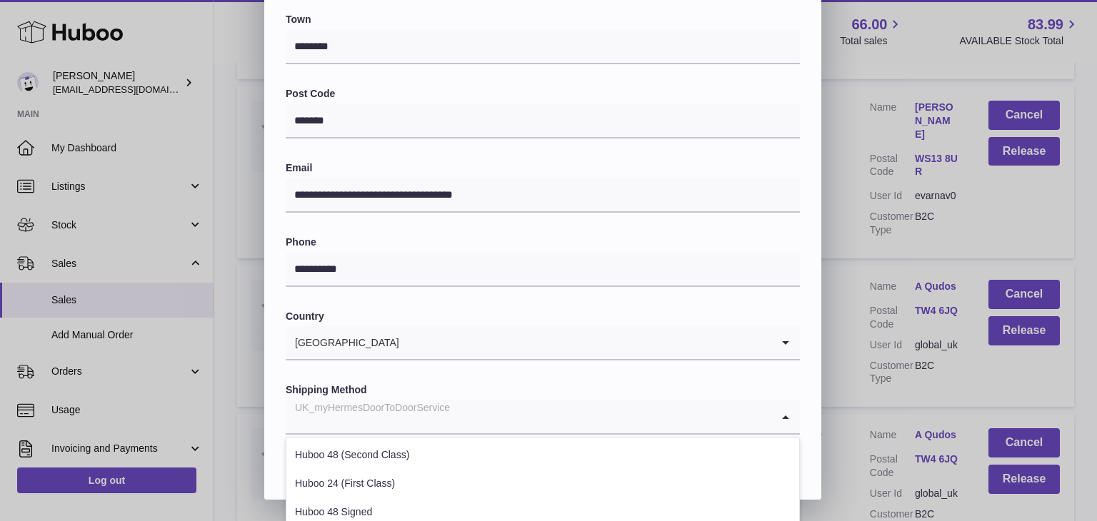
scroll to position [545, 0]
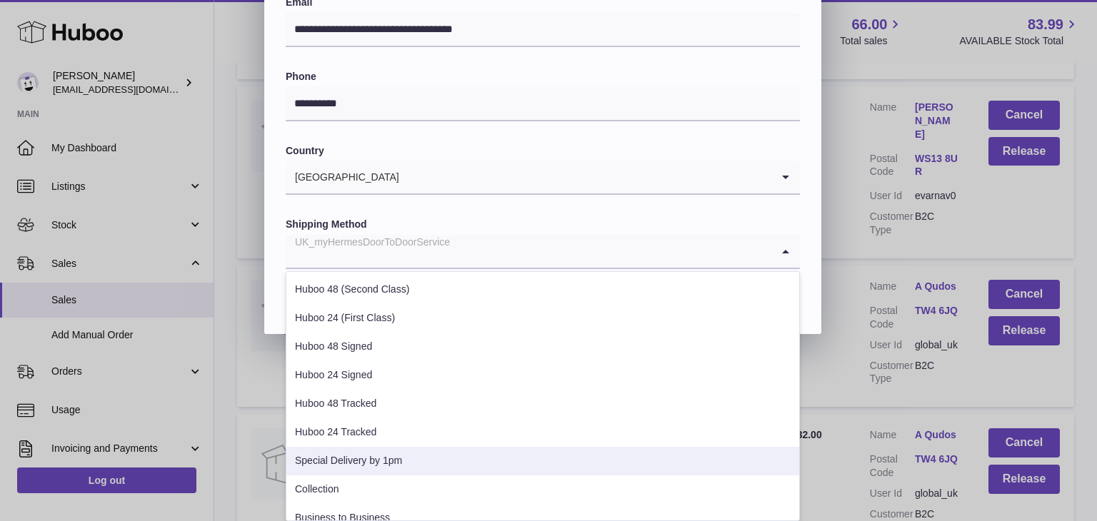
click at [368, 456] on li "Special Delivery by 1pm" at bounding box center [542, 461] width 513 height 29
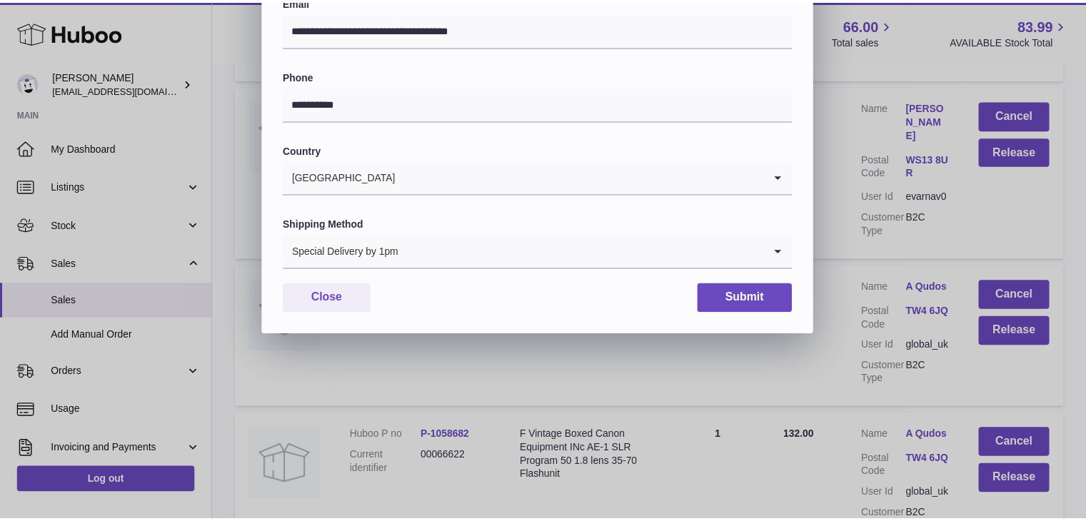
scroll to position [379, 0]
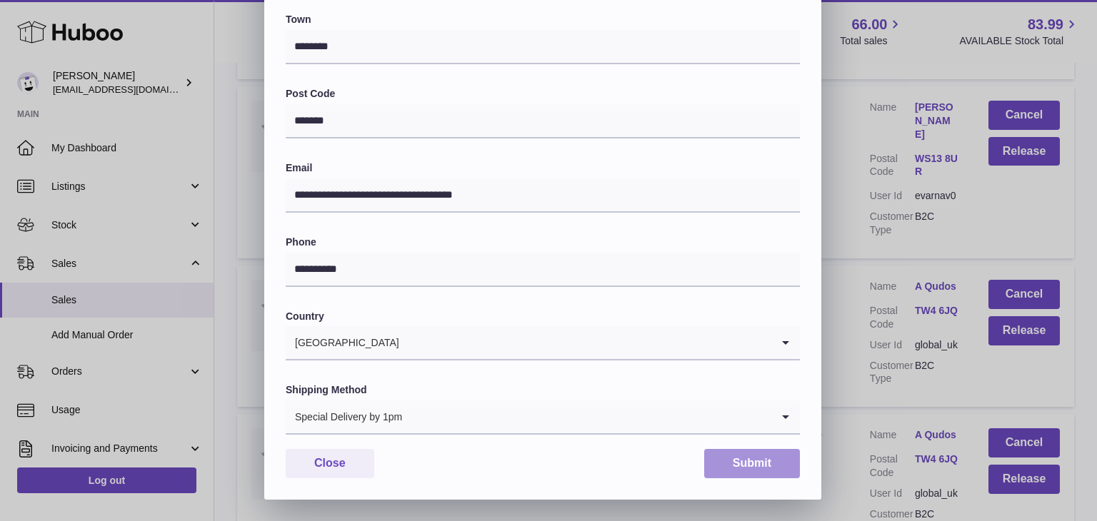
click at [740, 465] on button "Submit" at bounding box center [752, 463] width 96 height 29
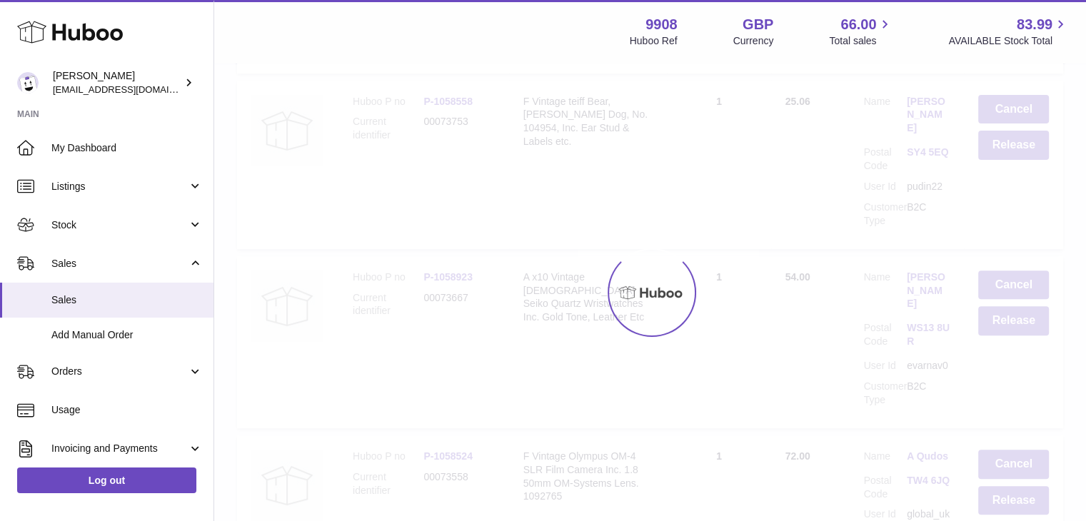
scroll to position [0, 0]
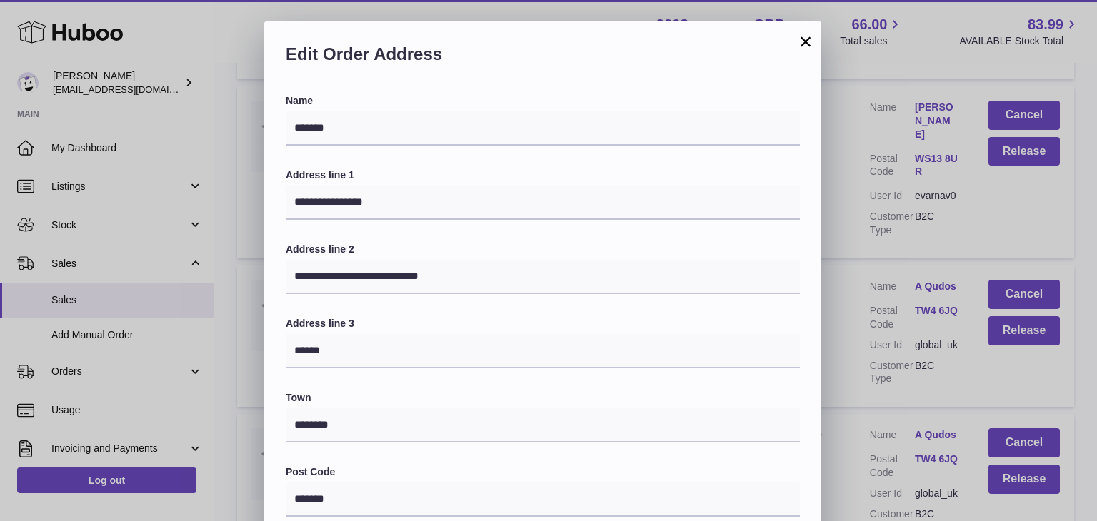
click at [802, 41] on button "×" at bounding box center [805, 41] width 17 height 17
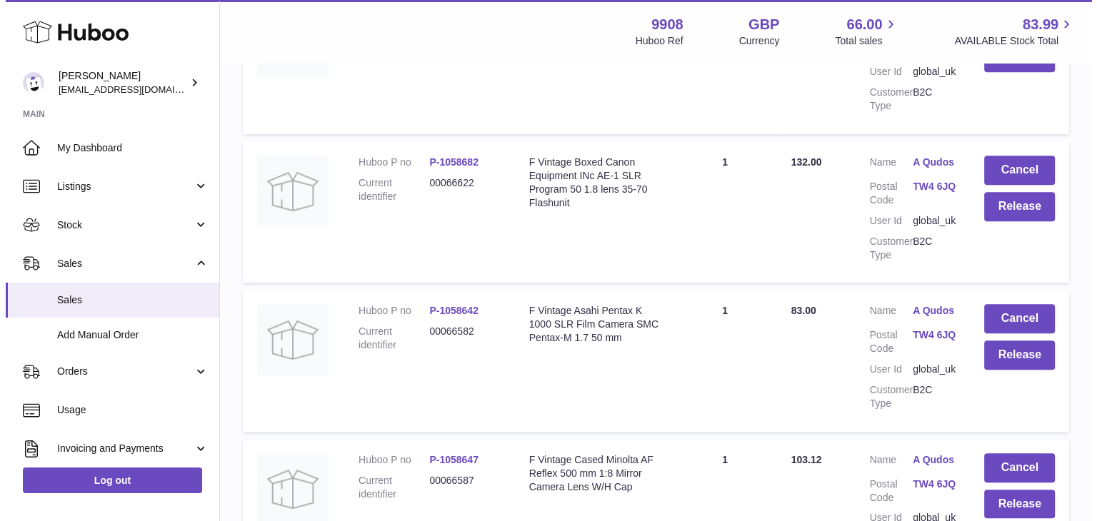
scroll to position [11776, 0]
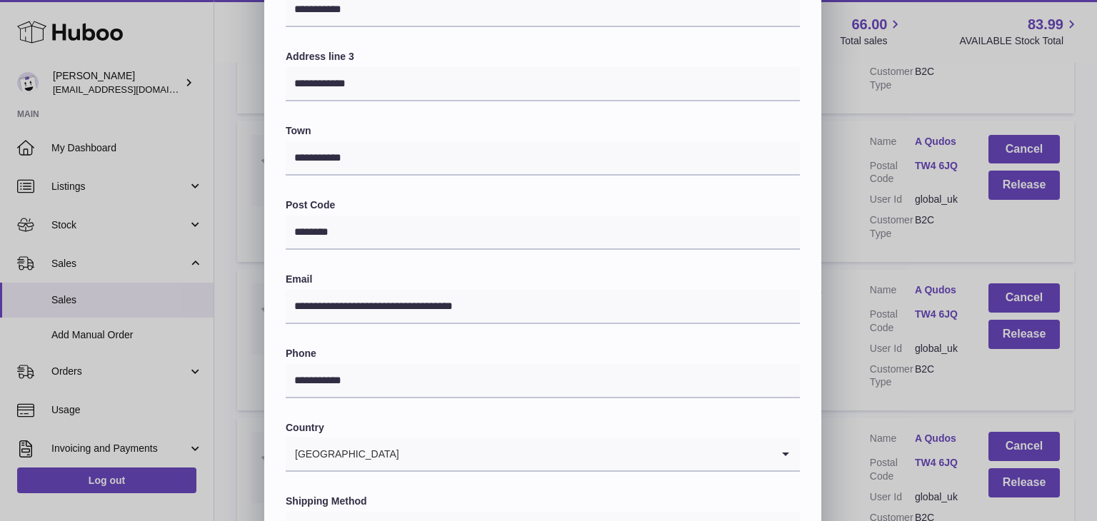
scroll to position [379, 0]
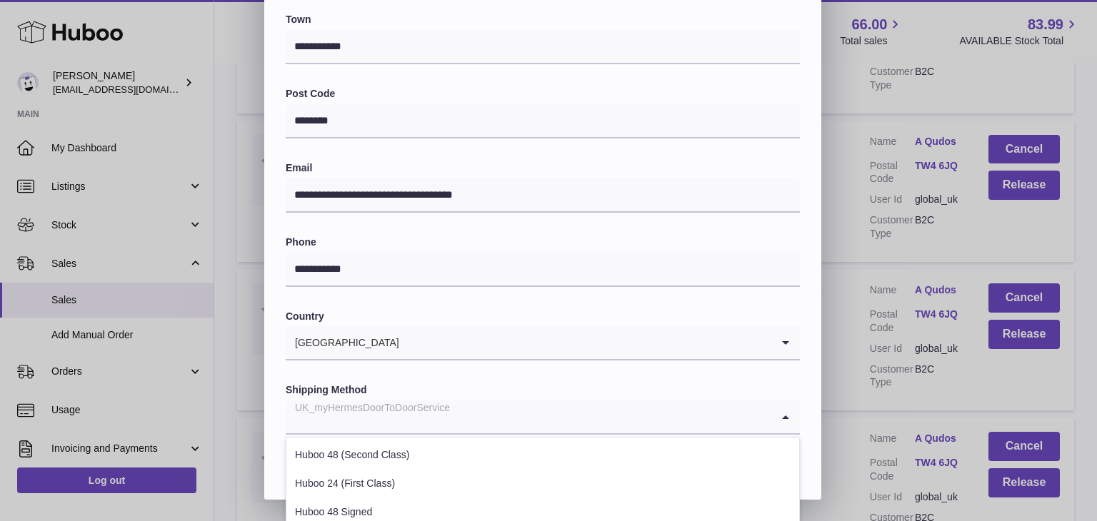
click at [399, 424] on div "UK_myHermesDoorToDoorService" at bounding box center [529, 417] width 486 height 33
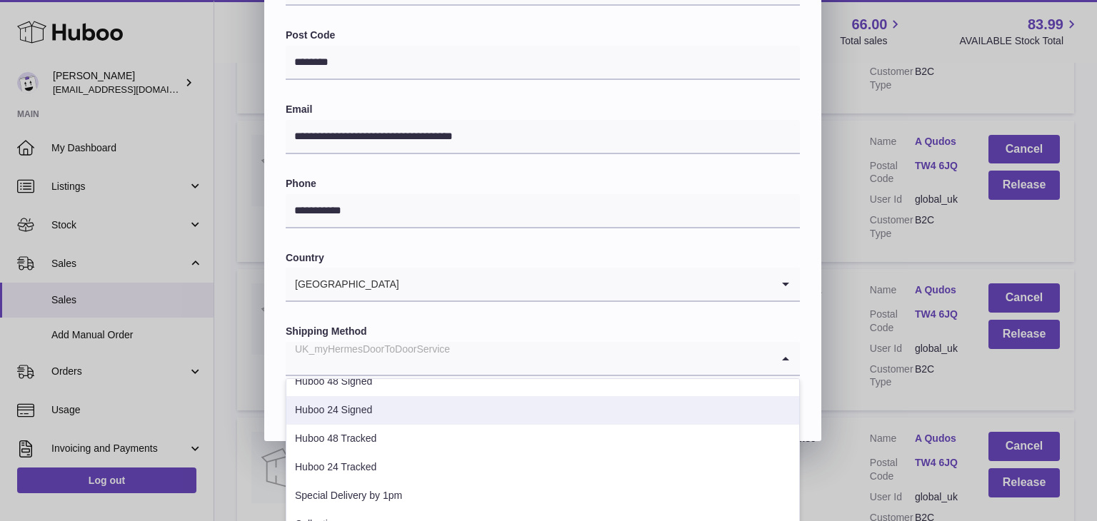
scroll to position [438, 0]
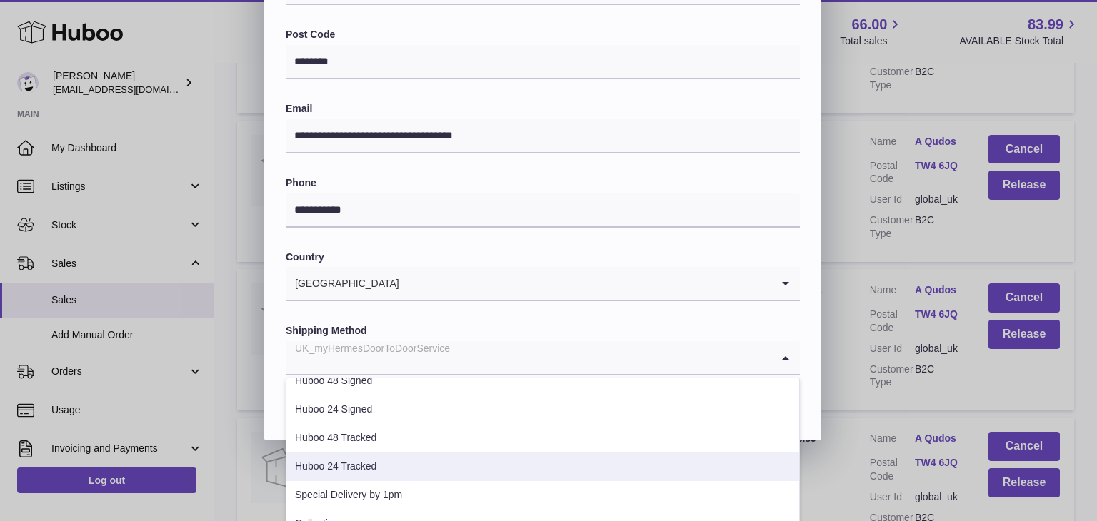
click at [370, 464] on li "Huboo 24 Tracked" at bounding box center [542, 467] width 513 height 29
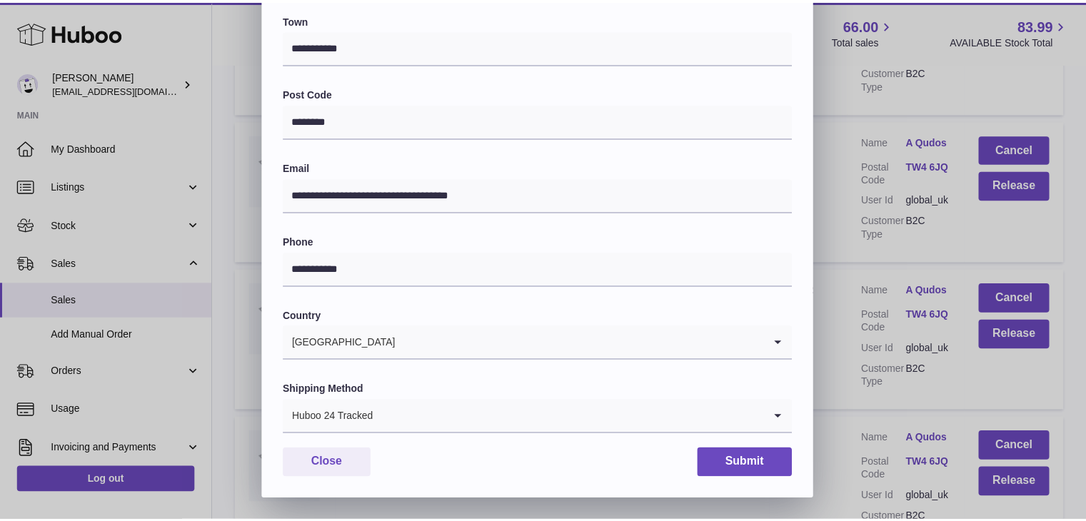
scroll to position [379, 0]
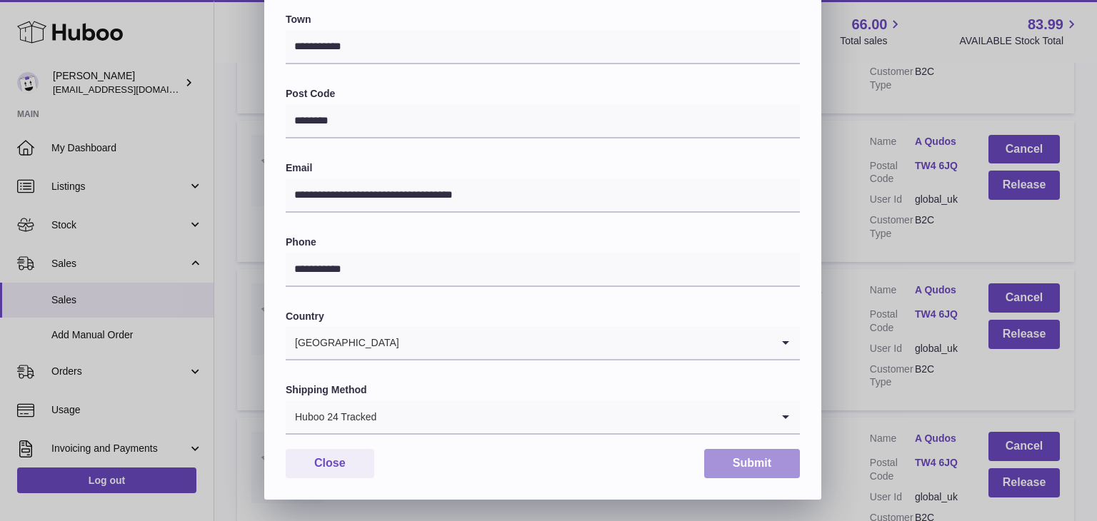
click at [735, 464] on button "Submit" at bounding box center [752, 463] width 96 height 29
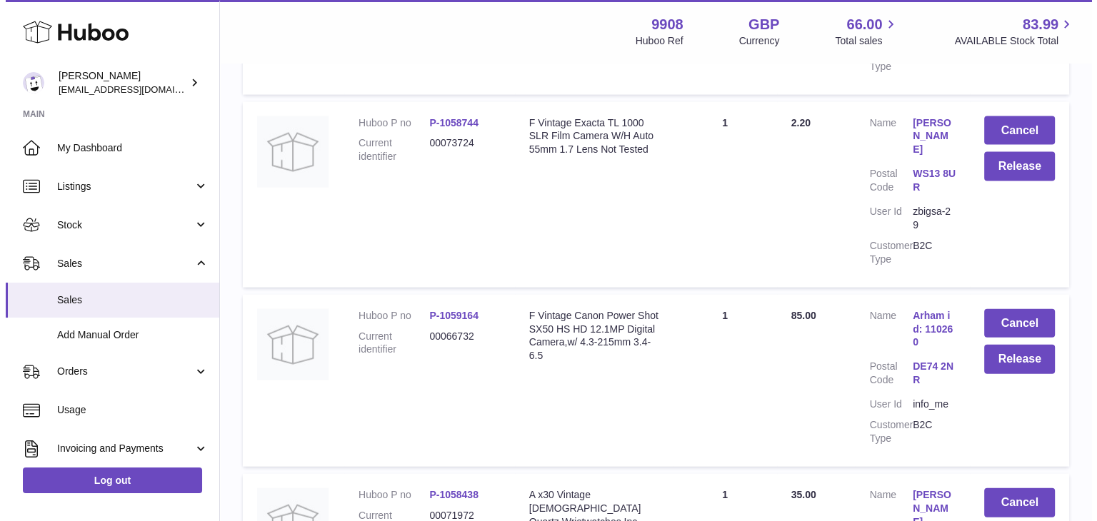
scroll to position [14015, 0]
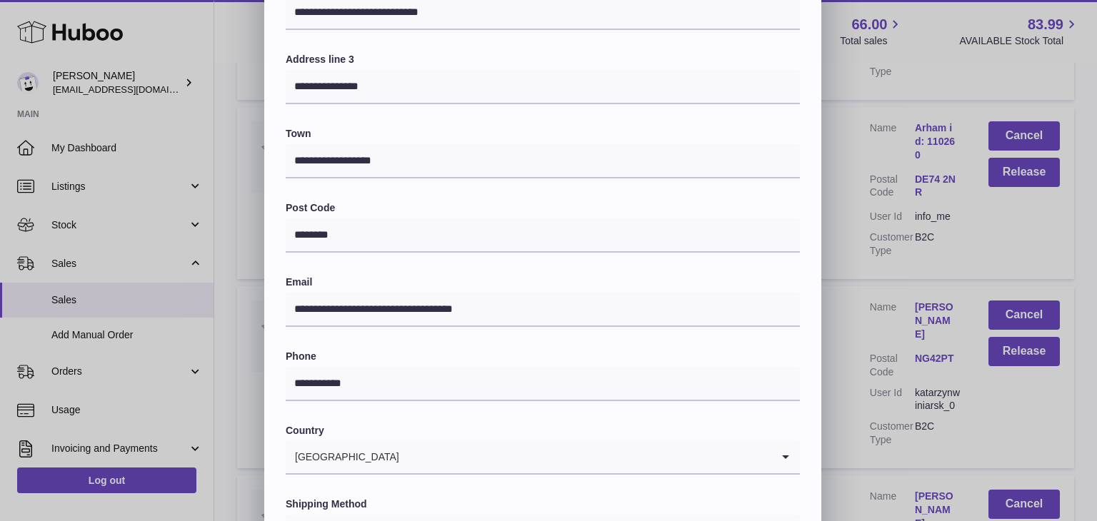
scroll to position [379, 0]
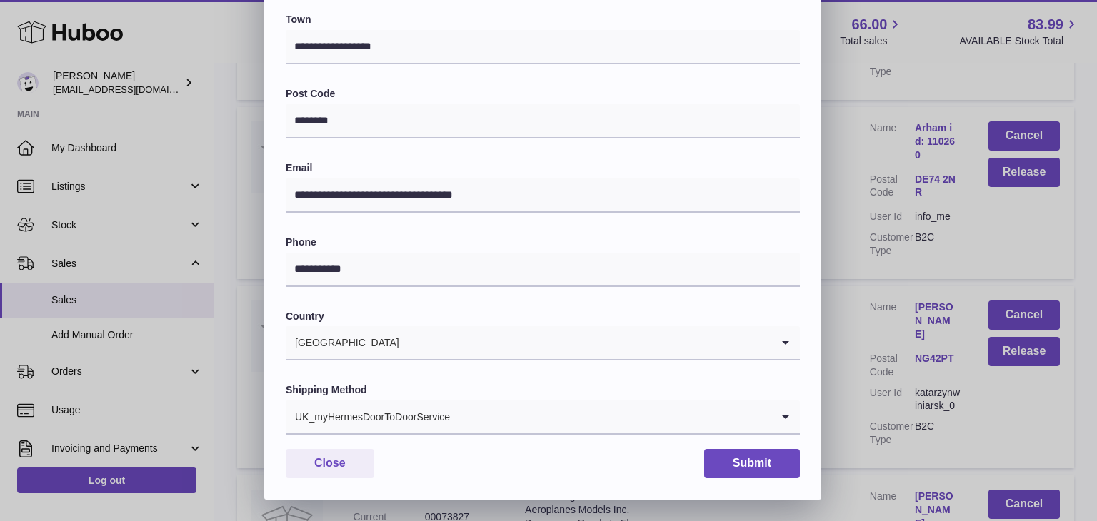
click at [458, 417] on input "Search for option" at bounding box center [611, 417] width 321 height 33
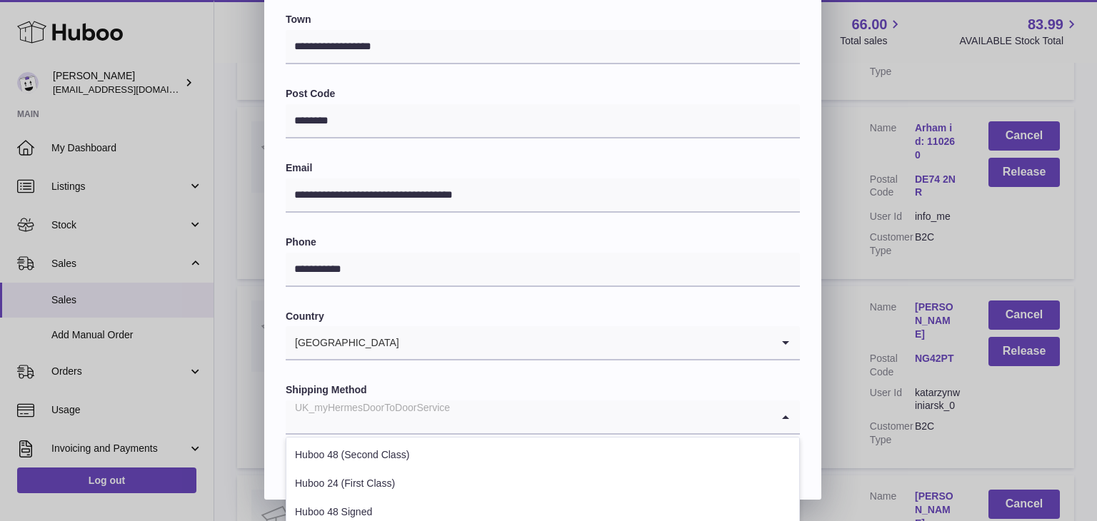
scroll to position [545, 0]
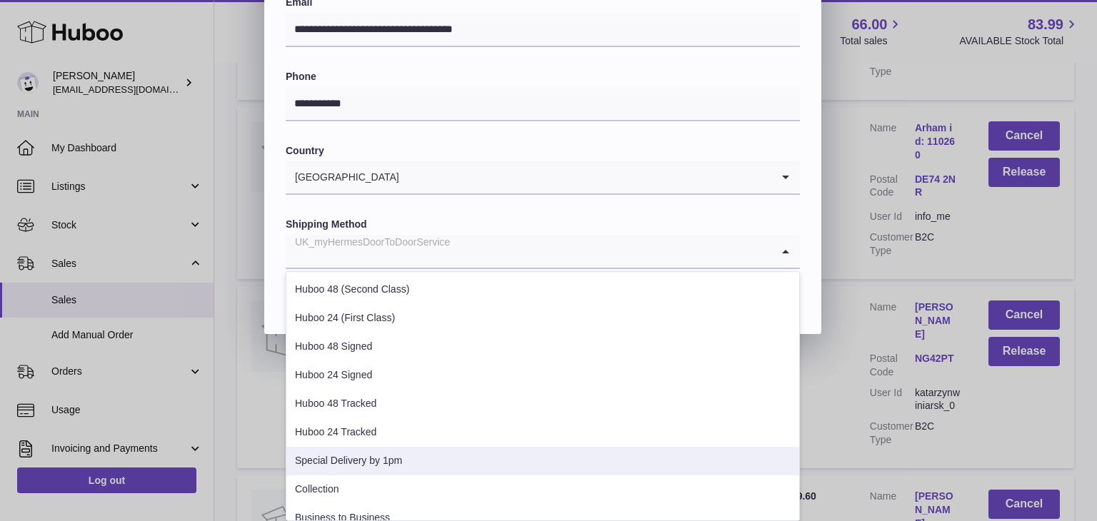
click at [385, 466] on li "Special Delivery by 1pm" at bounding box center [542, 461] width 513 height 29
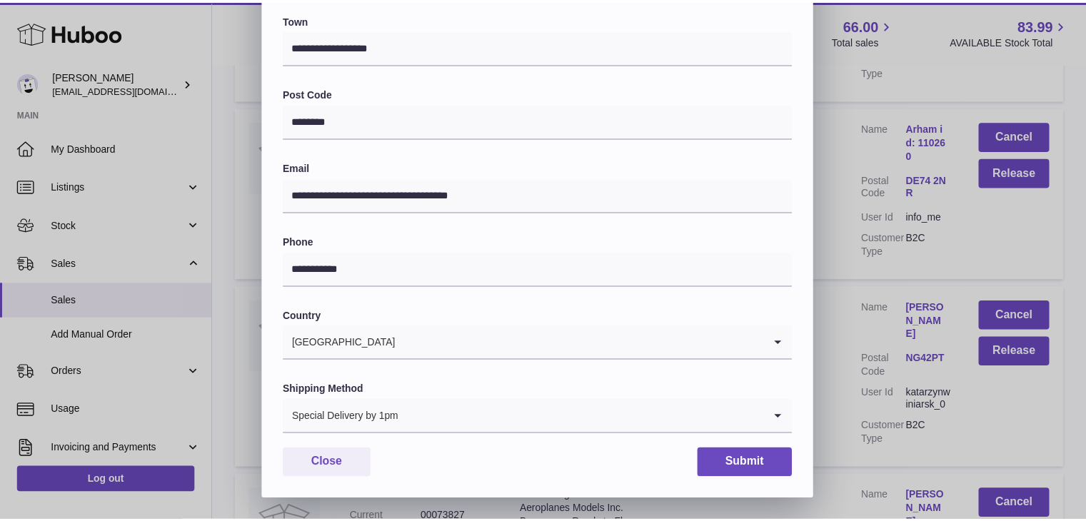
scroll to position [379, 0]
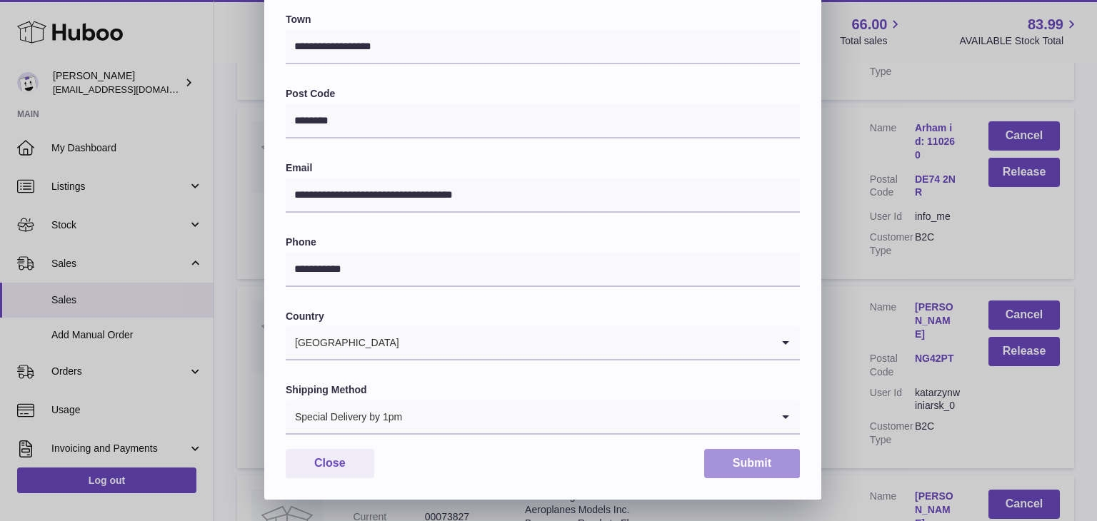
click at [744, 461] on button "Submit" at bounding box center [752, 463] width 96 height 29
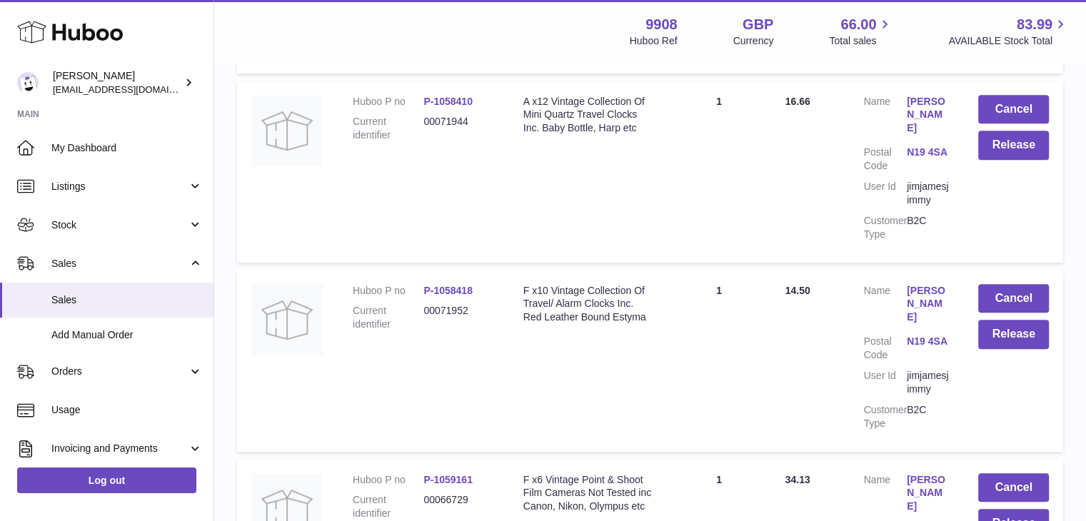
scroll to position [17327, 0]
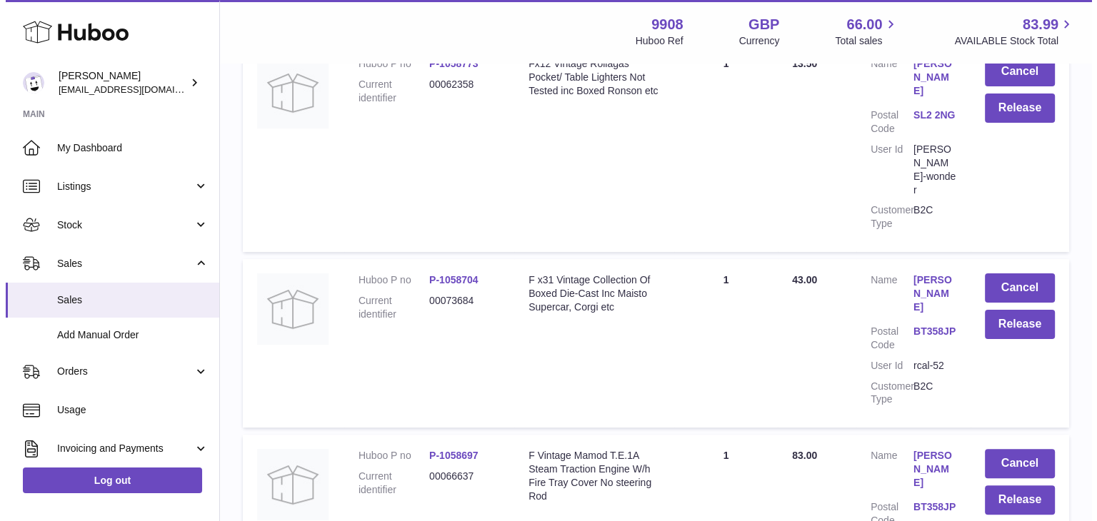
scroll to position [315, 0]
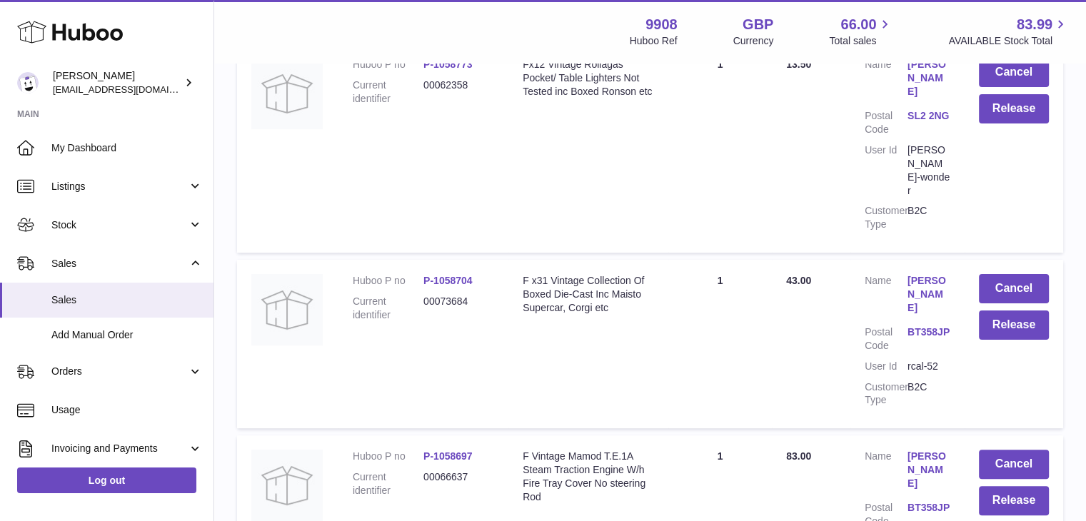
click at [912, 274] on link "[PERSON_NAME]" at bounding box center [929, 294] width 43 height 41
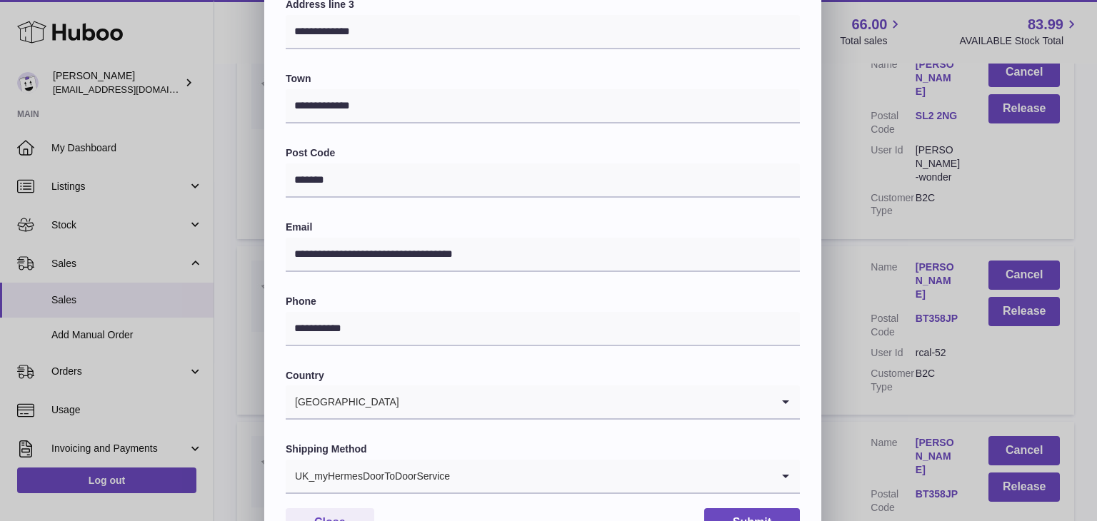
scroll to position [379, 0]
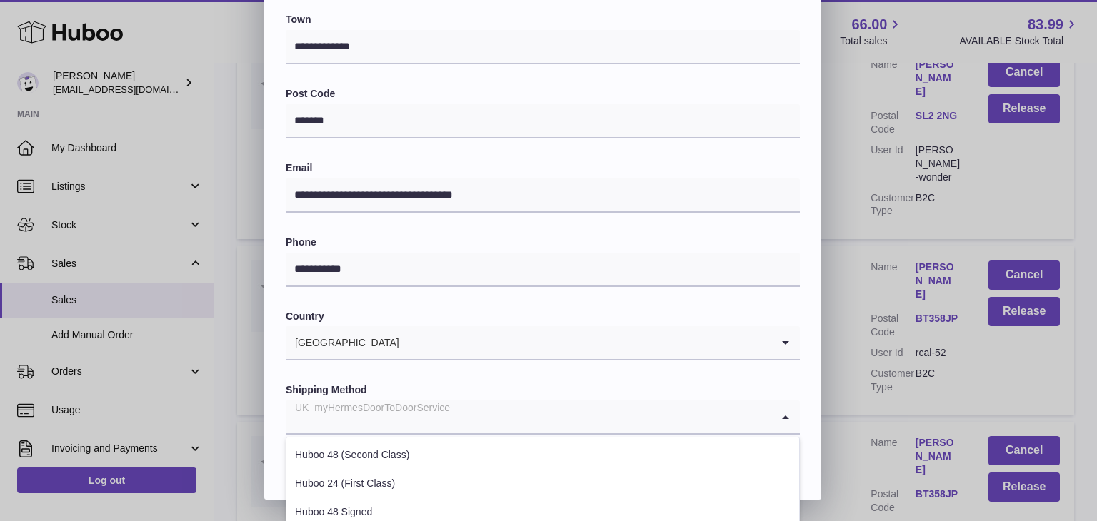
click at [486, 414] on input "Search for option" at bounding box center [529, 417] width 486 height 33
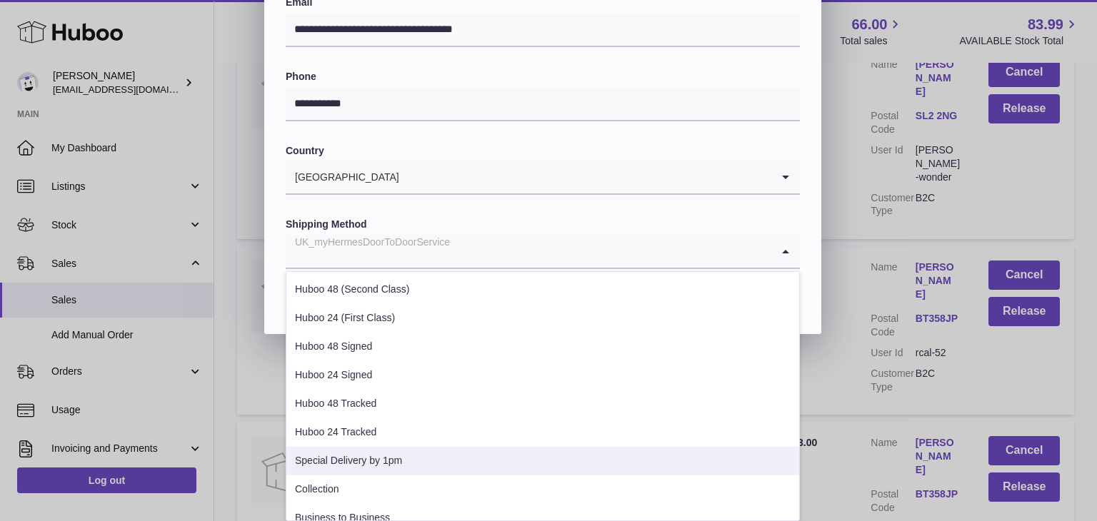
click at [404, 466] on li "Special Delivery by 1pm" at bounding box center [542, 461] width 513 height 29
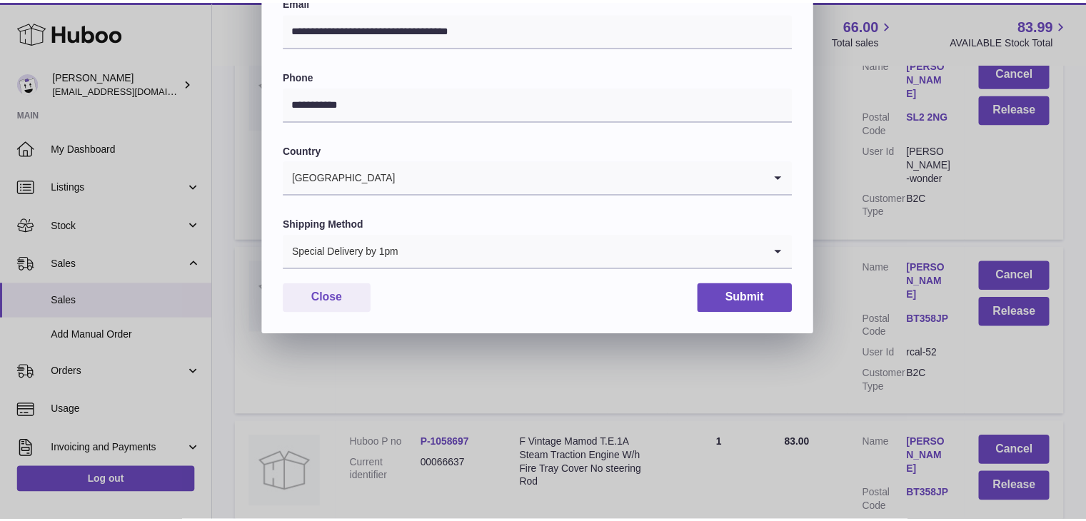
scroll to position [379, 0]
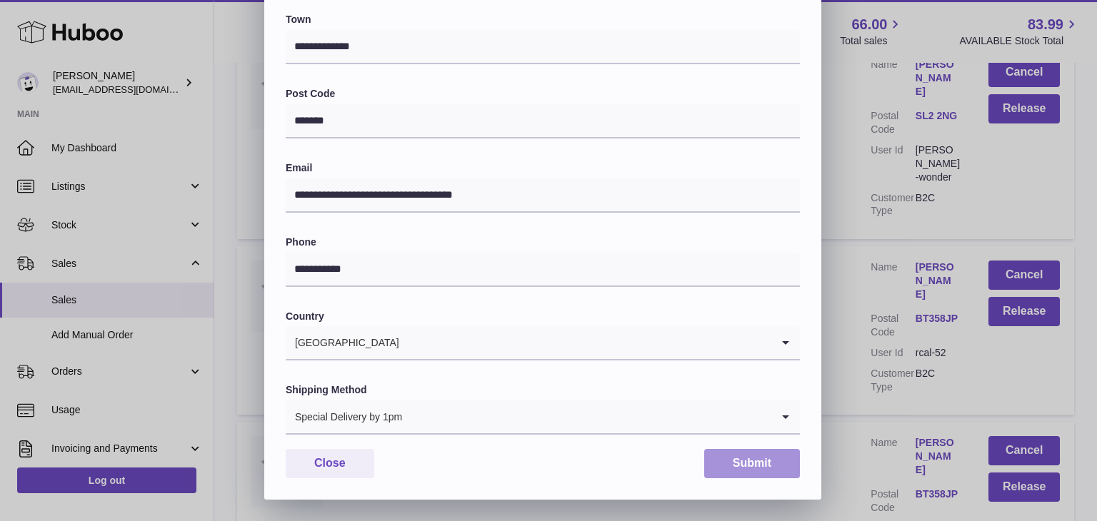
click at [761, 464] on button "Submit" at bounding box center [752, 463] width 96 height 29
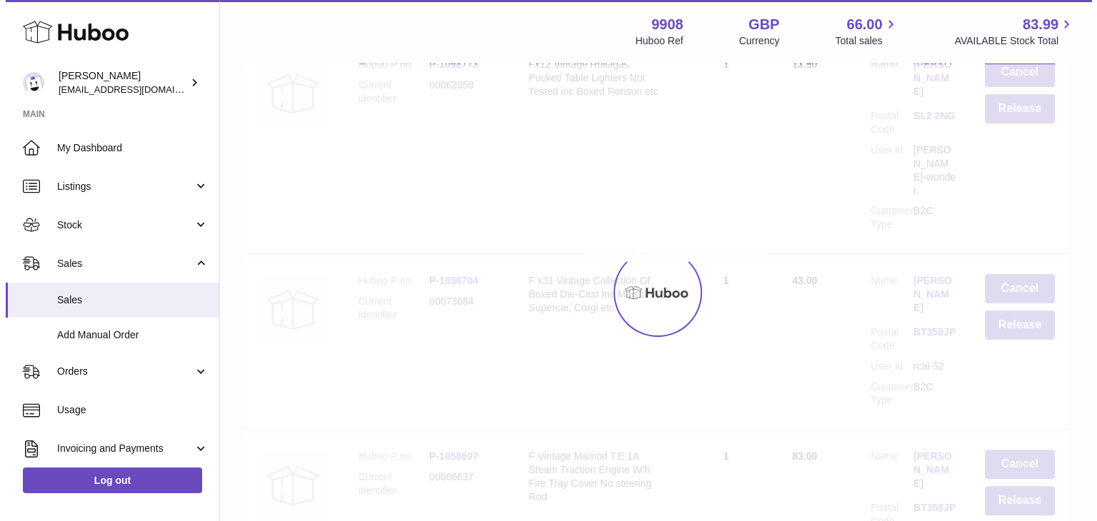
scroll to position [0, 0]
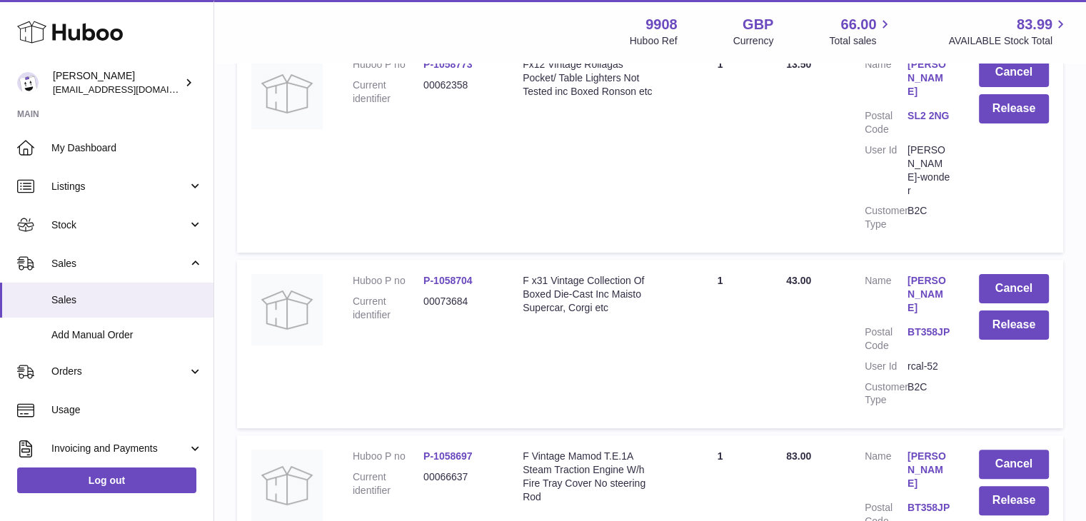
click at [915, 450] on link "[PERSON_NAME]" at bounding box center [929, 470] width 43 height 41
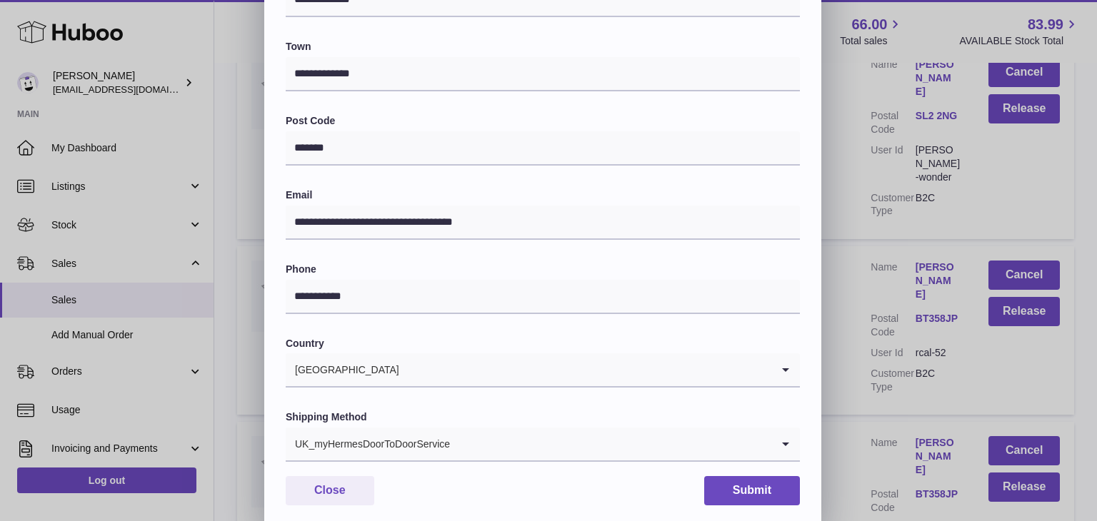
scroll to position [379, 0]
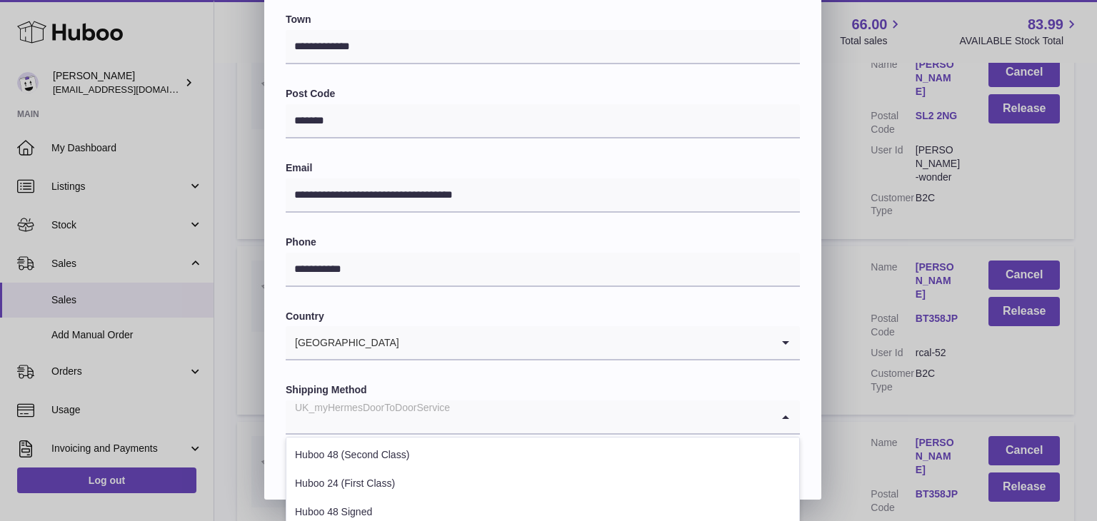
click at [435, 408] on div "UK_myHermesDoorToDoorService" at bounding box center [529, 417] width 486 height 33
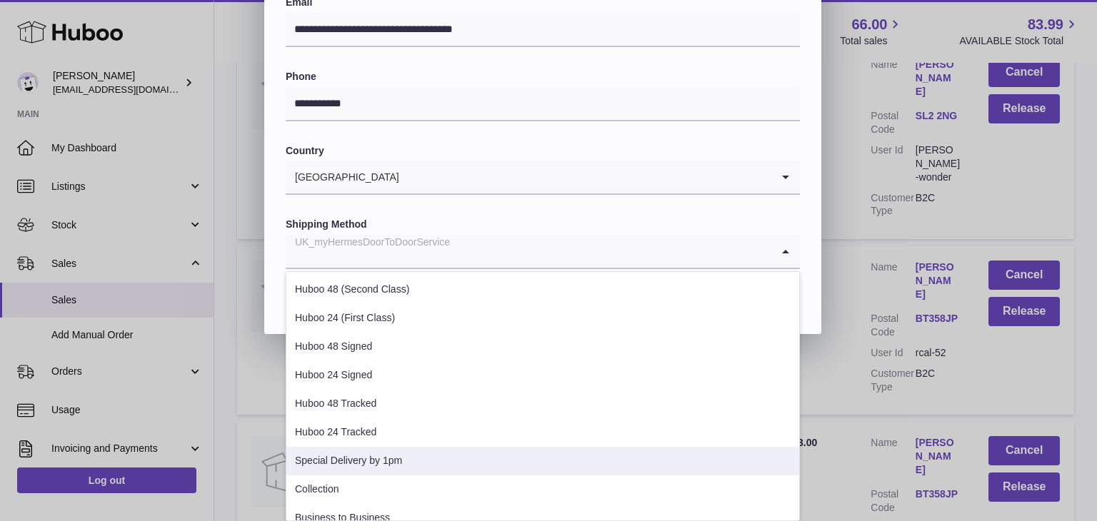
click at [376, 462] on li "Special Delivery by 1pm" at bounding box center [542, 461] width 513 height 29
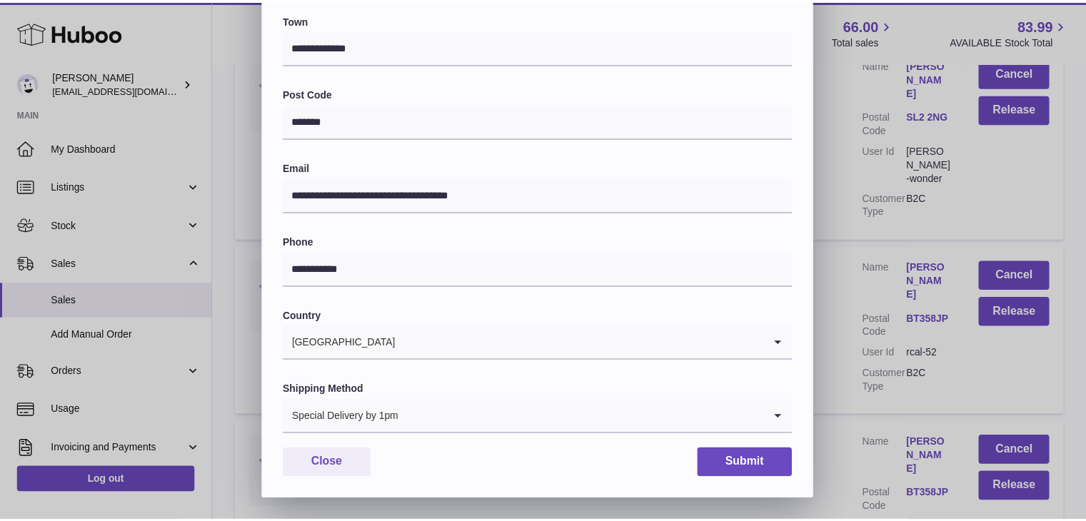
scroll to position [379, 0]
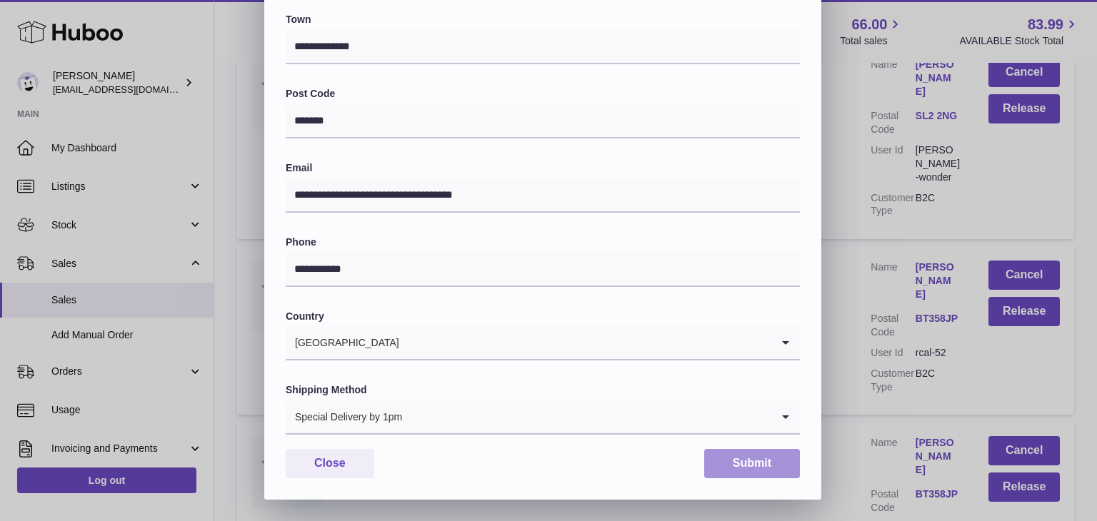
click at [751, 466] on button "Submit" at bounding box center [752, 463] width 96 height 29
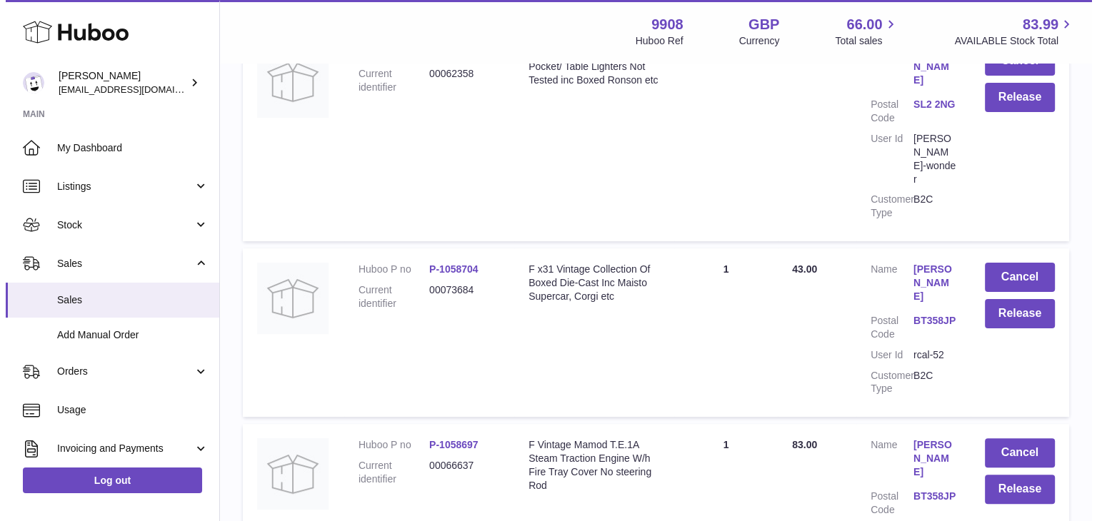
scroll to position [331, 0]
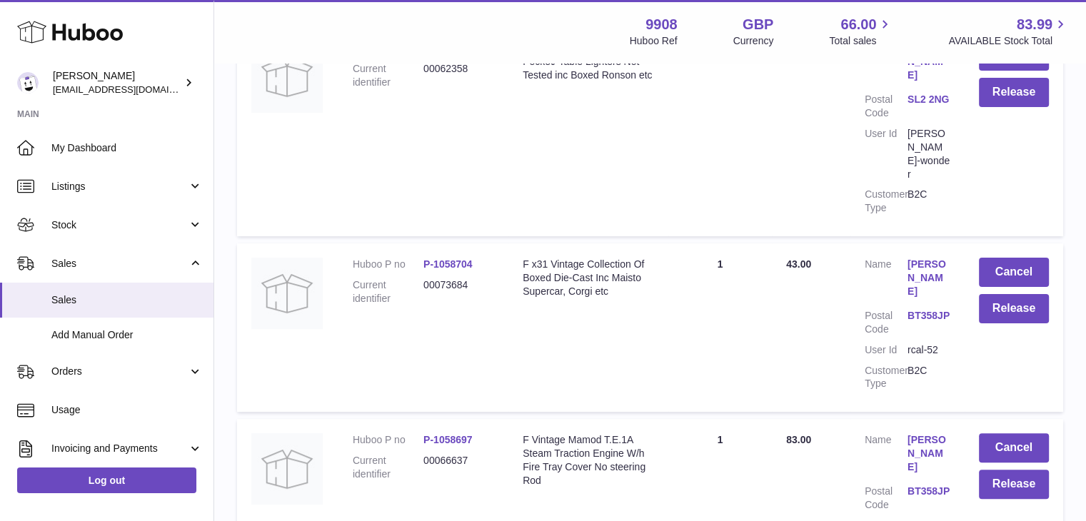
click at [916, 258] on link "[PERSON_NAME]" at bounding box center [929, 278] width 43 height 41
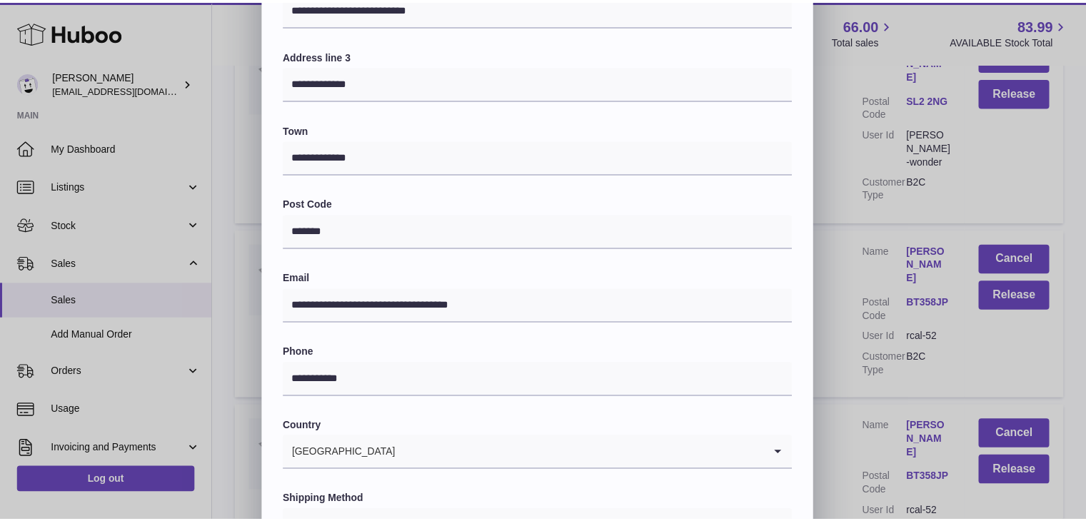
scroll to position [379, 0]
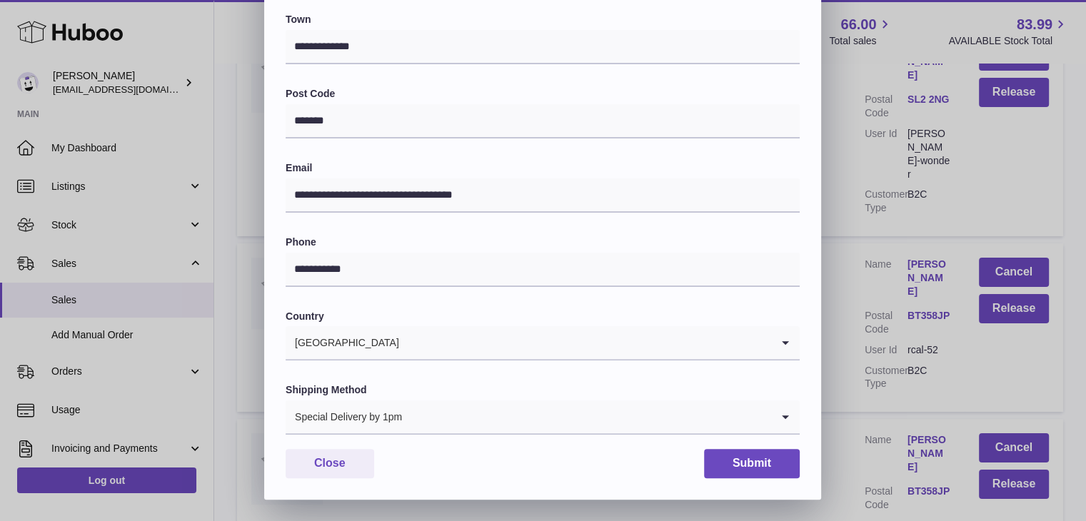
click at [842, 250] on div "**********" at bounding box center [543, 71] width 1086 height 857
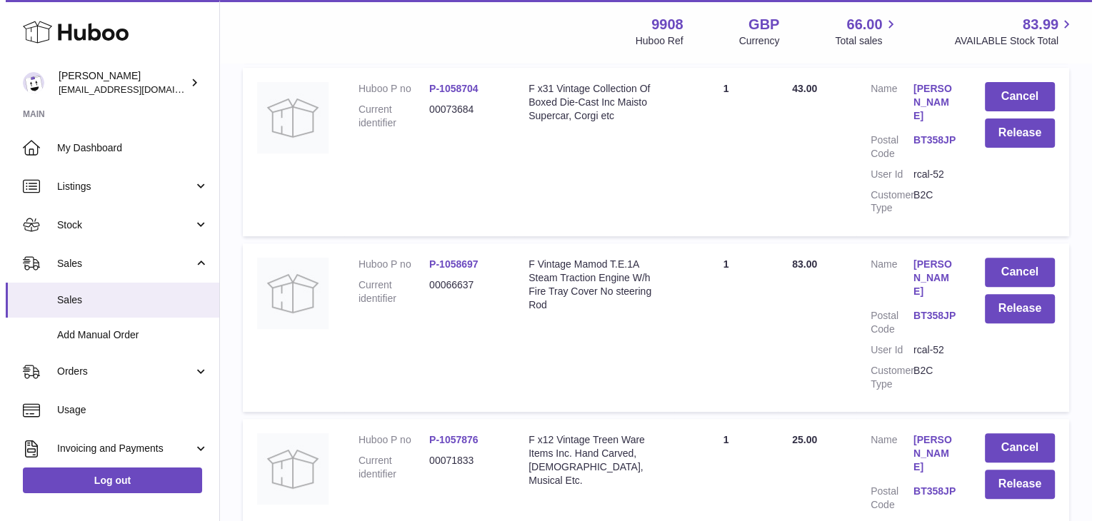
scroll to position [514, 0]
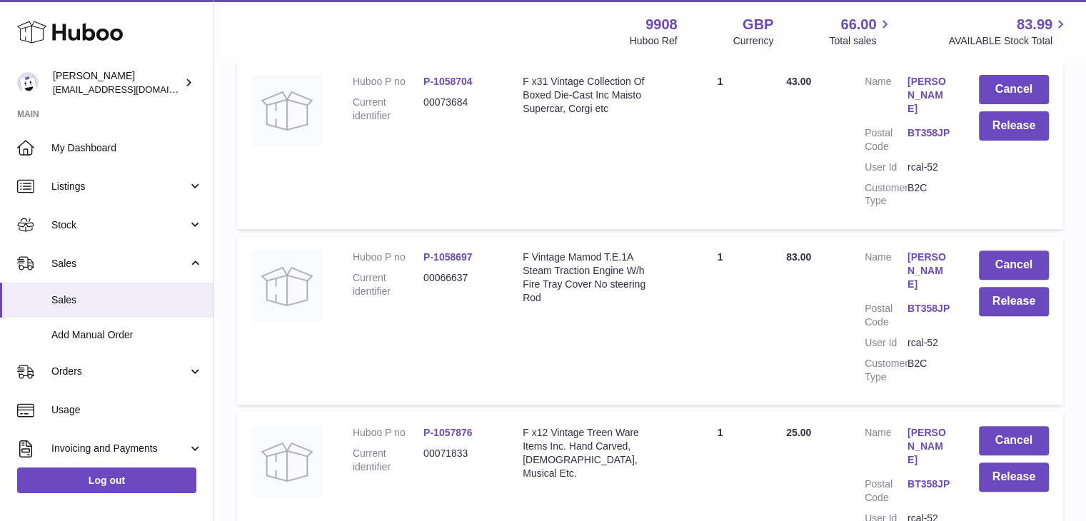
click at [922, 251] on link "[PERSON_NAME]" at bounding box center [929, 271] width 43 height 41
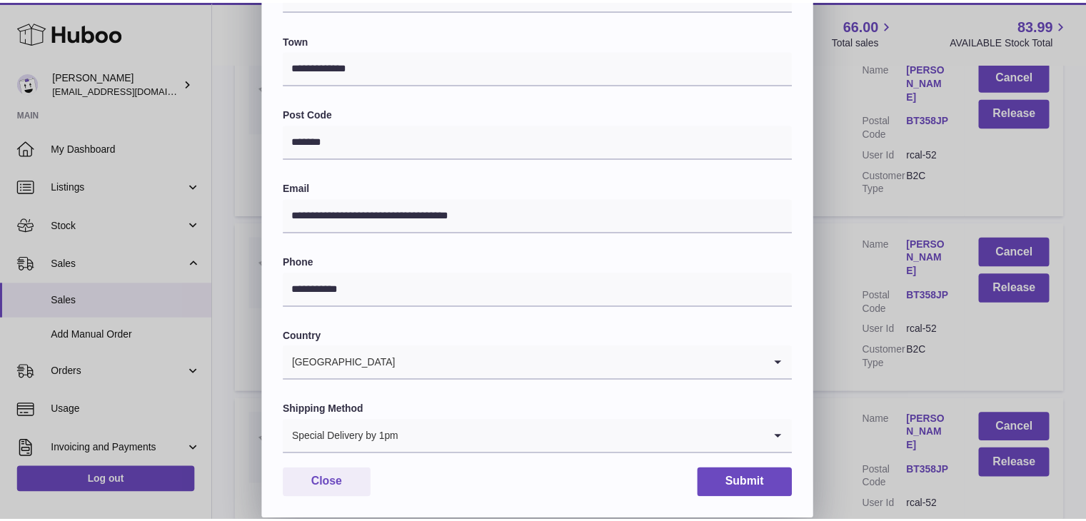
scroll to position [379, 0]
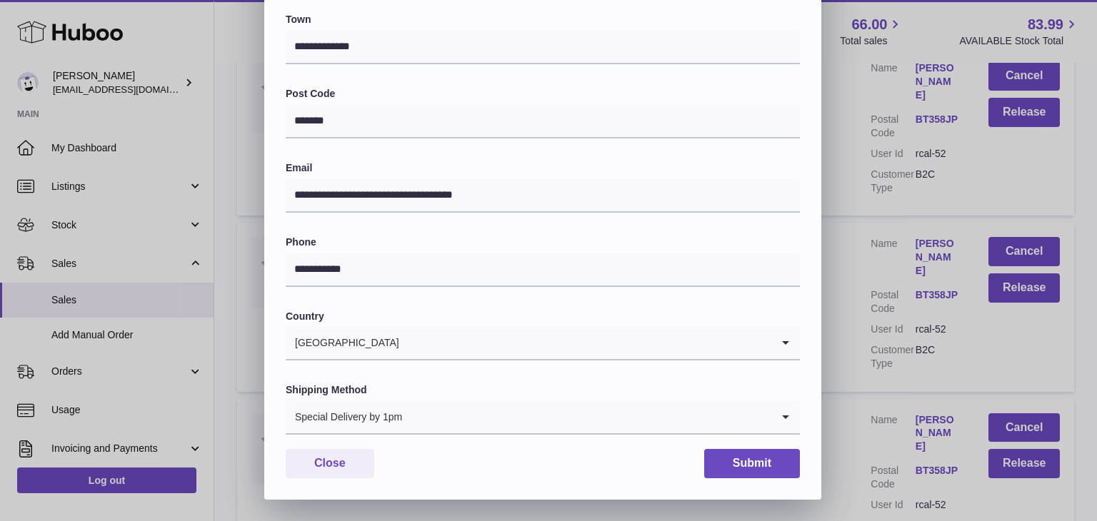
click at [834, 269] on div "**********" at bounding box center [548, 71] width 1097 height 857
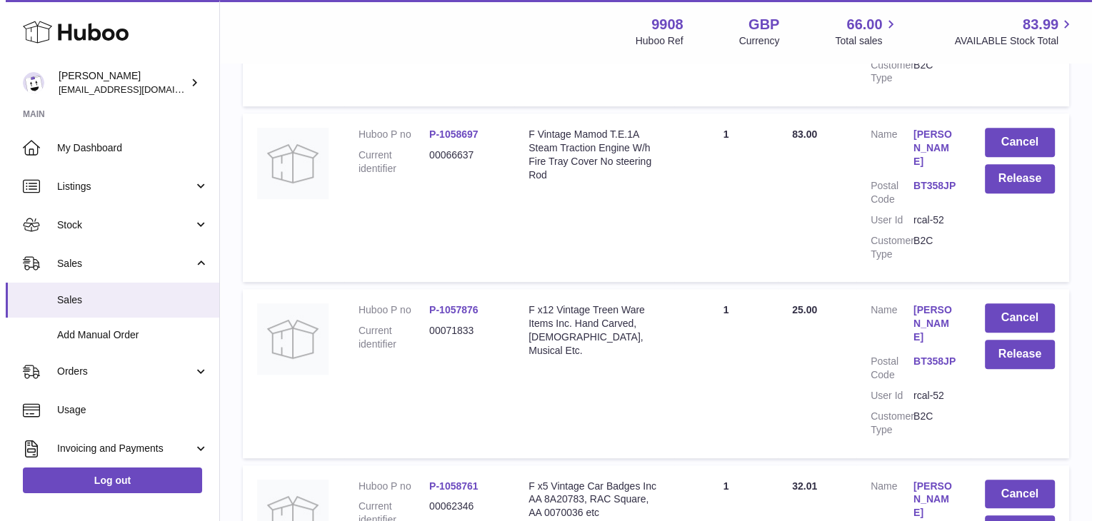
scroll to position [637, 0]
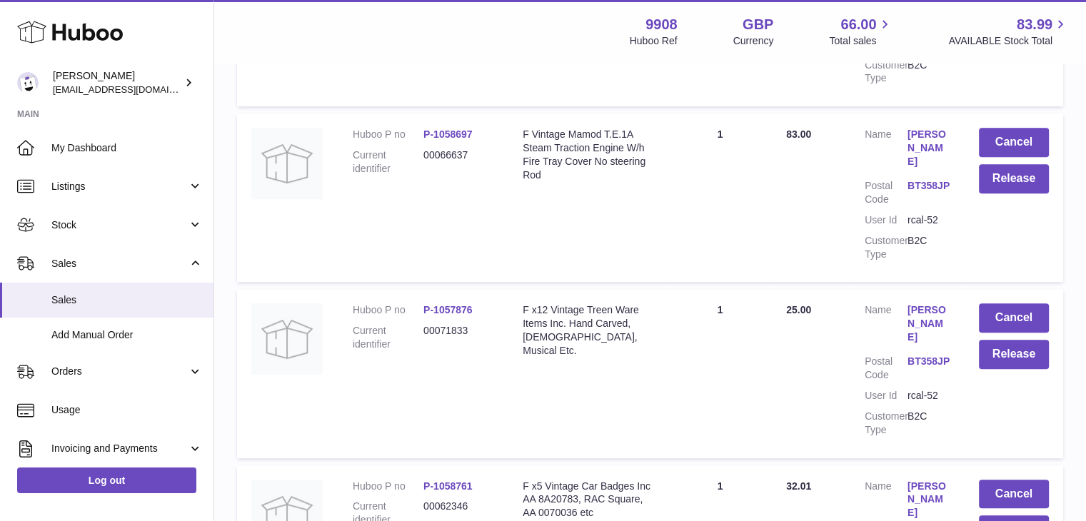
click at [921, 304] on link "[PERSON_NAME]" at bounding box center [929, 324] width 43 height 41
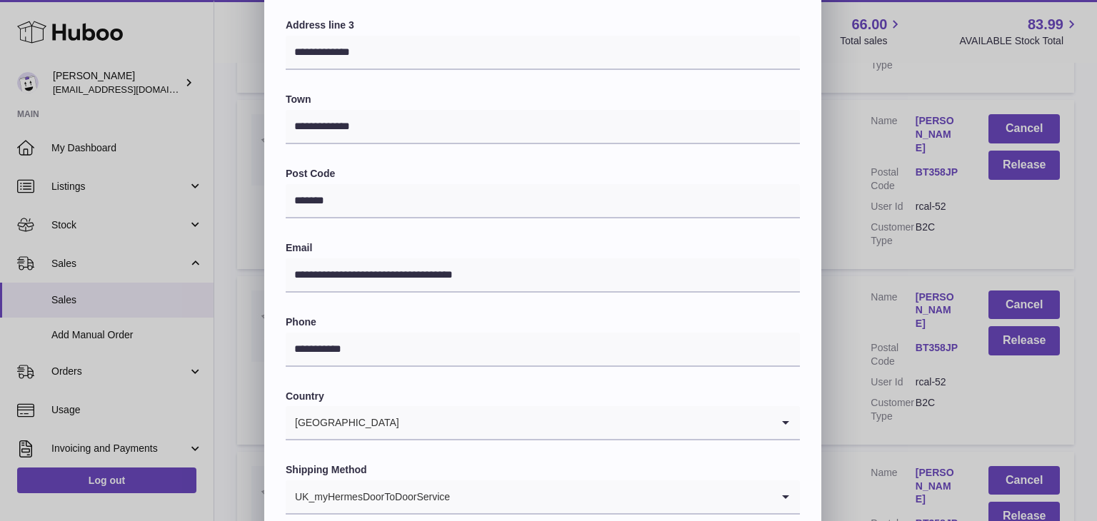
scroll to position [310, 0]
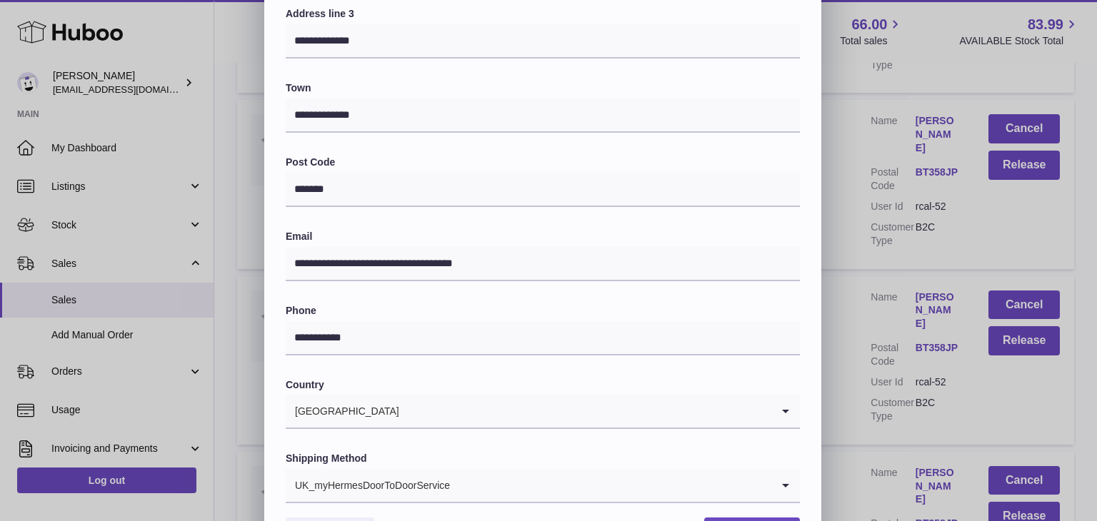
click at [429, 479] on div "UK_myHermesDoorToDoorService" at bounding box center [529, 485] width 486 height 33
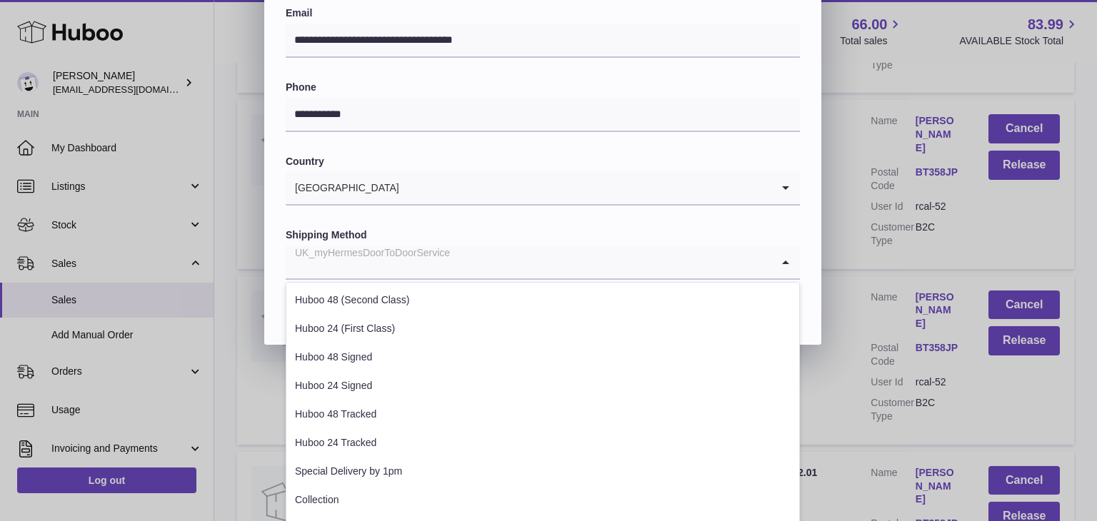
scroll to position [545, 0]
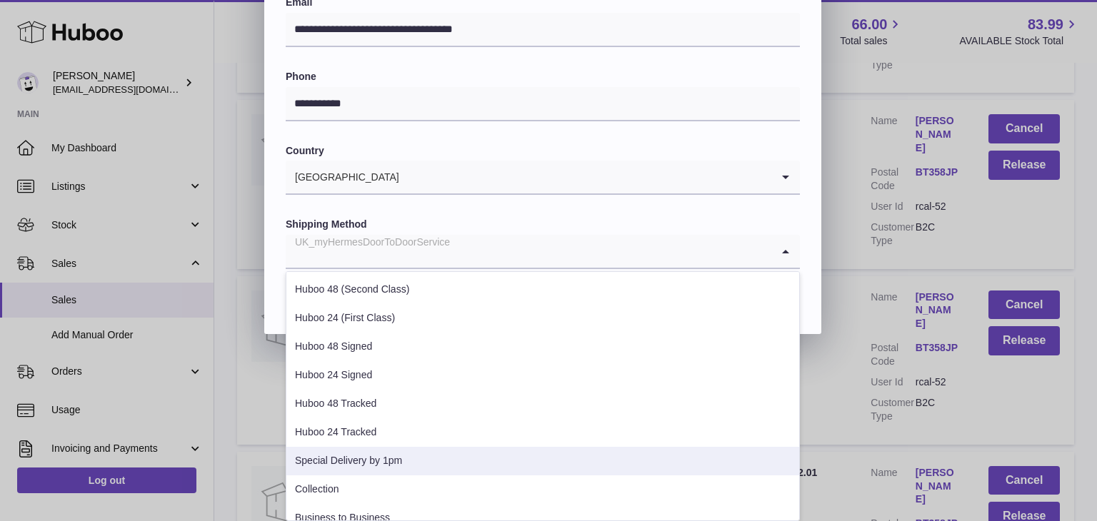
click at [374, 451] on li "Special Delivery by 1pm" at bounding box center [542, 461] width 513 height 29
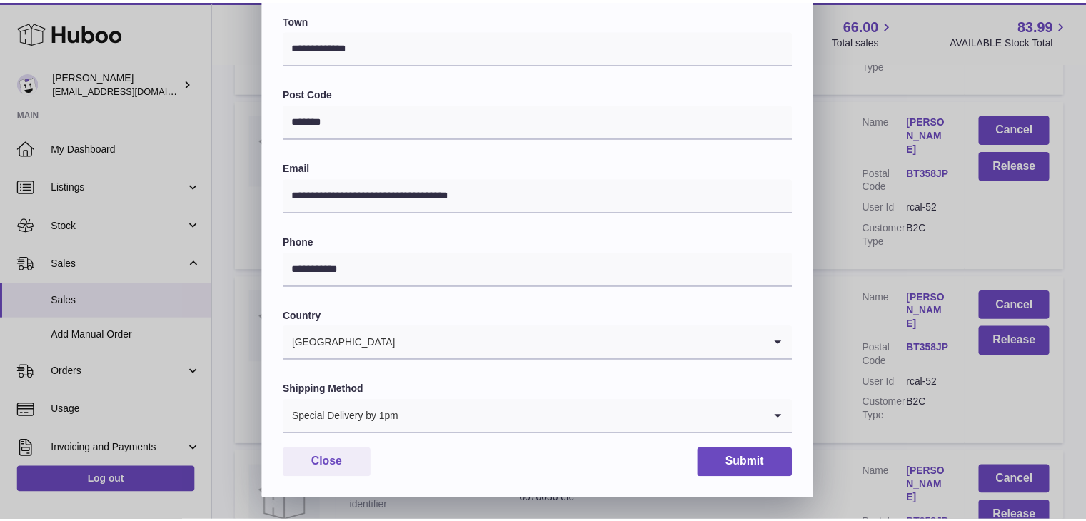
scroll to position [379, 0]
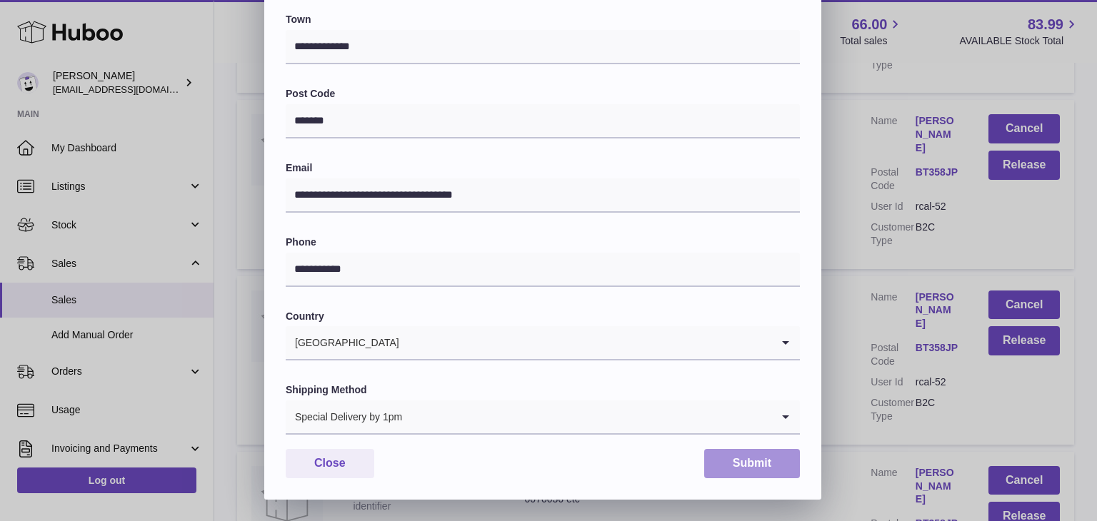
click at [744, 461] on button "Submit" at bounding box center [752, 463] width 96 height 29
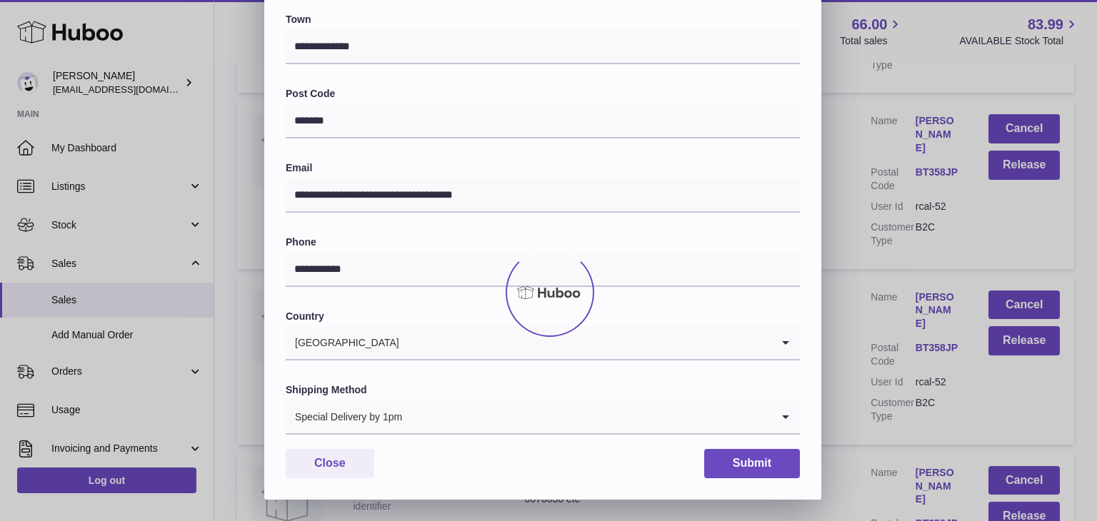
scroll to position [0, 0]
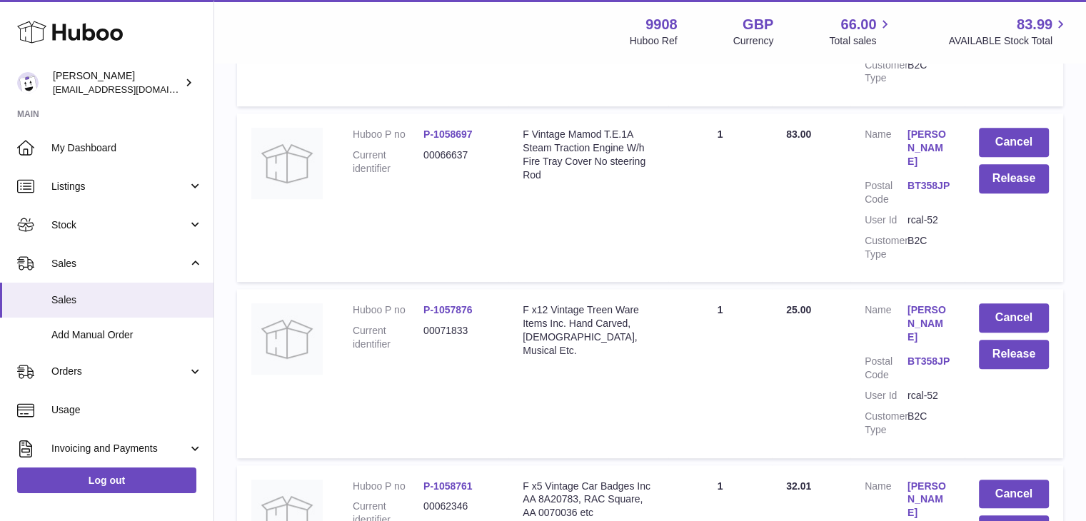
click at [914, 480] on link "[PERSON_NAME]" at bounding box center [929, 500] width 43 height 41
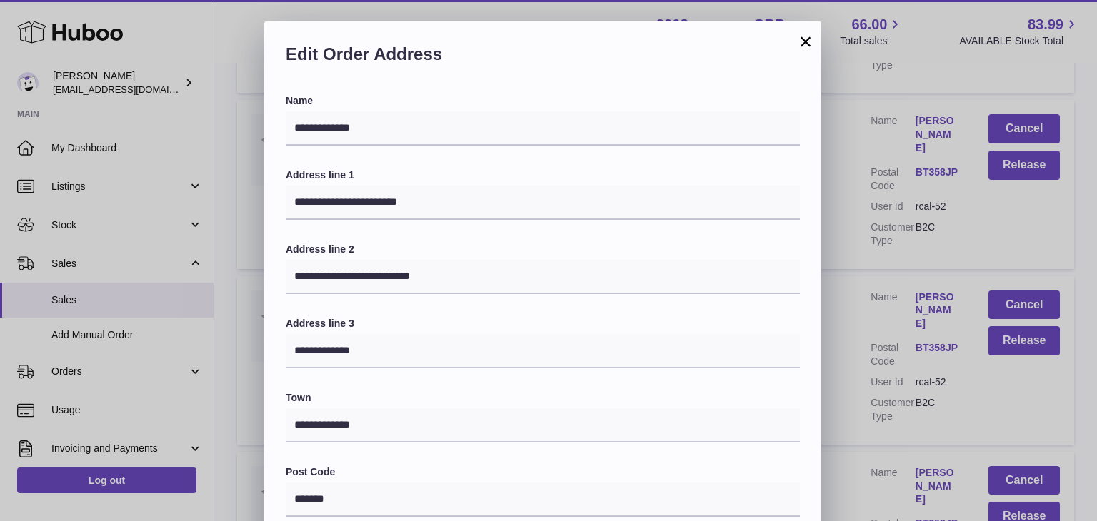
scroll to position [379, 0]
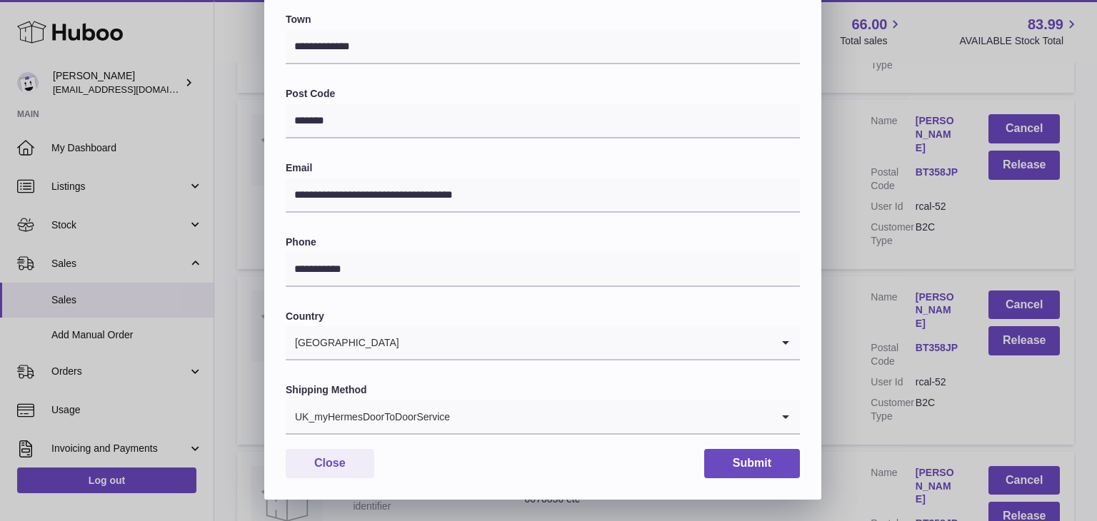
click at [473, 407] on input "Search for option" at bounding box center [611, 417] width 321 height 33
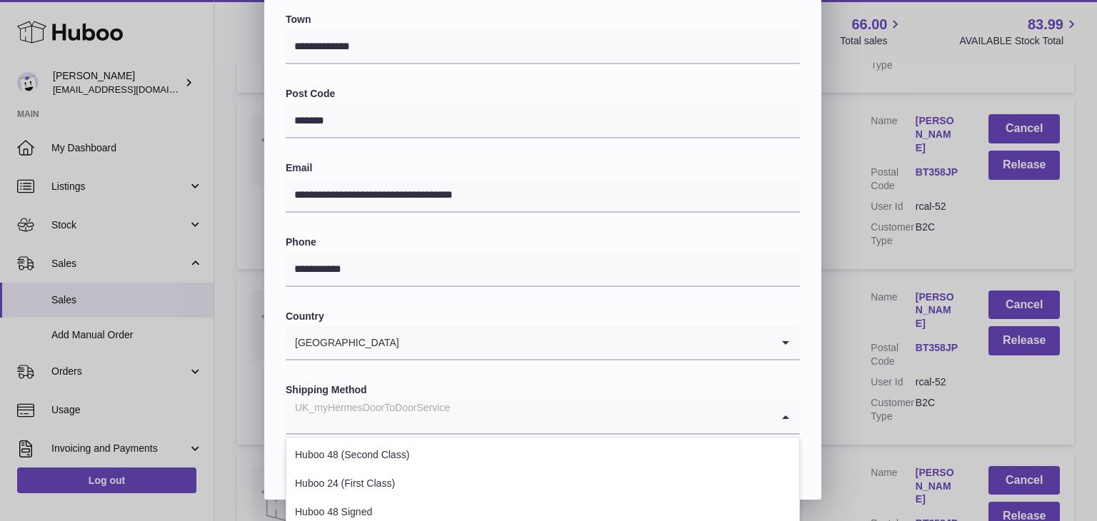
scroll to position [545, 0]
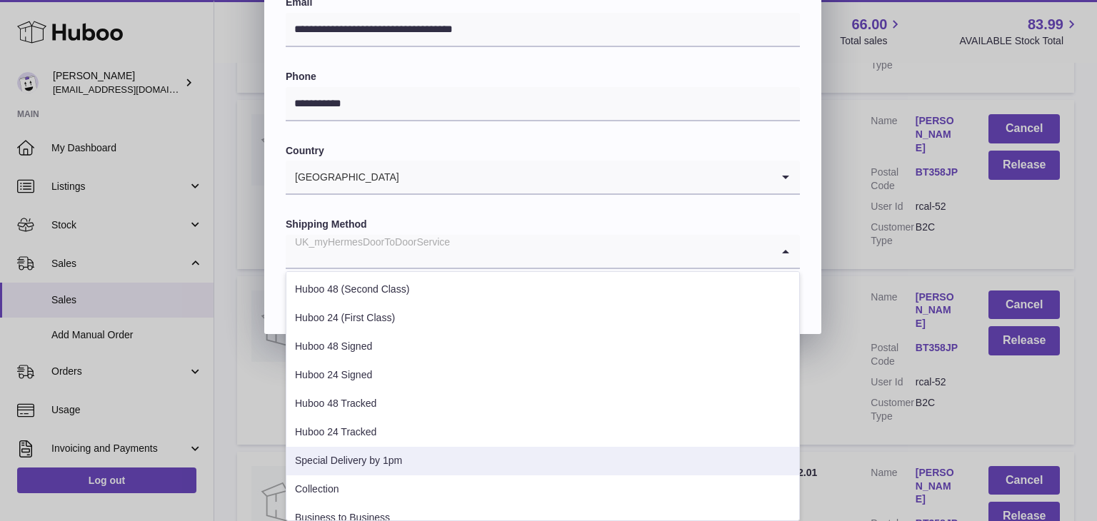
click at [396, 459] on li "Special Delivery by 1pm" at bounding box center [542, 461] width 513 height 29
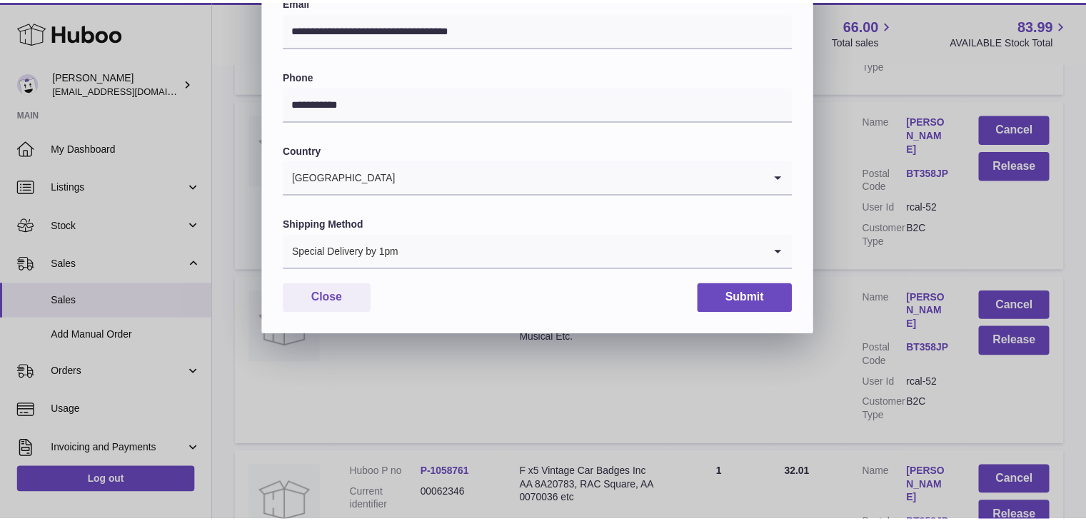
scroll to position [379, 0]
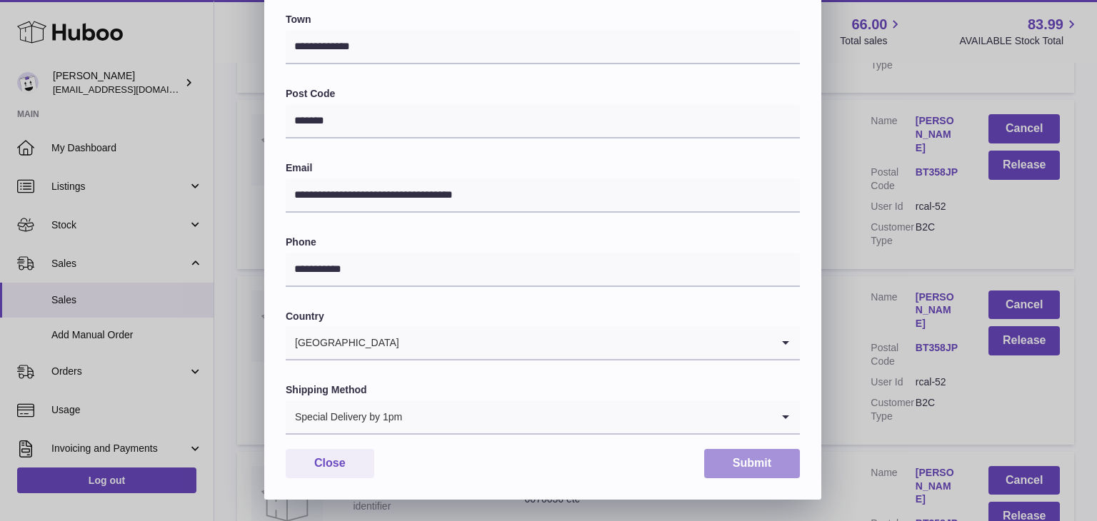
click at [739, 455] on button "Submit" at bounding box center [752, 463] width 96 height 29
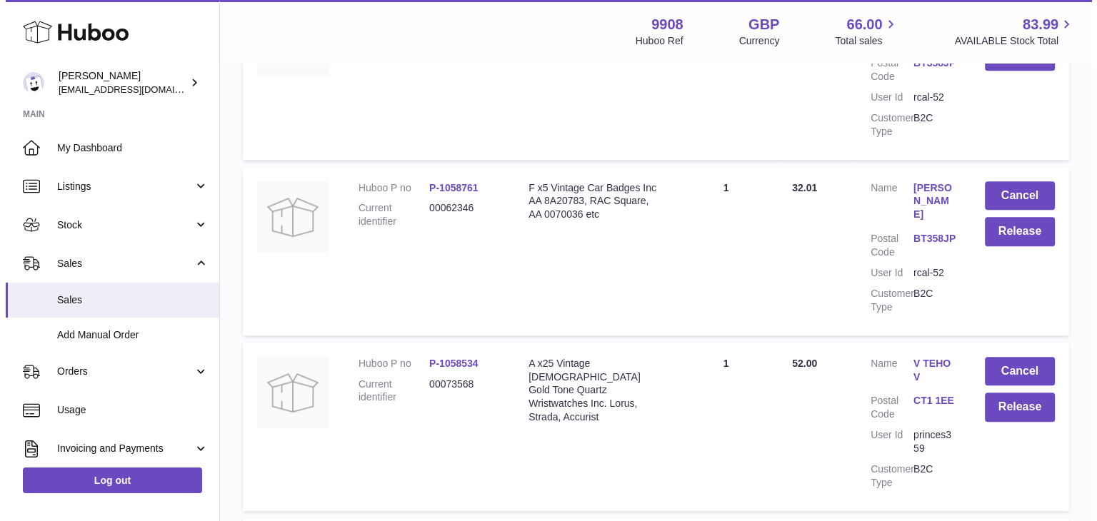
scroll to position [951, 0]
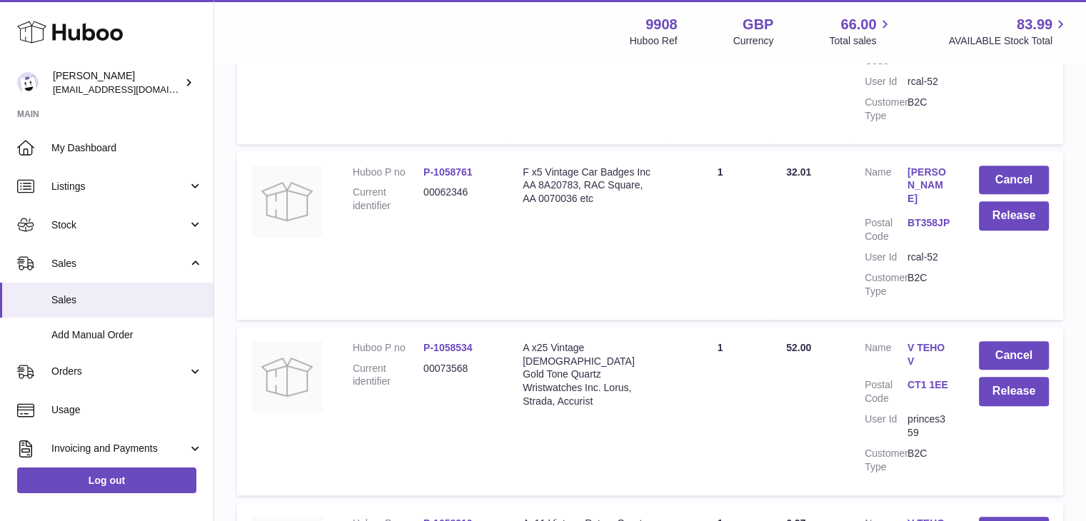
click at [927, 341] on link "V TEHOV" at bounding box center [929, 354] width 43 height 27
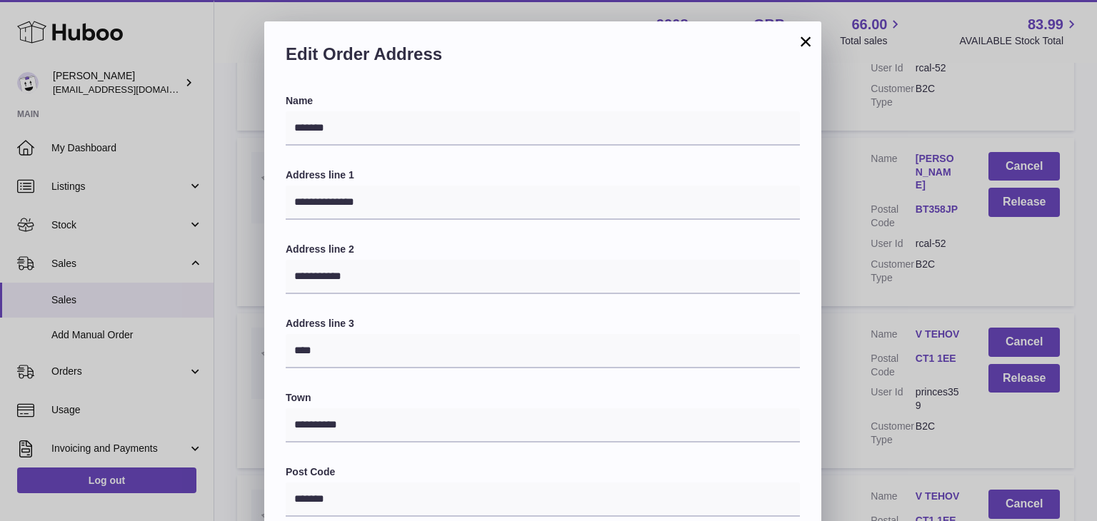
scroll to position [379, 0]
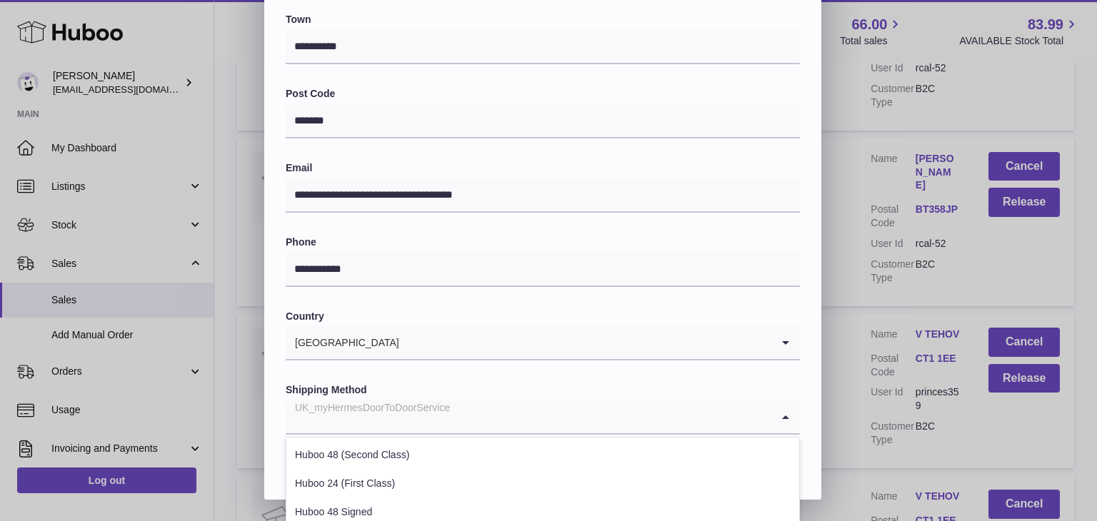
click at [481, 406] on input "Search for option" at bounding box center [529, 417] width 486 height 33
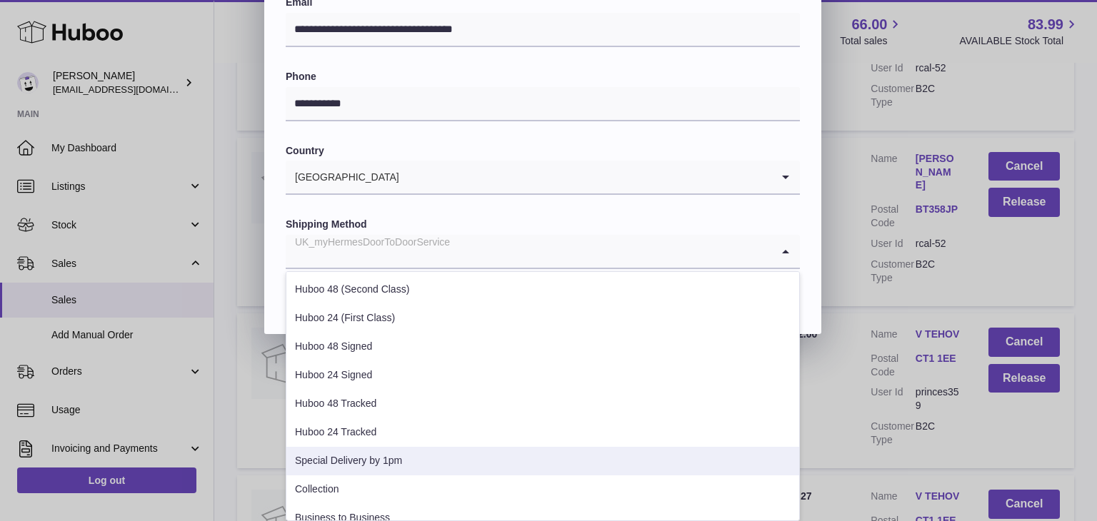
click at [391, 454] on li "Special Delivery by 1pm" at bounding box center [542, 461] width 513 height 29
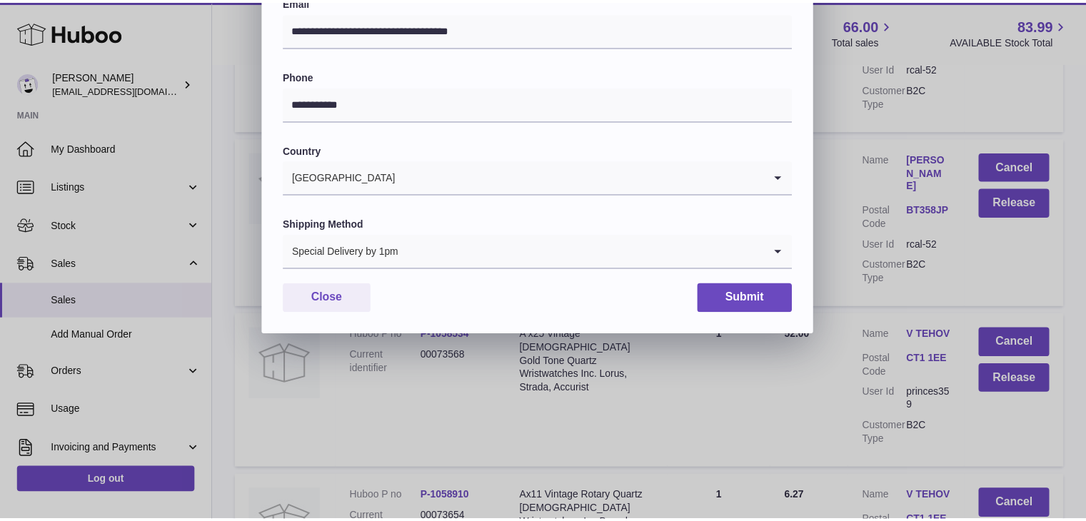
scroll to position [379, 0]
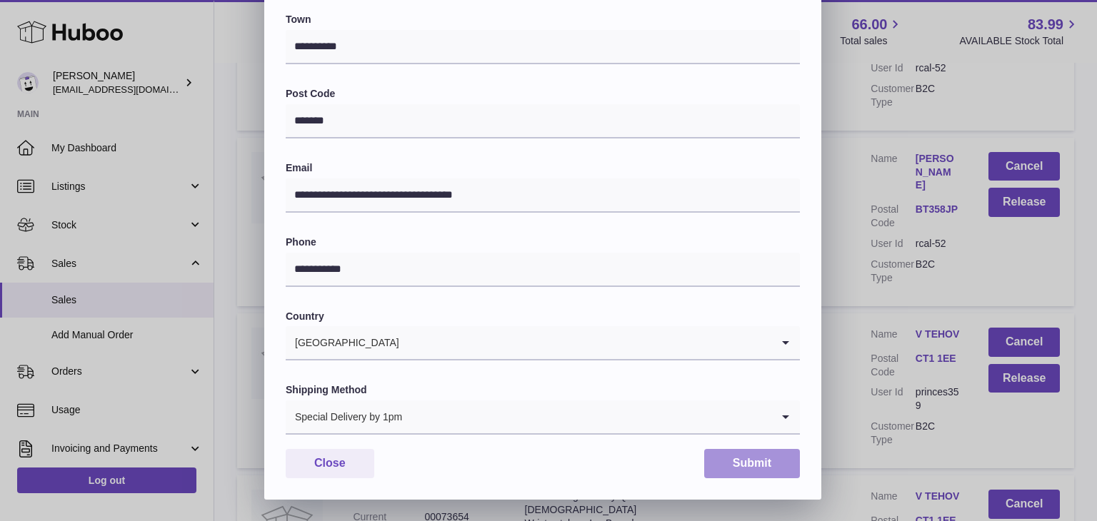
click at [757, 467] on button "Submit" at bounding box center [752, 463] width 96 height 29
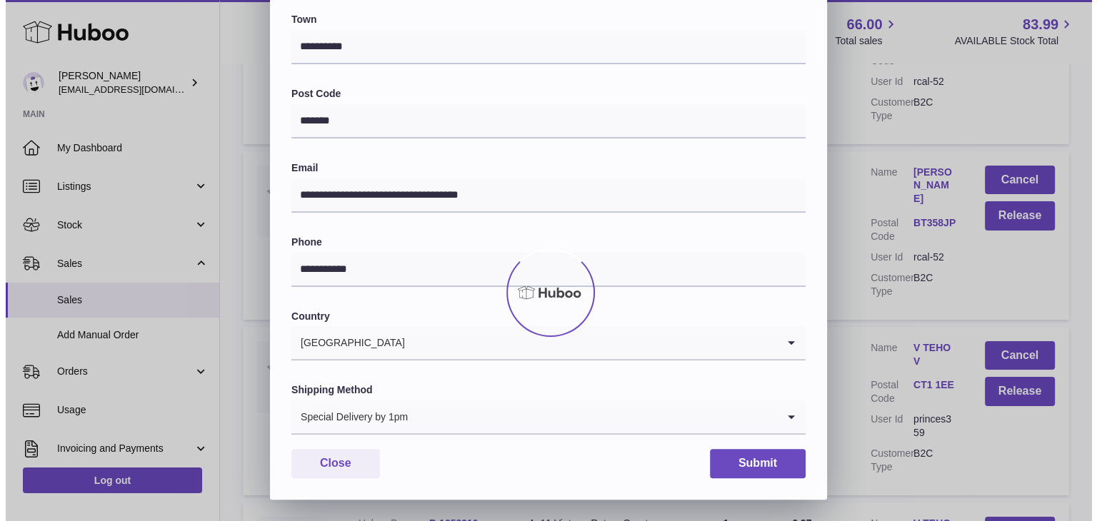
scroll to position [0, 0]
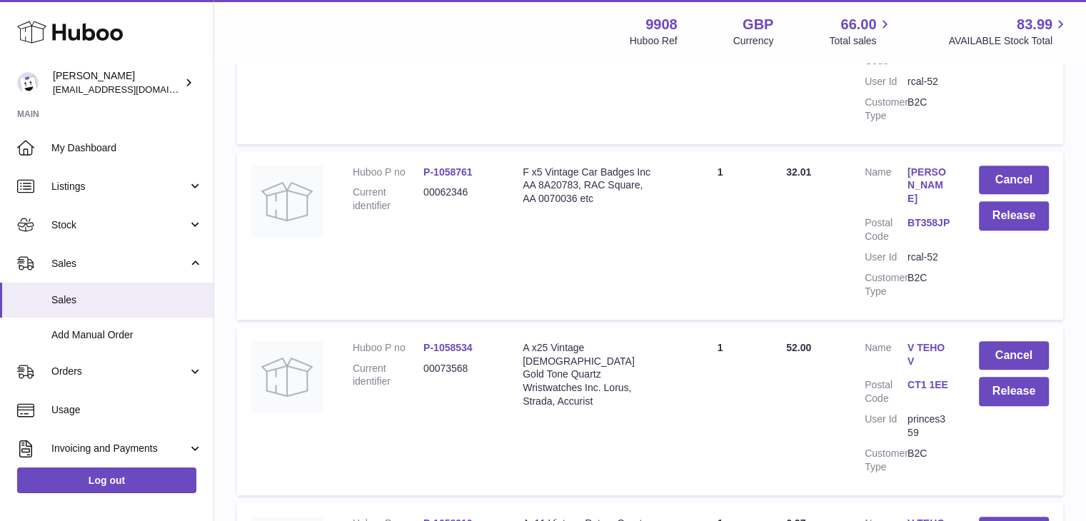
click at [924, 517] on link "V TEHOV" at bounding box center [929, 530] width 43 height 27
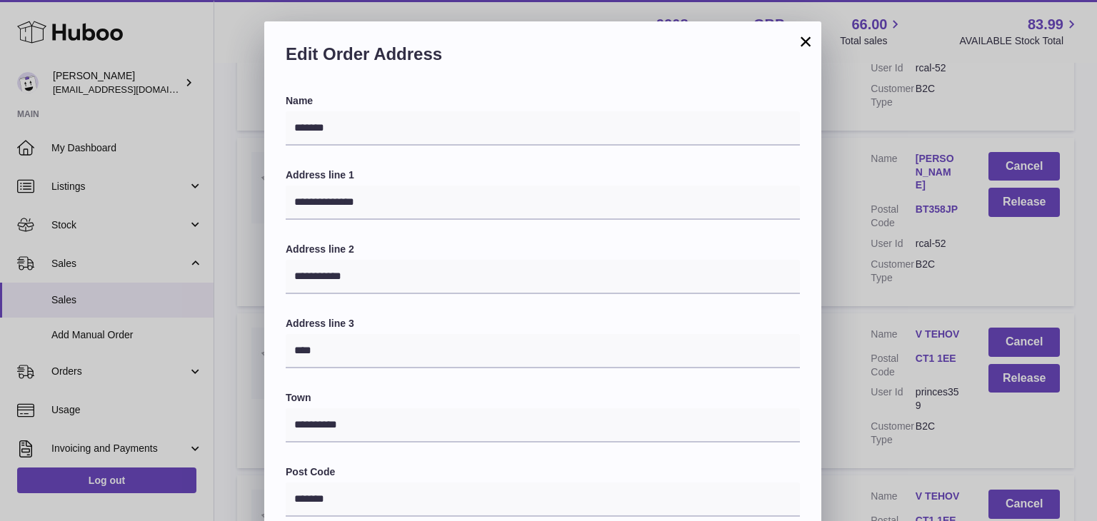
scroll to position [379, 0]
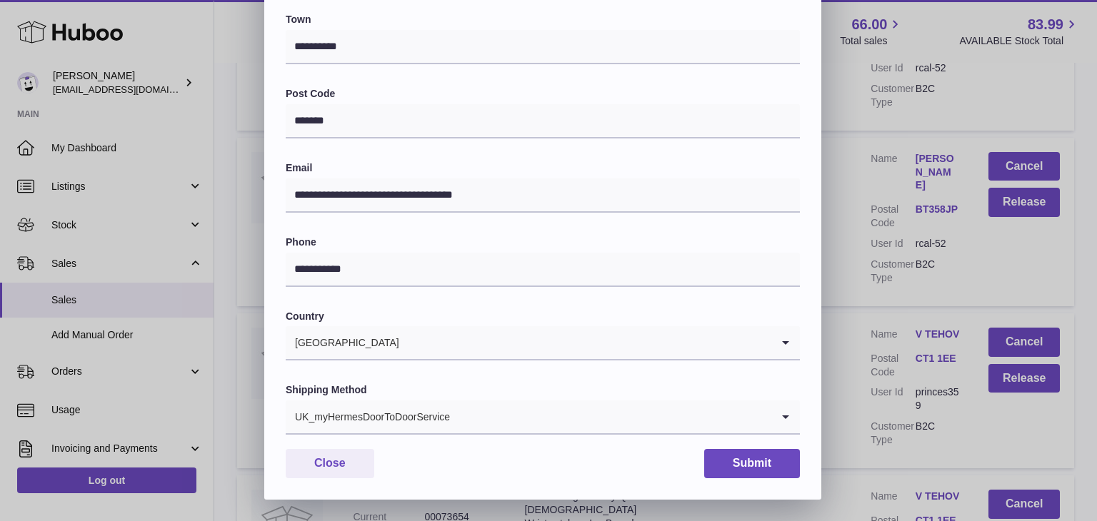
click at [446, 394] on label "Shipping Method" at bounding box center [543, 391] width 514 height 14
click at [446, 408] on div "UK_myHermesDoorToDoorService" at bounding box center [529, 417] width 486 height 33
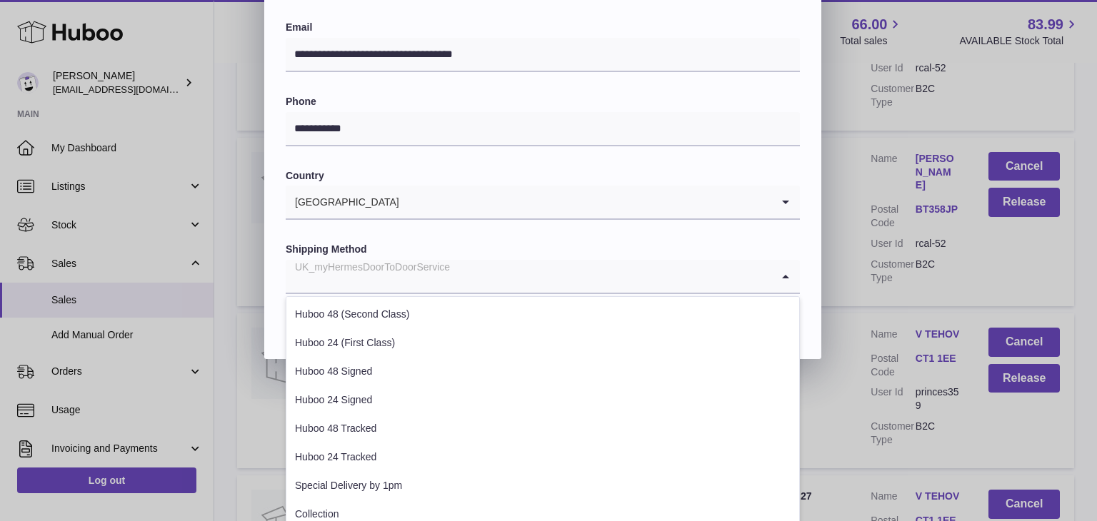
scroll to position [545, 0]
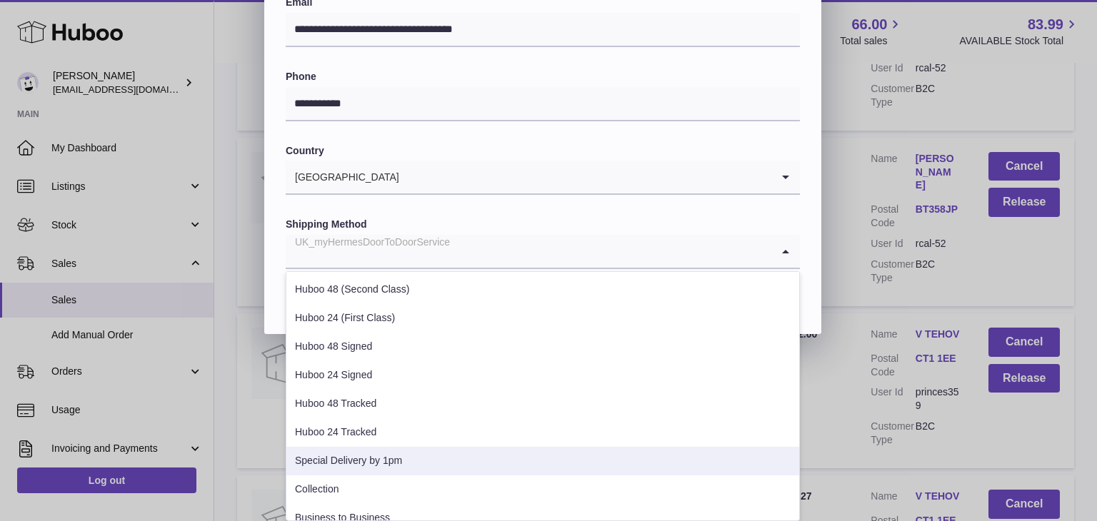
click at [389, 455] on li "Special Delivery by 1pm" at bounding box center [542, 461] width 513 height 29
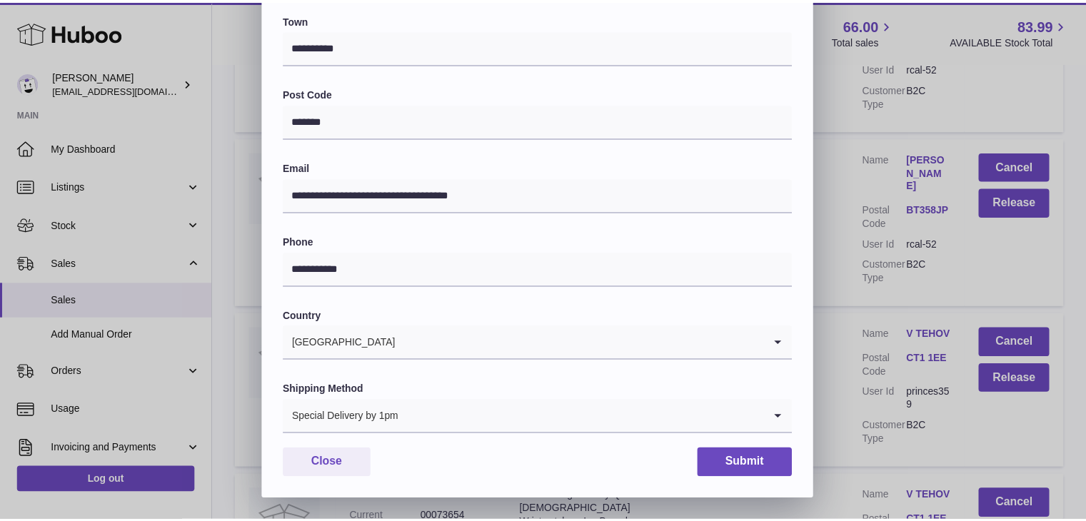
scroll to position [379, 0]
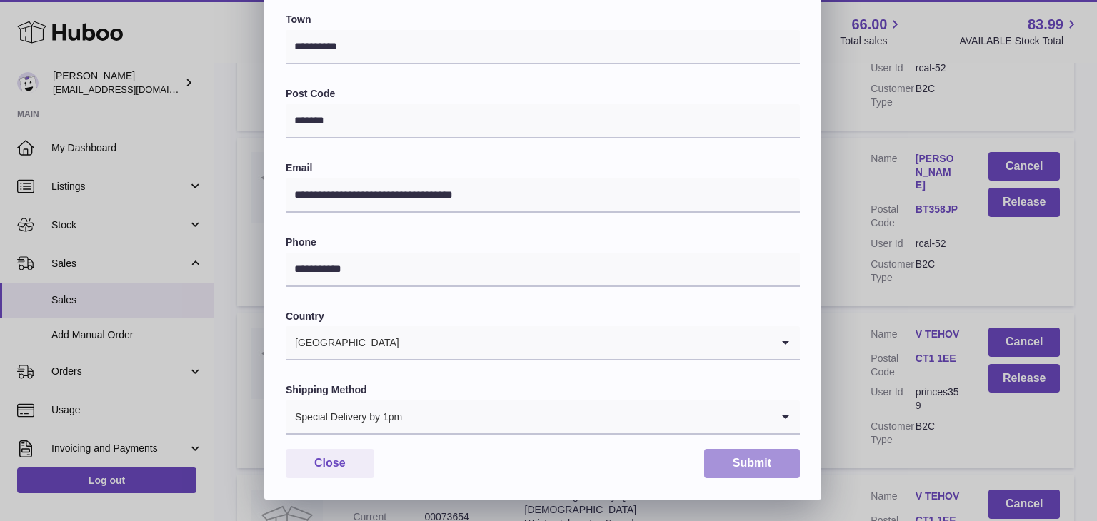
click at [726, 466] on button "Submit" at bounding box center [752, 463] width 96 height 29
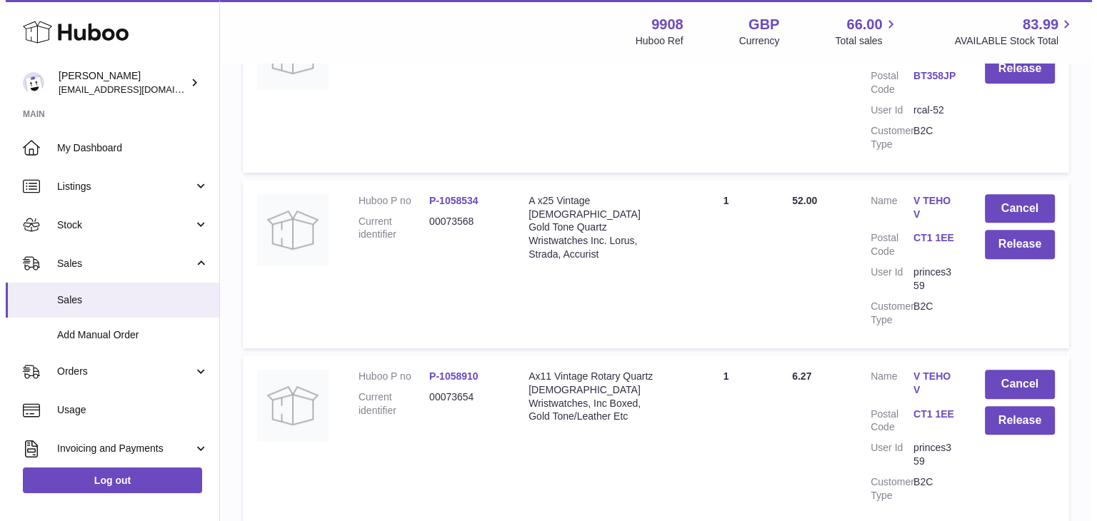
scroll to position [1100, 0]
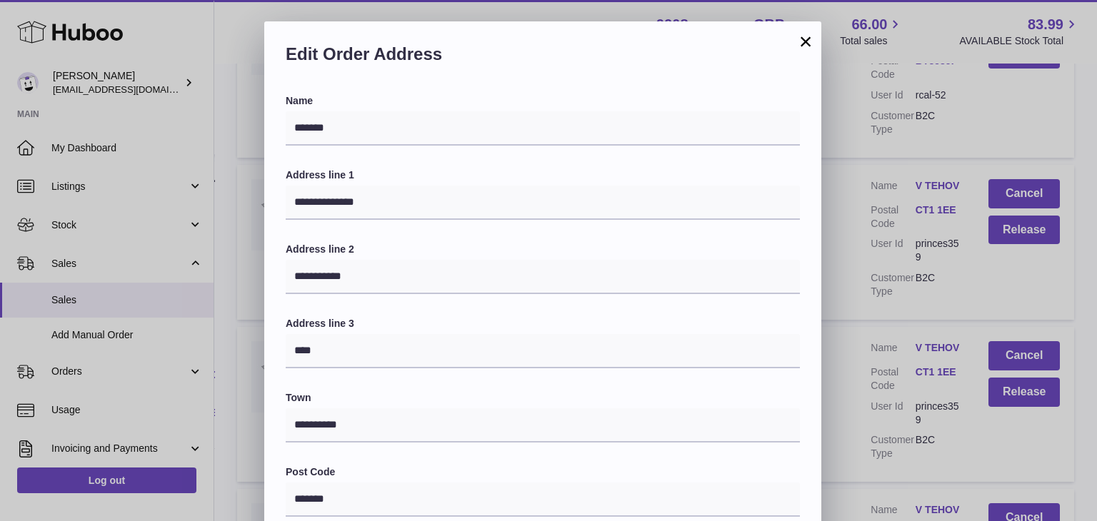
scroll to position [379, 0]
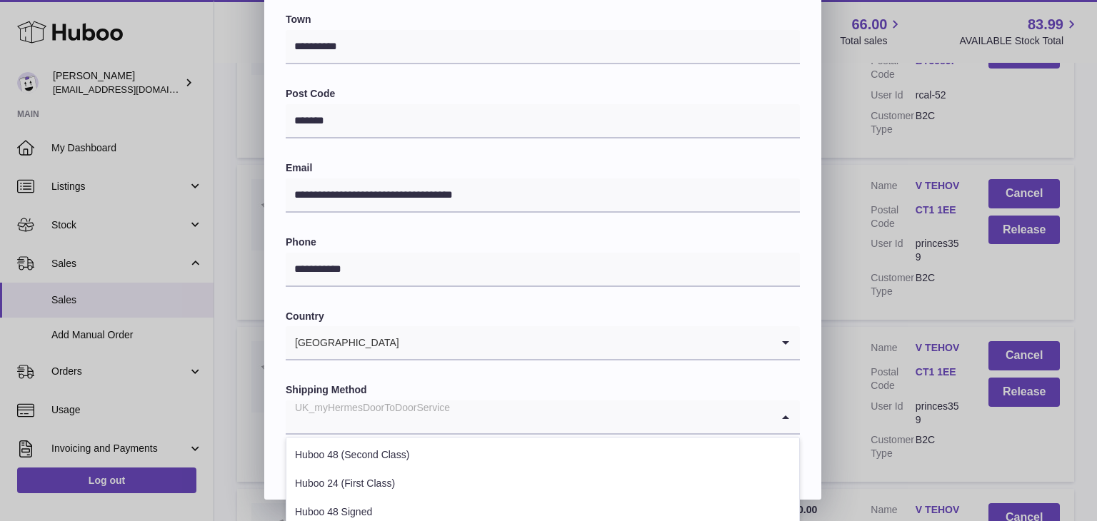
click at [509, 414] on input "Search for option" at bounding box center [529, 417] width 486 height 33
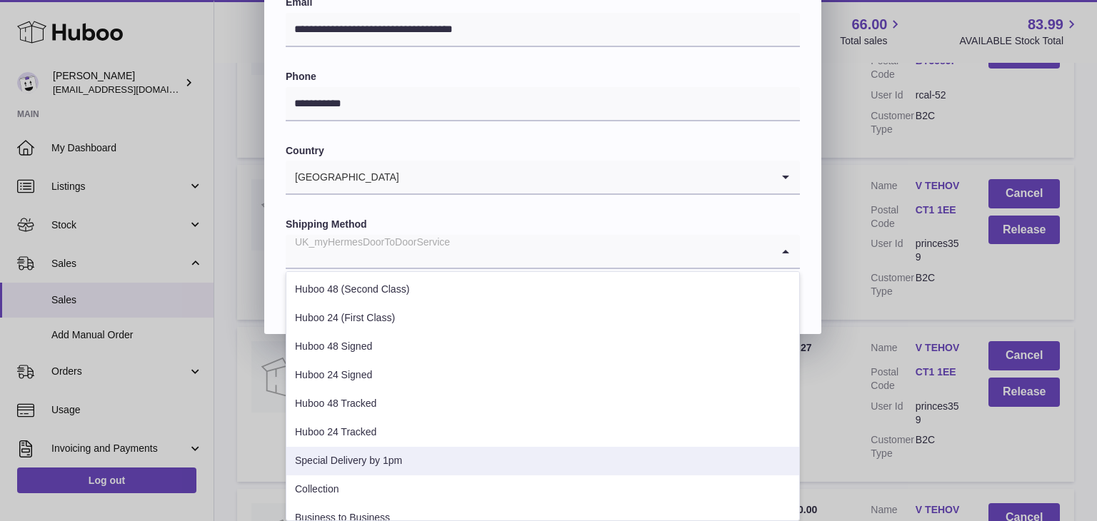
click at [437, 451] on li "Special Delivery by 1pm" at bounding box center [542, 461] width 513 height 29
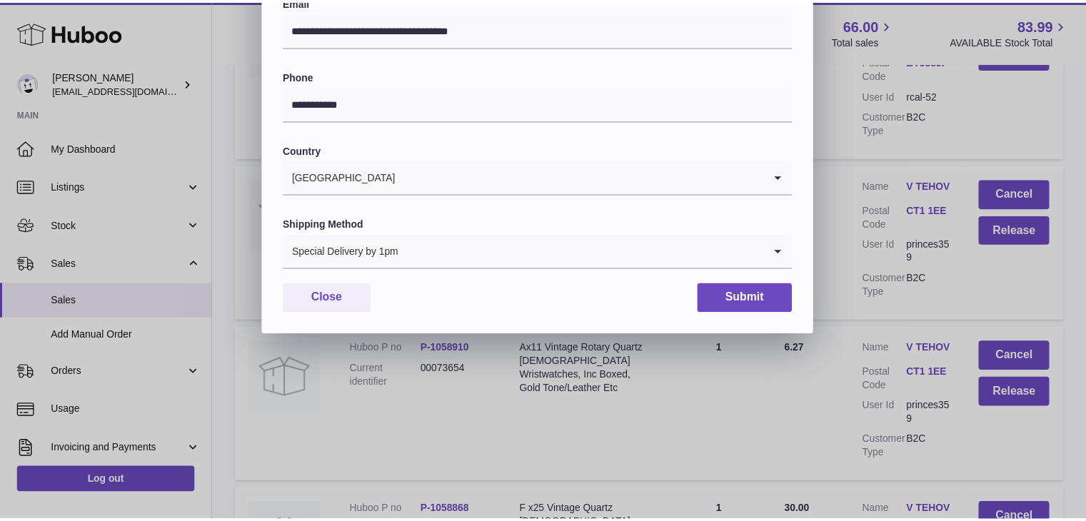
scroll to position [379, 0]
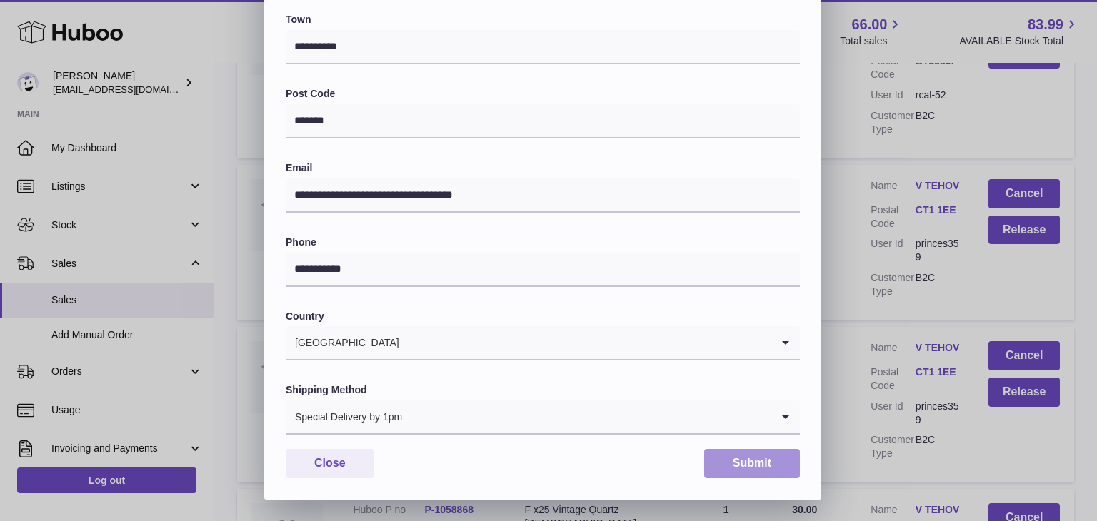
click at [740, 457] on button "Submit" at bounding box center [752, 463] width 96 height 29
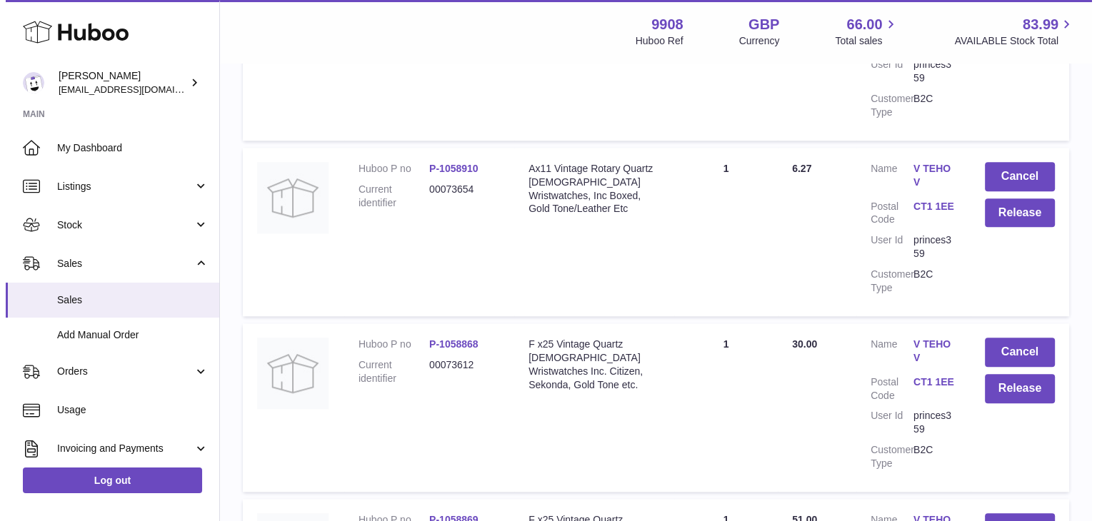
scroll to position [0, 0]
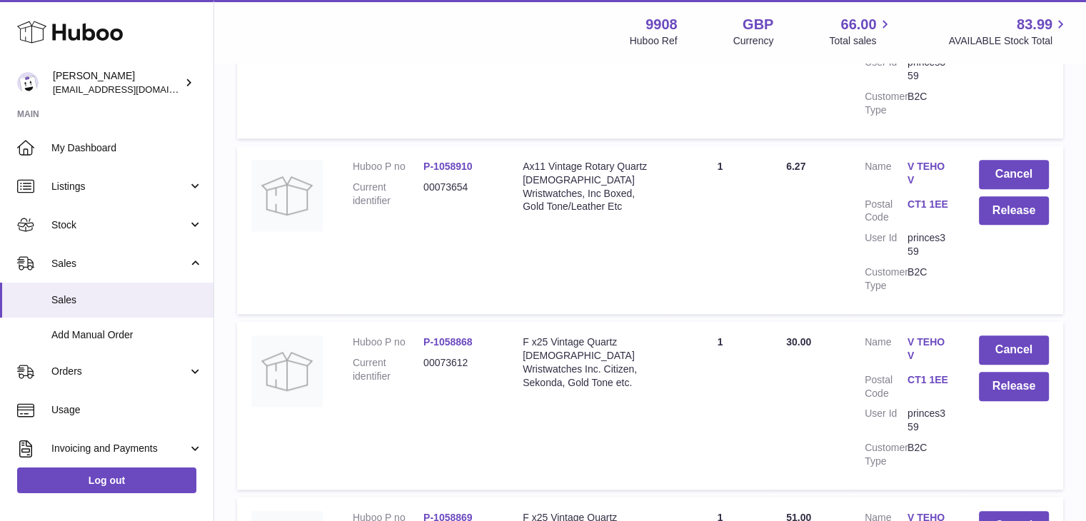
click at [909, 511] on link "V TEHOV" at bounding box center [929, 524] width 43 height 27
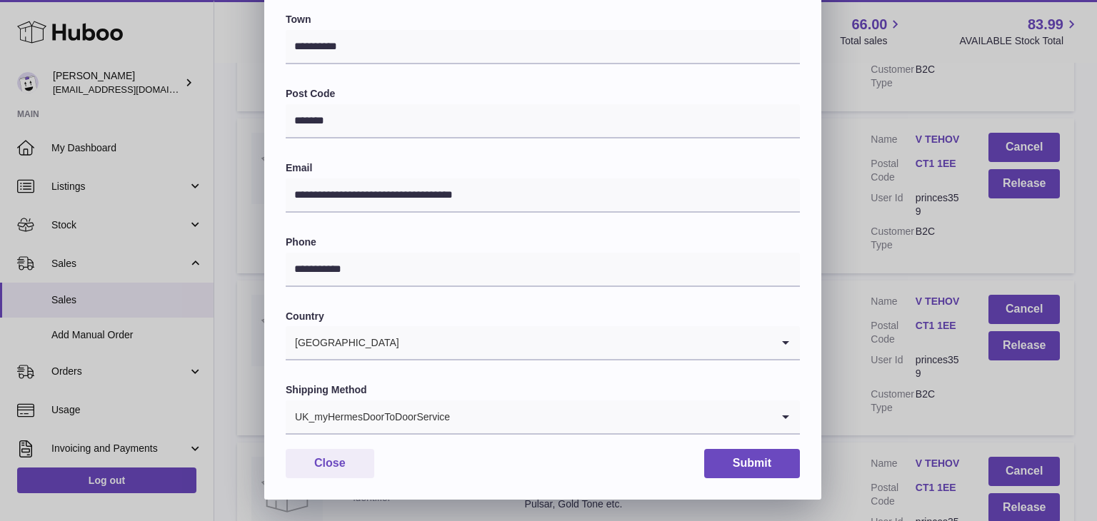
click at [466, 415] on input "Search for option" at bounding box center [611, 417] width 321 height 33
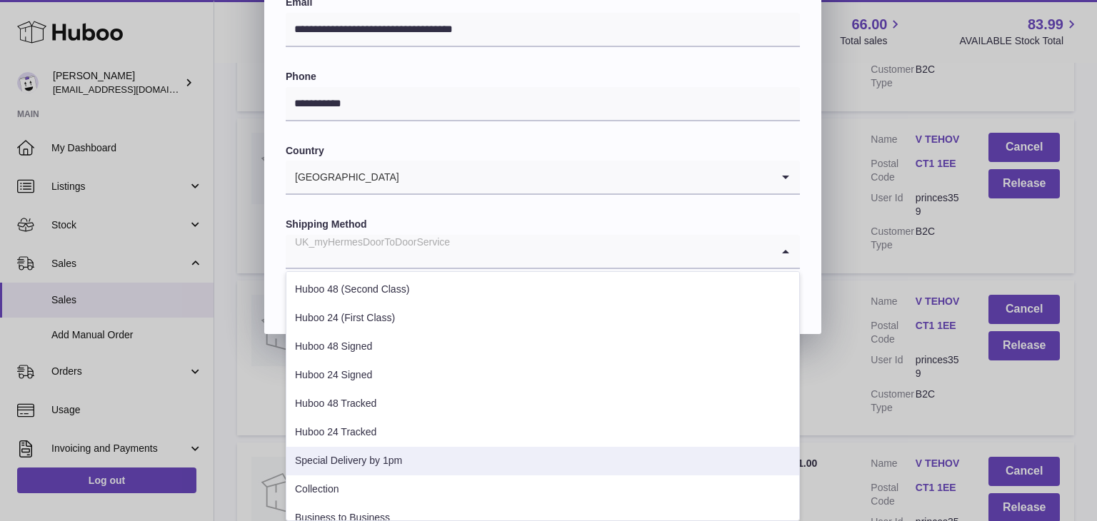
click at [401, 455] on li "Special Delivery by 1pm" at bounding box center [542, 461] width 513 height 29
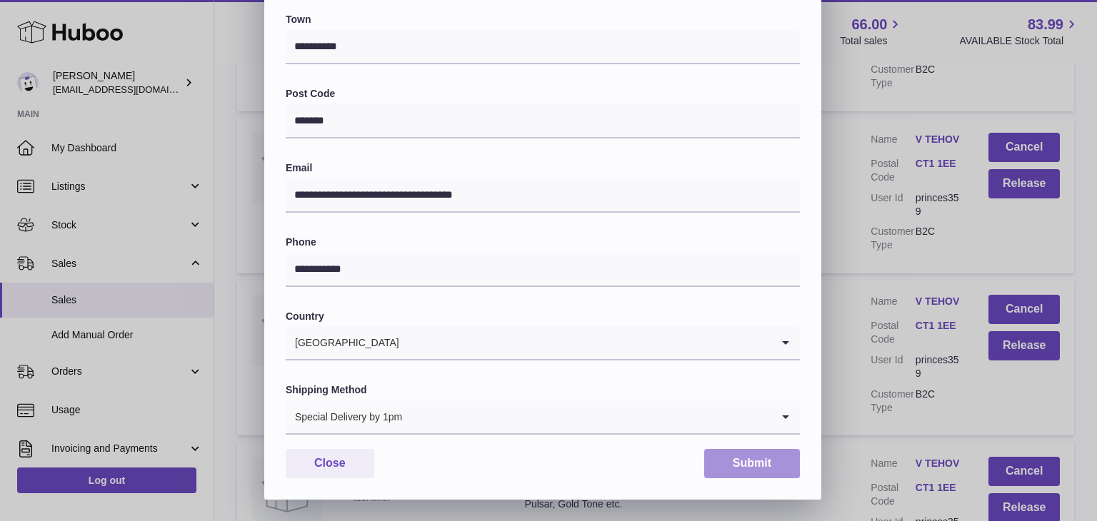
click at [731, 469] on button "Submit" at bounding box center [752, 463] width 96 height 29
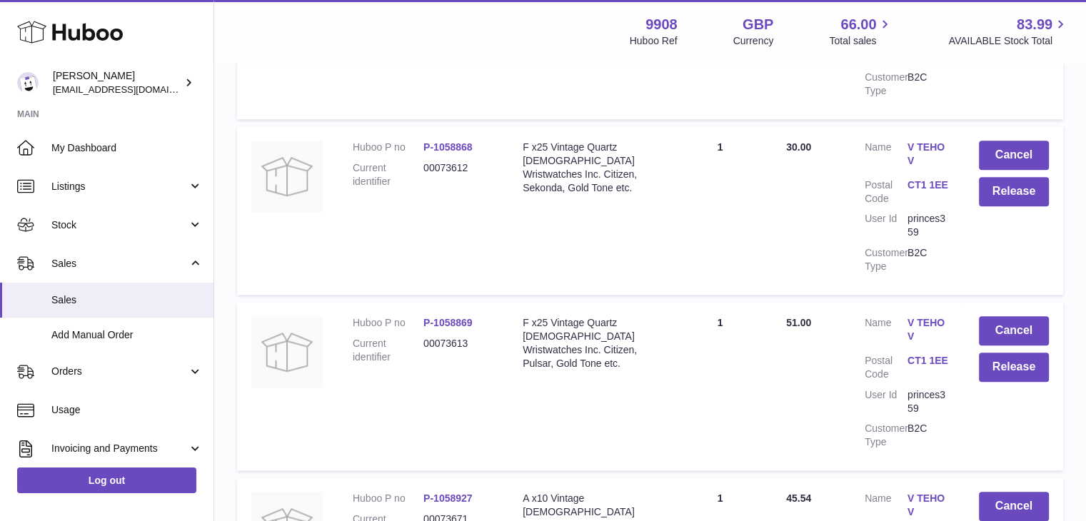
click at [920, 492] on link "V TEHOV" at bounding box center [929, 505] width 43 height 27
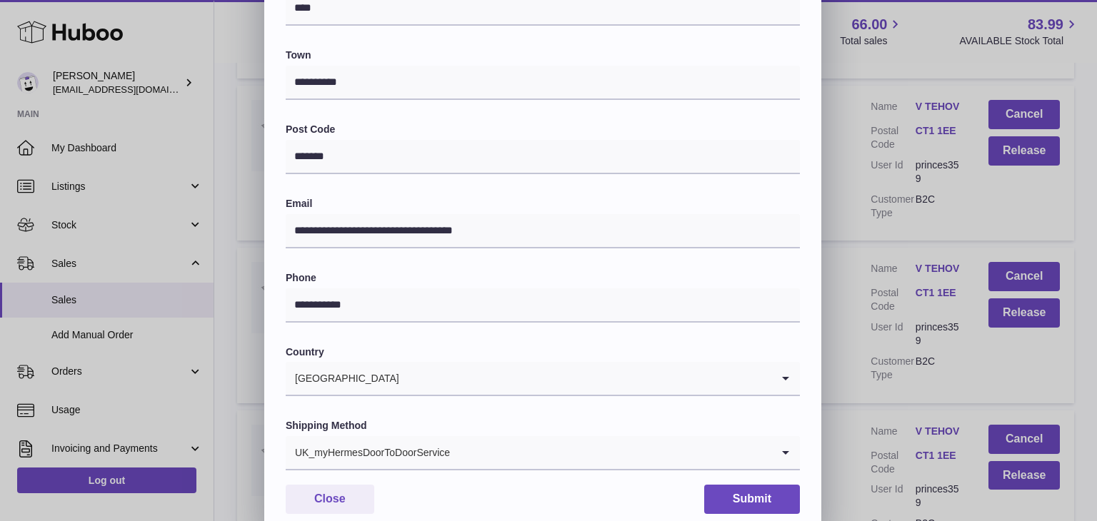
click at [473, 439] on input "Search for option" at bounding box center [611, 452] width 321 height 33
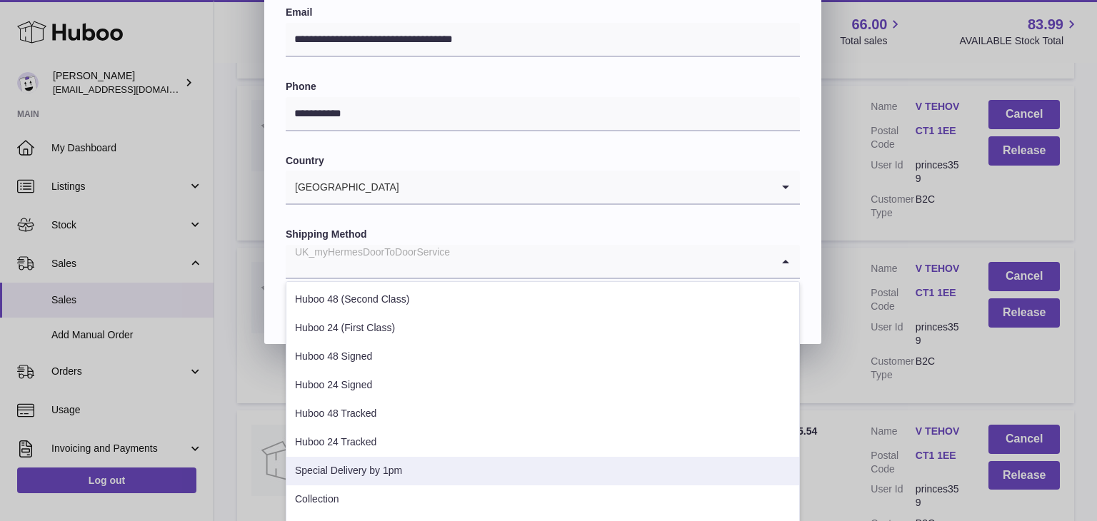
click at [406, 464] on li "Special Delivery by 1pm" at bounding box center [542, 471] width 513 height 29
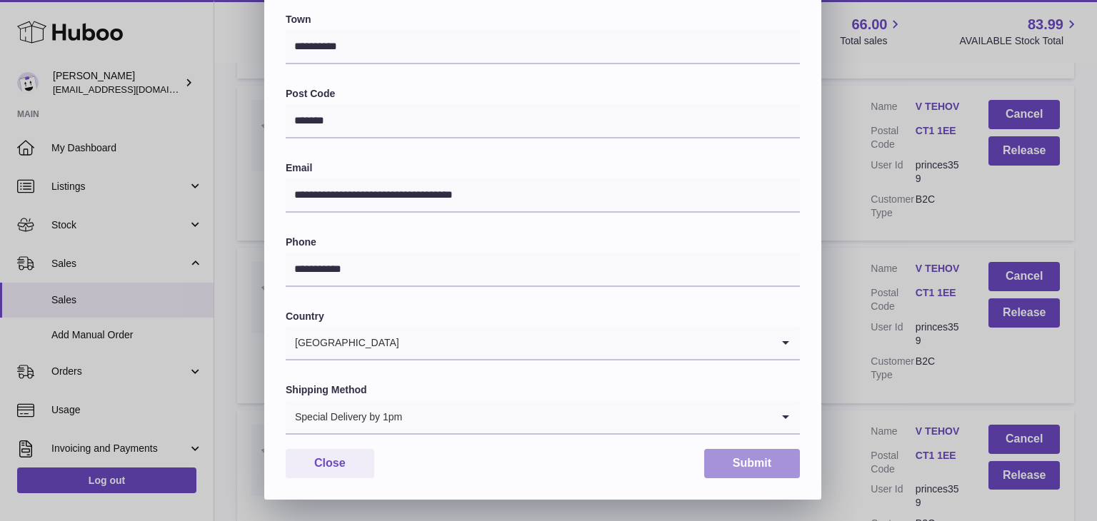
click at [738, 459] on button "Submit" at bounding box center [752, 463] width 96 height 29
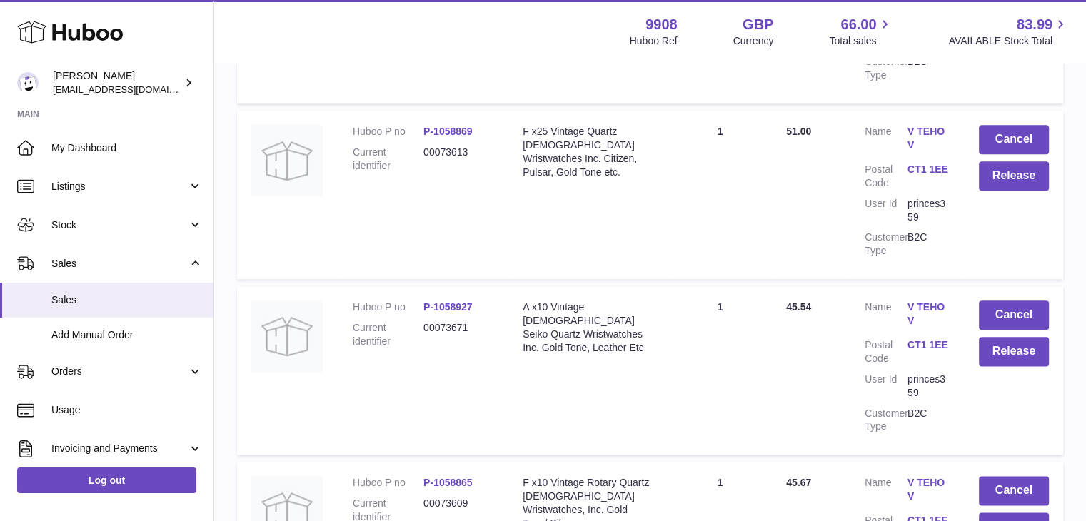
click at [920, 476] on link "V TEHOV" at bounding box center [929, 489] width 43 height 27
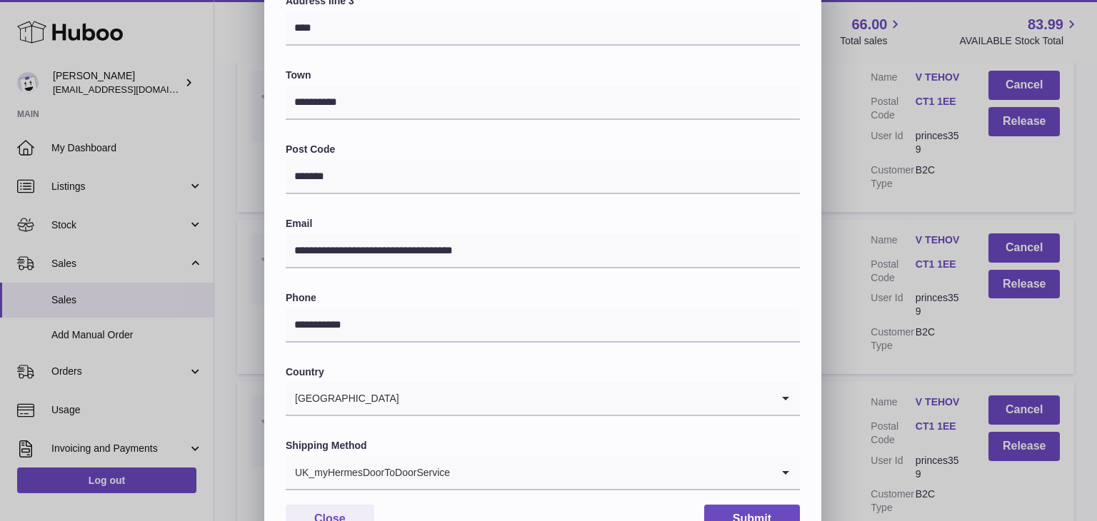
scroll to position [379, 0]
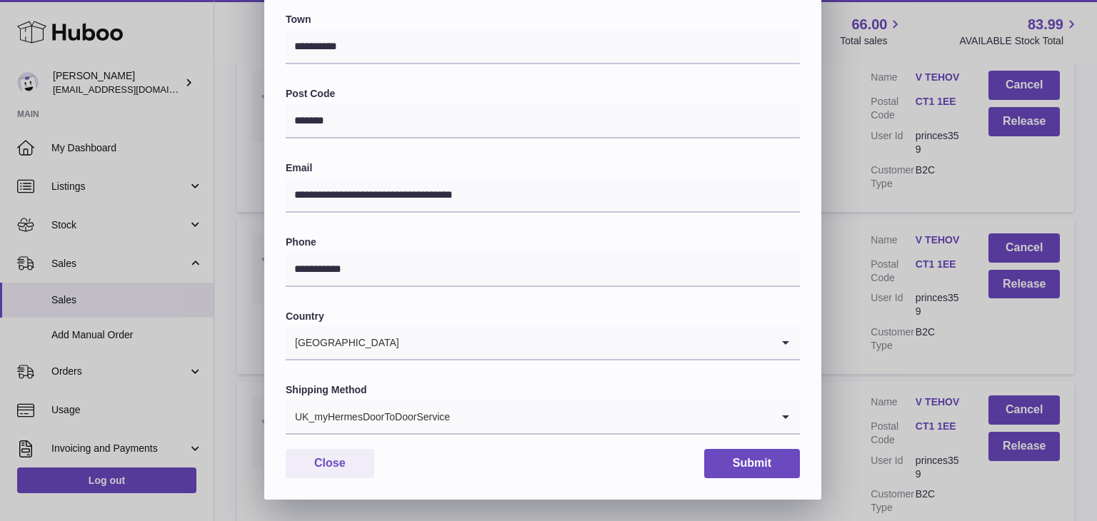
click at [563, 415] on input "Search for option" at bounding box center [611, 417] width 321 height 33
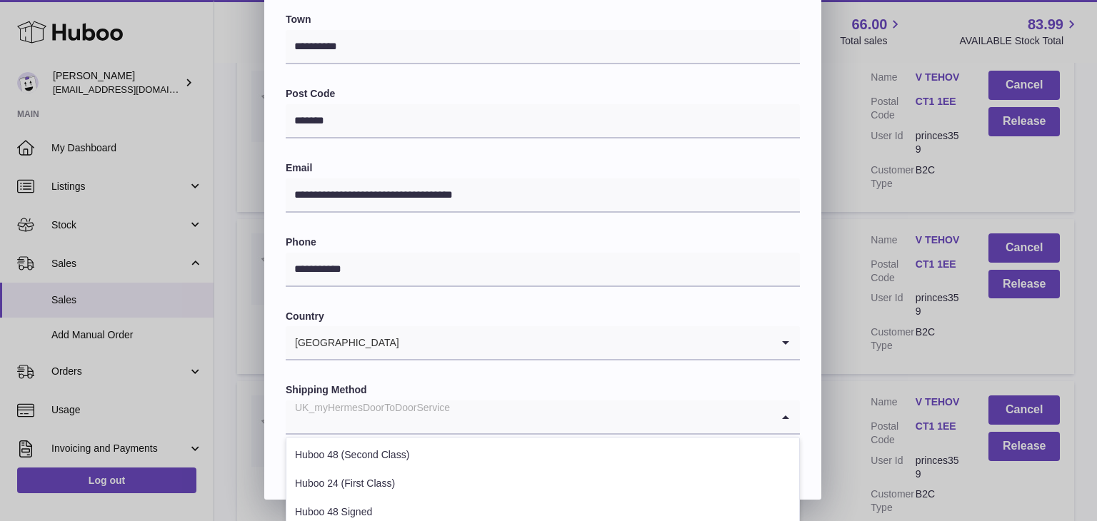
scroll to position [545, 0]
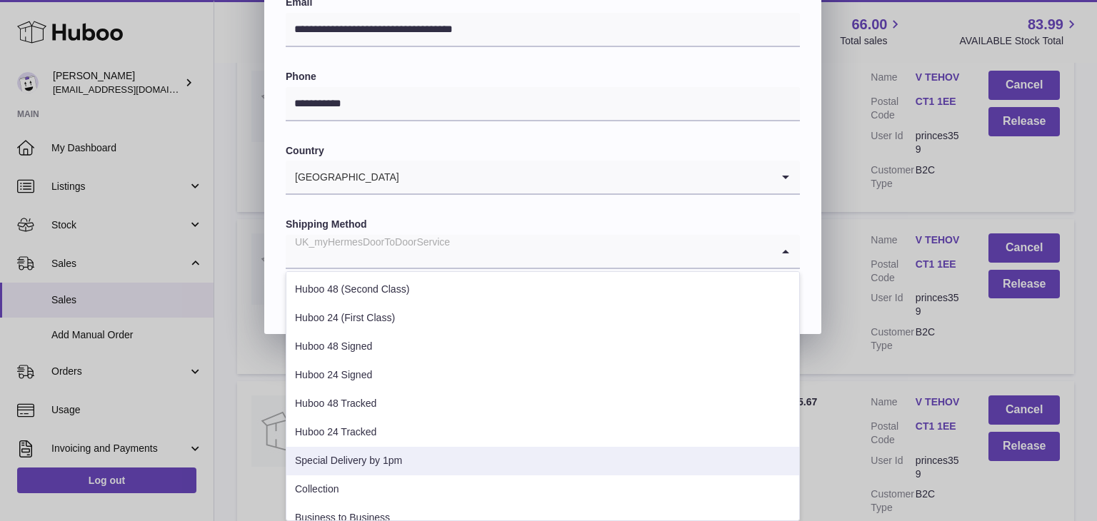
click at [417, 465] on li "Special Delivery by 1pm" at bounding box center [542, 461] width 513 height 29
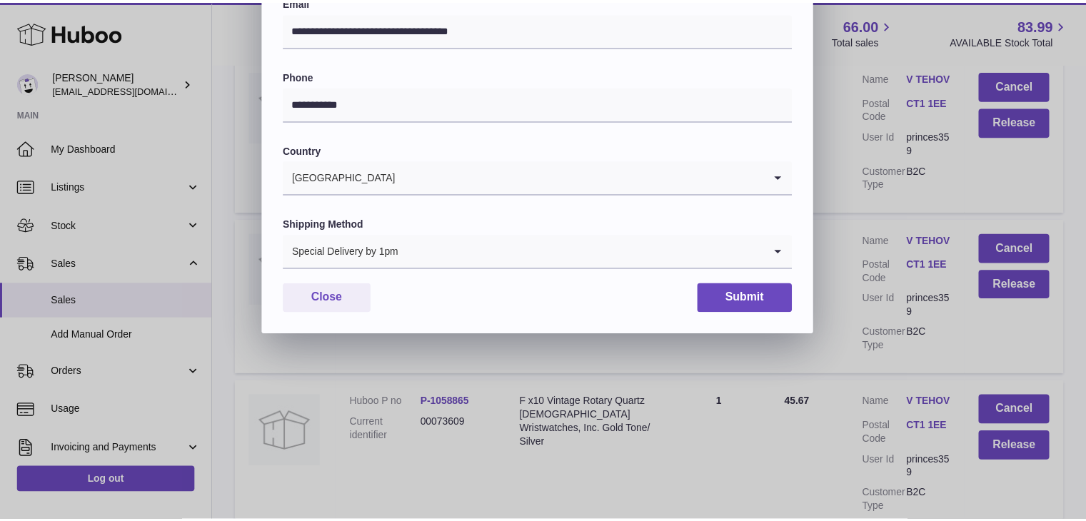
scroll to position [379, 0]
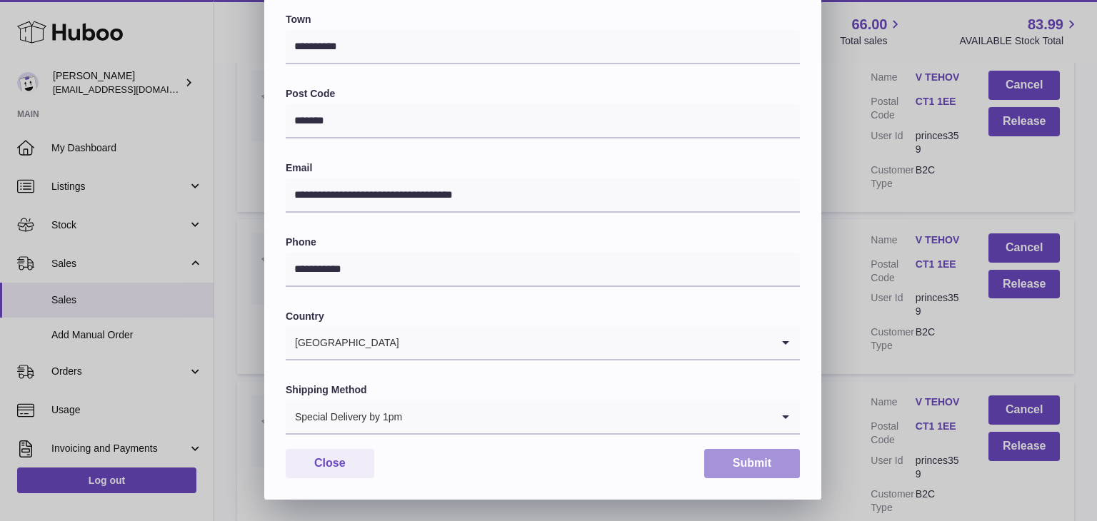
click at [733, 466] on button "Submit" at bounding box center [752, 463] width 96 height 29
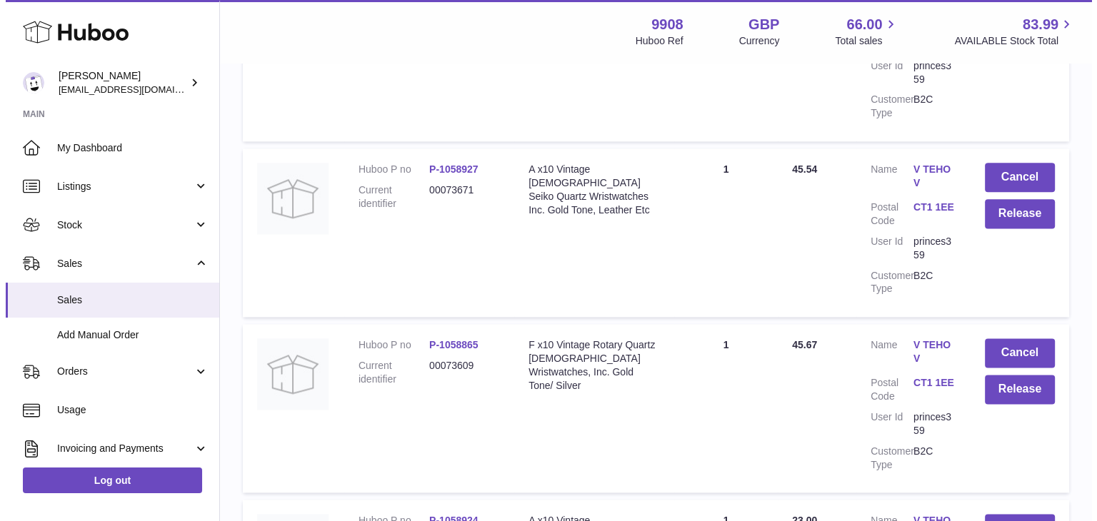
scroll to position [1835, 0]
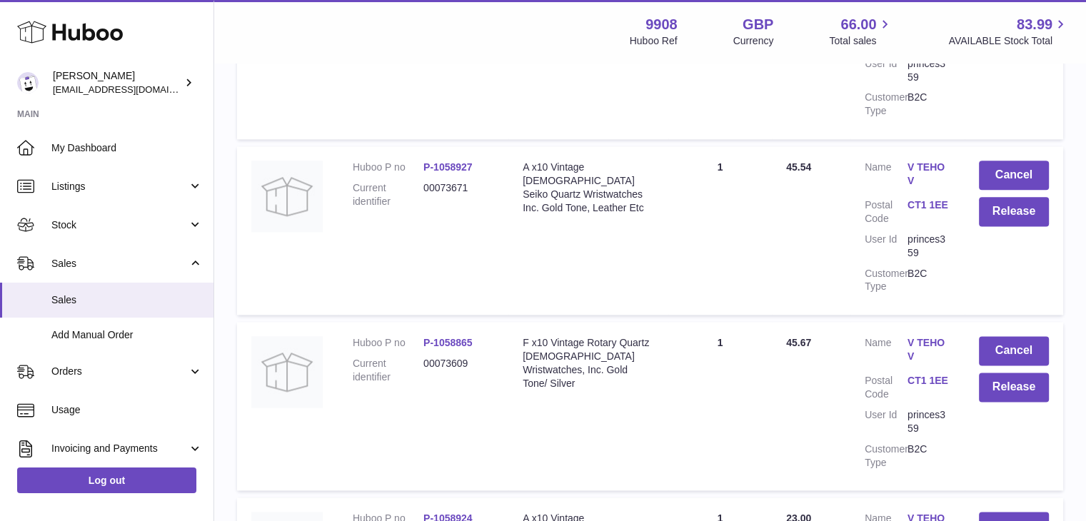
click at [931, 512] on link "V TEHOV" at bounding box center [929, 525] width 43 height 27
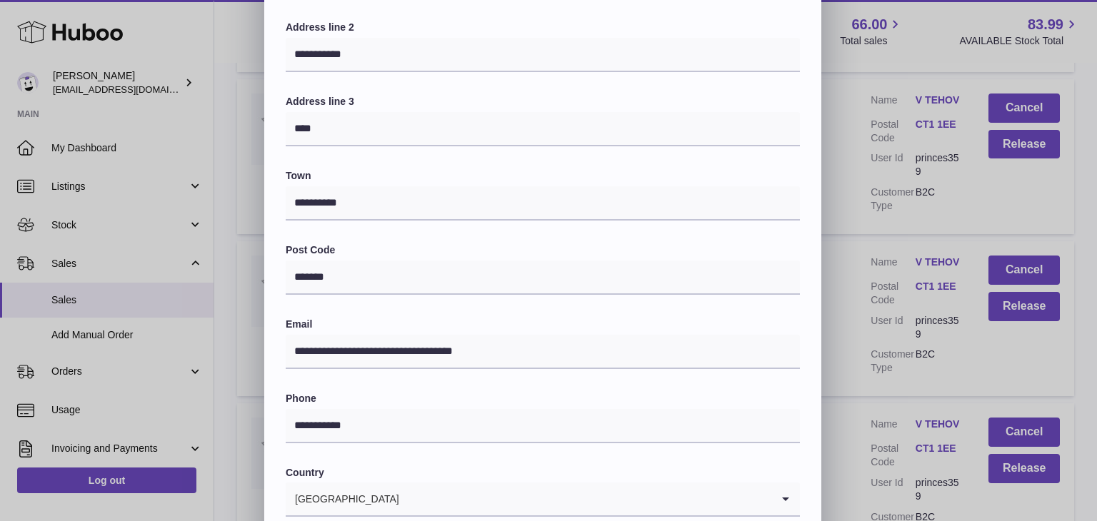
scroll to position [379, 0]
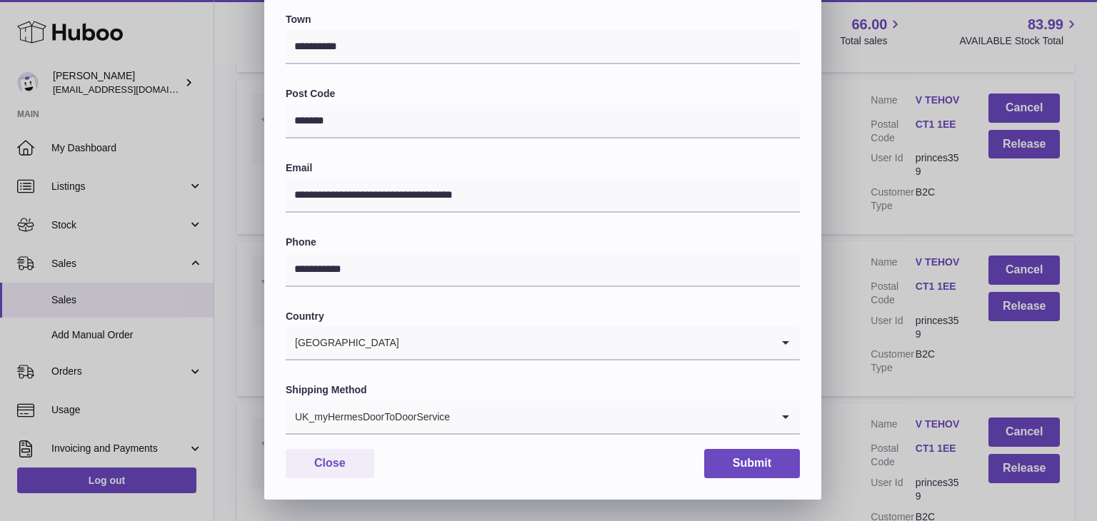
click at [425, 409] on div "UK_myHermesDoorToDoorService" at bounding box center [529, 417] width 486 height 33
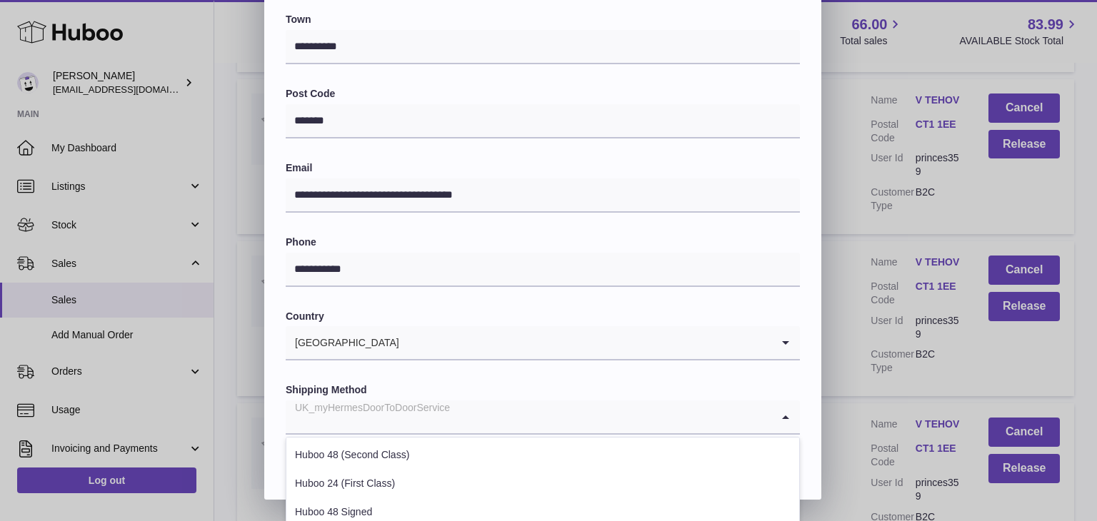
scroll to position [545, 0]
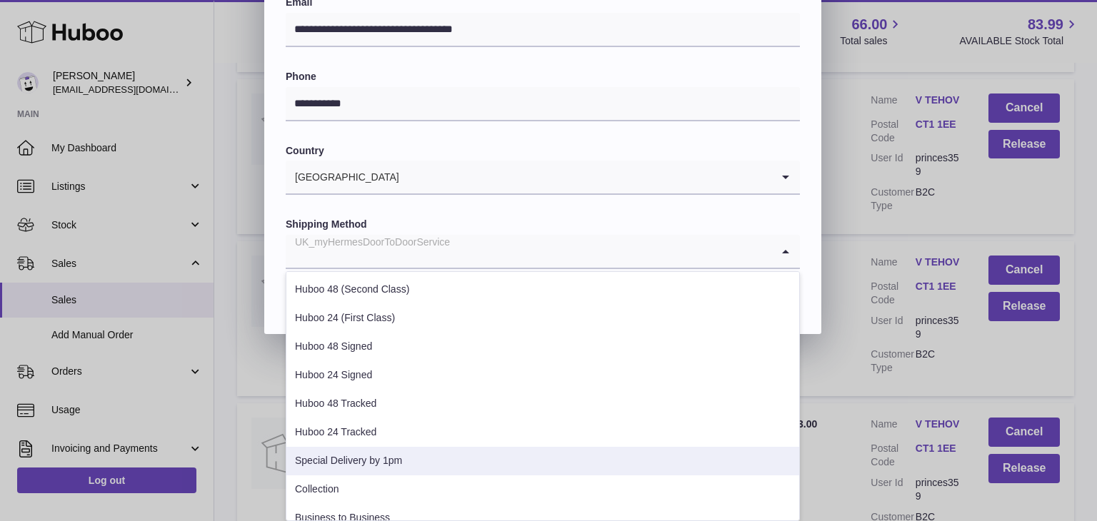
click at [393, 450] on li "Special Delivery by 1pm" at bounding box center [542, 461] width 513 height 29
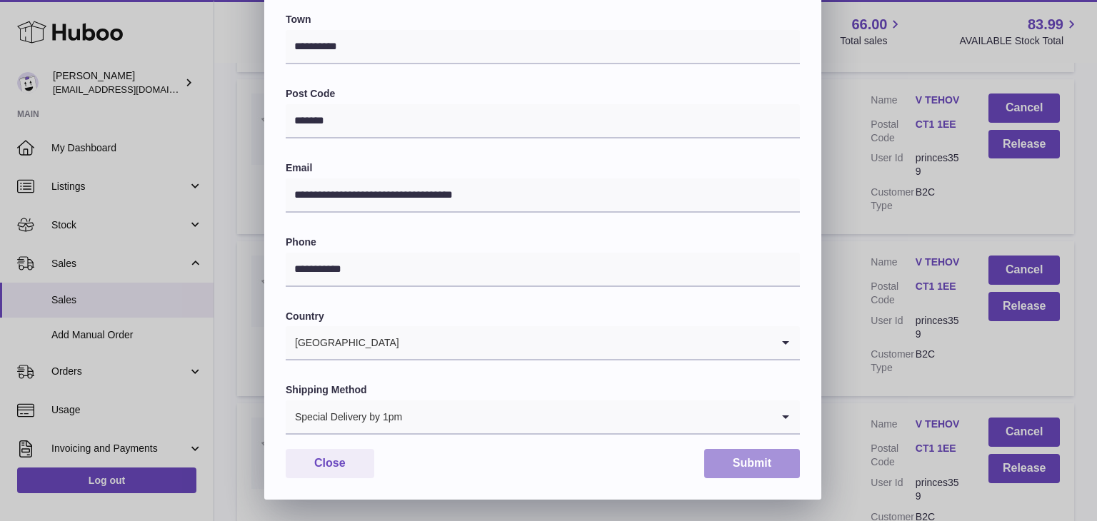
click at [775, 463] on button "Submit" at bounding box center [752, 463] width 96 height 29
